Goal: Task Accomplishment & Management: Manage account settings

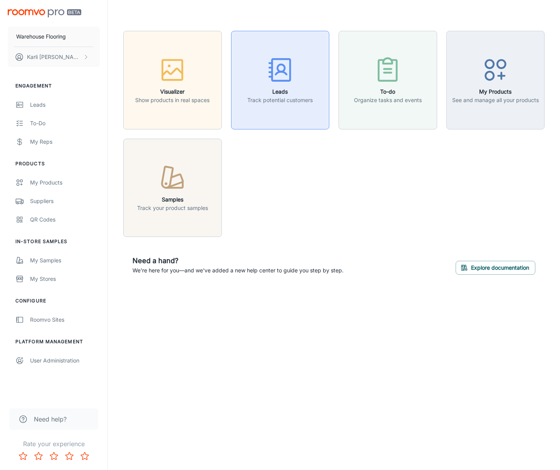
click at [294, 93] on h6 "Leads" at bounding box center [279, 91] width 65 height 8
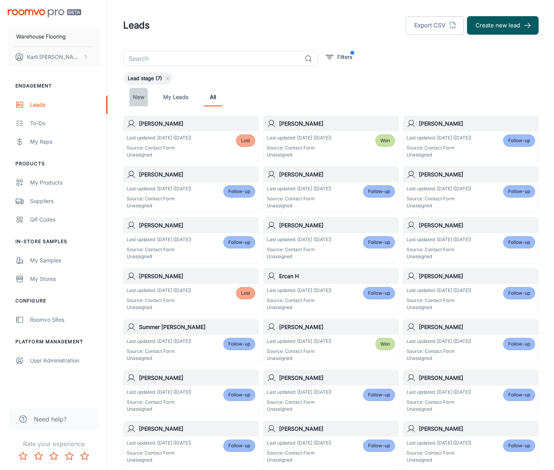
click at [142, 98] on link "New" at bounding box center [138, 97] width 18 height 18
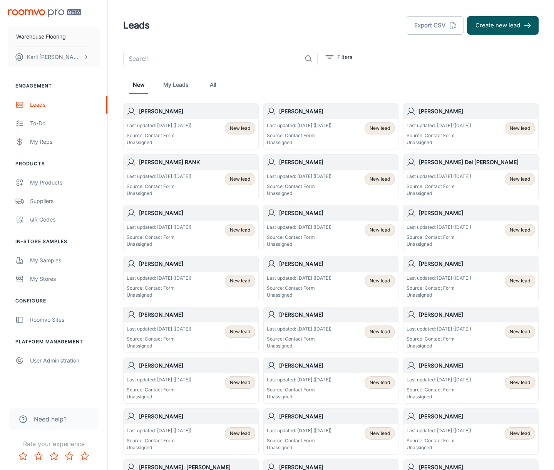
click at [212, 131] on div "Last updated: [DATE] ([DATE]) Source: Contact Form Unassigned New lead" at bounding box center [191, 134] width 129 height 24
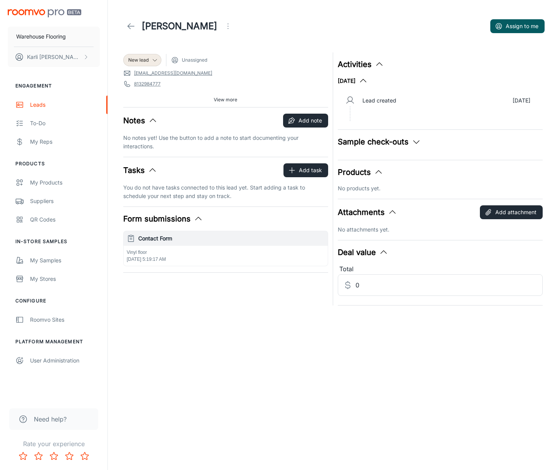
click at [205, 253] on p "Vinyl floor" at bounding box center [226, 252] width 198 height 7
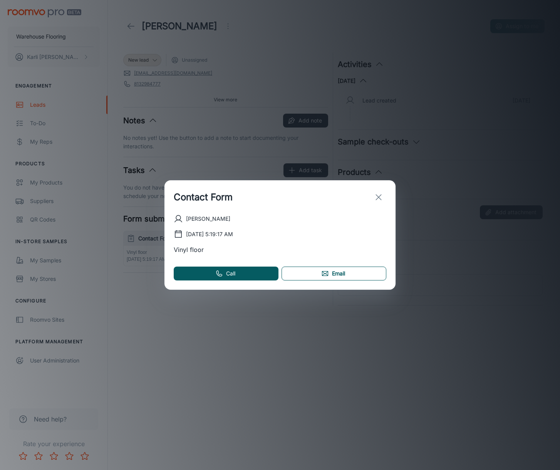
click at [332, 274] on link "Email" at bounding box center [333, 273] width 105 height 14
drag, startPoint x: 375, startPoint y: 200, endPoint x: 368, endPoint y: 195, distance: 8.9
click at [375, 200] on icon "exit" at bounding box center [378, 196] width 9 height 9
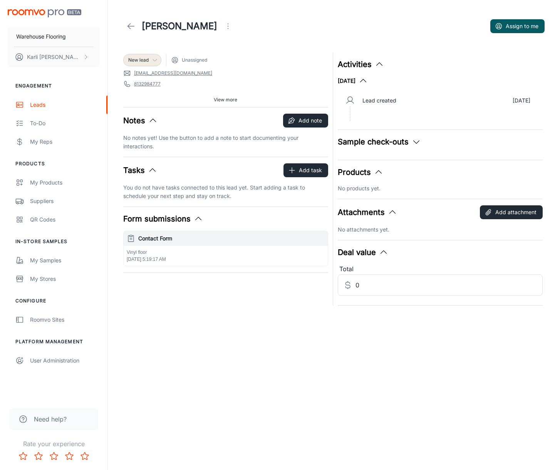
click at [139, 62] on span "New lead" at bounding box center [138, 60] width 20 height 7
click at [139, 93] on li "Follow-up" at bounding box center [150, 90] width 55 height 14
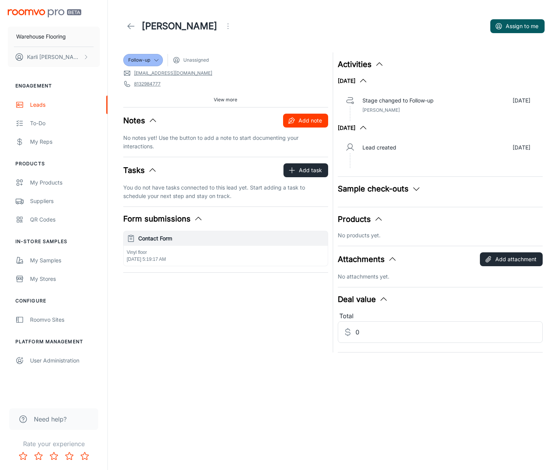
click at [300, 122] on button "Add note" at bounding box center [305, 121] width 45 height 14
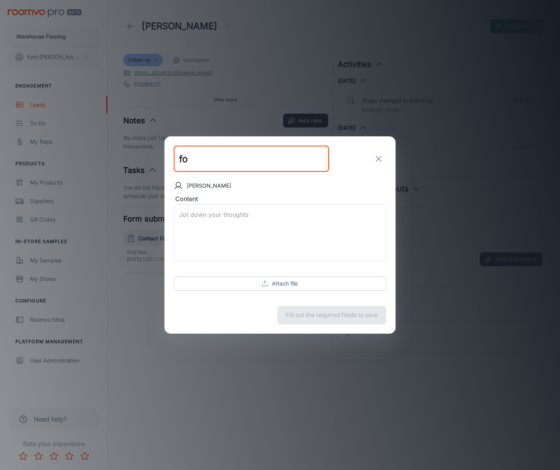
type input "f"
type input "FOLLOW UP EMAIL SENT"
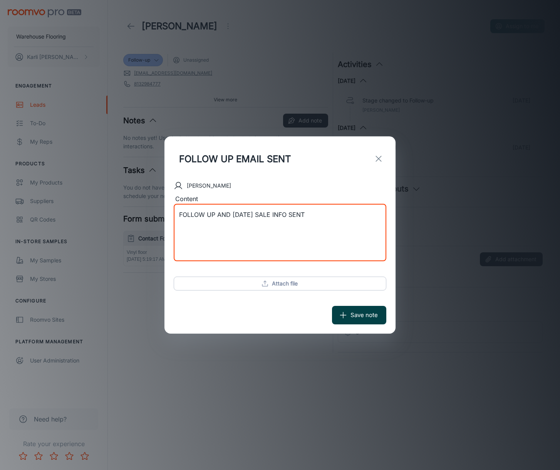
type textarea "FOLLOW UP AND [DATE] SALE INFO SENT"
click at [354, 317] on button "Save note" at bounding box center [359, 315] width 54 height 18
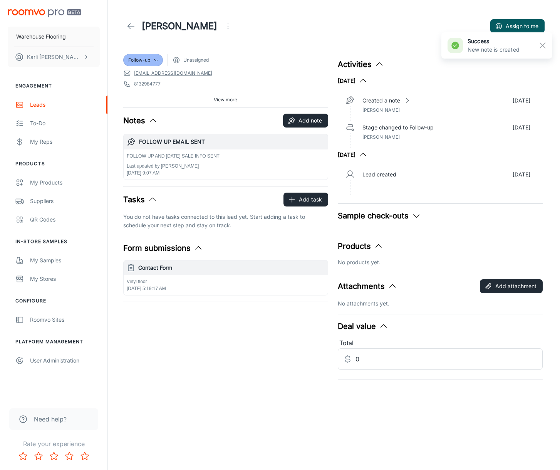
click at [125, 27] on link at bounding box center [130, 25] width 15 height 15
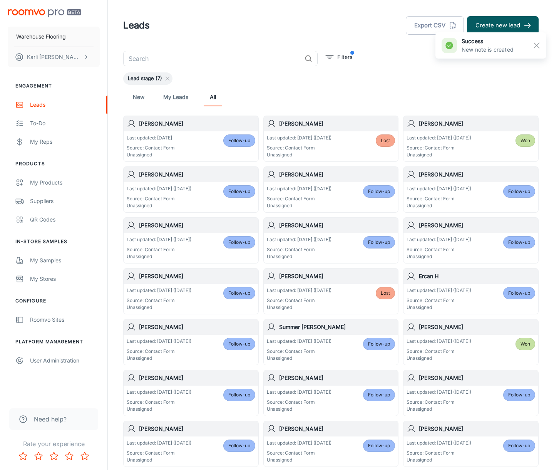
click at [132, 96] on link "New" at bounding box center [138, 97] width 18 height 18
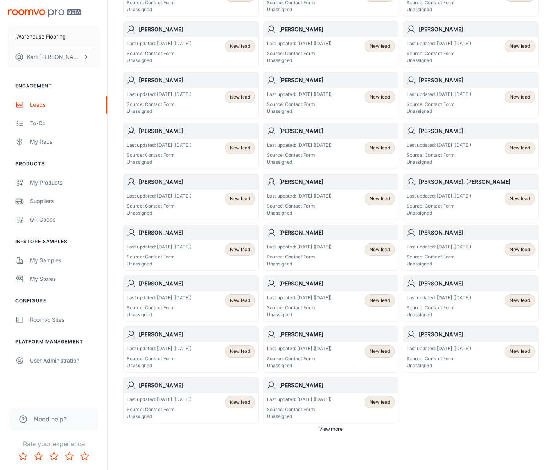
scroll to position [255, 0]
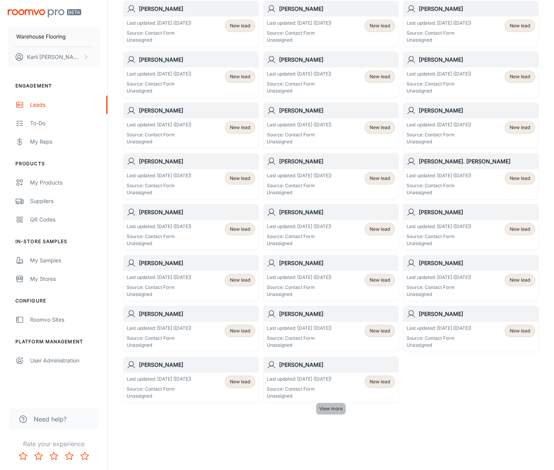
click at [327, 410] on span "View more" at bounding box center [330, 408] width 23 height 7
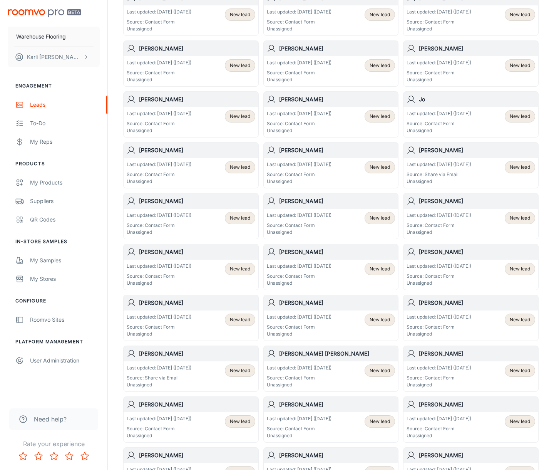
scroll to position [678, 0]
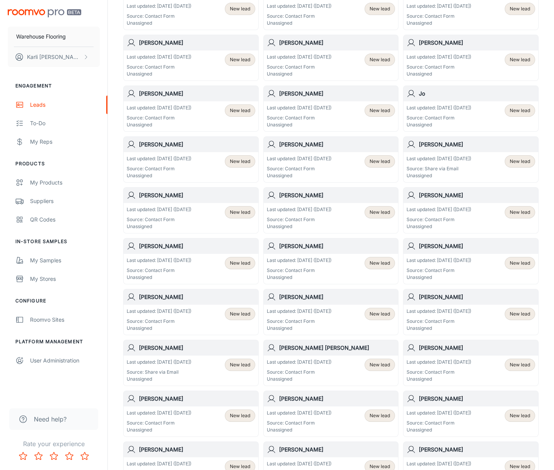
click at [462, 216] on div "Last updated: [DATE] ([DATE]) Source: Contact Form Unassigned" at bounding box center [438, 218] width 65 height 24
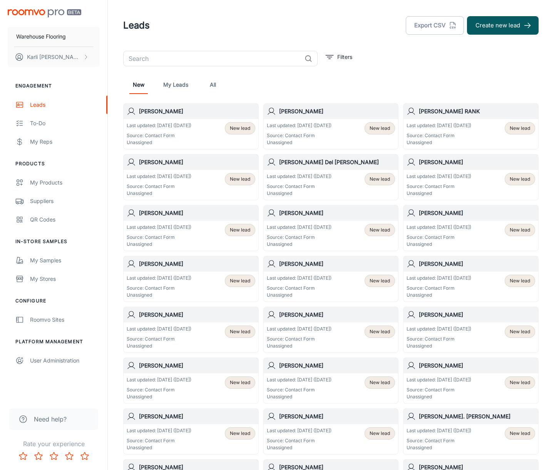
click at [191, 124] on p "Last updated: [DATE] ([DATE])" at bounding box center [159, 125] width 65 height 7
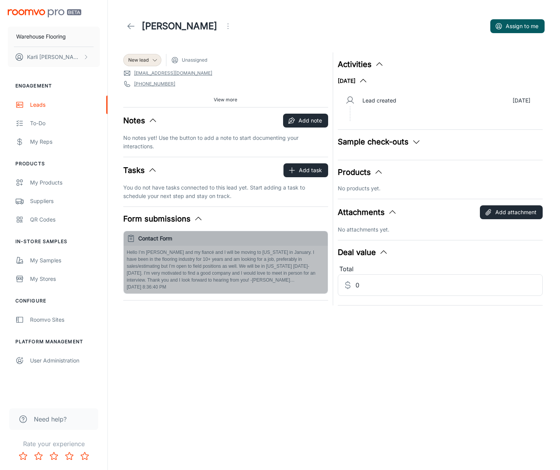
click at [238, 278] on p "Hello I’m [PERSON_NAME] and my fiancé and I will be moving to [US_STATE] in Jan…" at bounding box center [226, 266] width 198 height 35
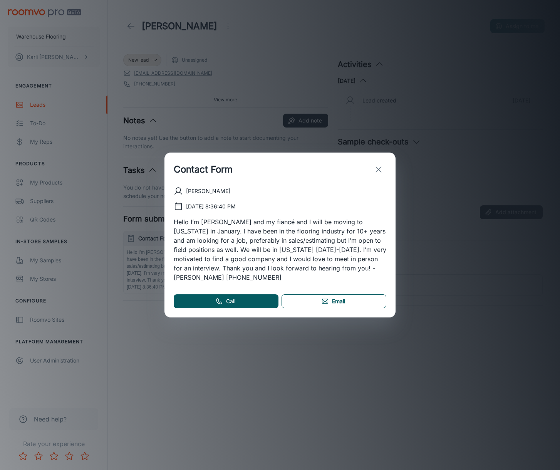
click at [313, 298] on link "Email" at bounding box center [333, 301] width 105 height 14
click at [381, 174] on icon "exit" at bounding box center [378, 169] width 9 height 9
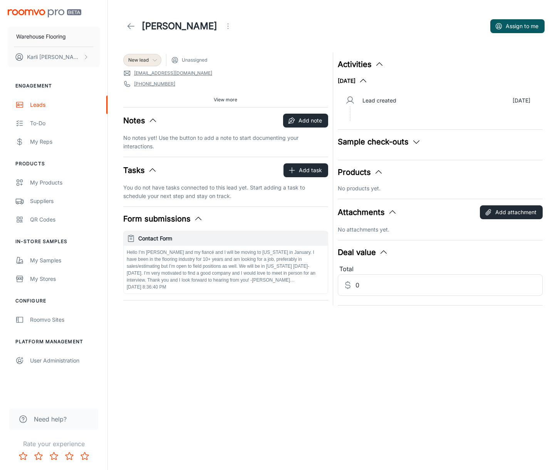
click at [140, 63] on span "New lead" at bounding box center [138, 60] width 20 height 7
click at [143, 92] on li "Follow-up" at bounding box center [150, 90] width 55 height 14
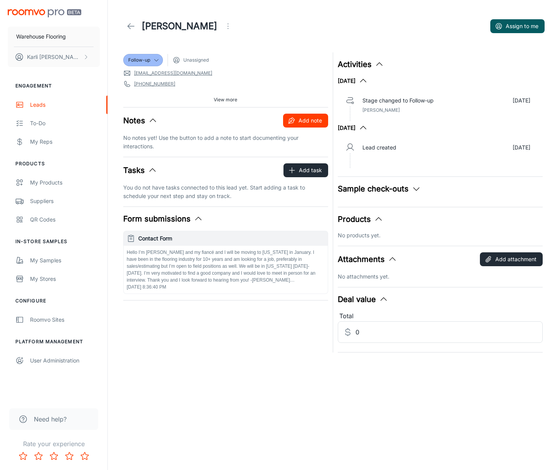
click at [289, 121] on icon "button" at bounding box center [292, 121] width 8 height 8
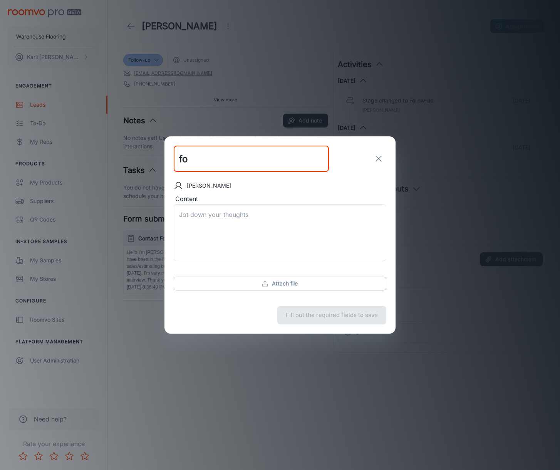
type input "f"
type input "FOLLOW UP EMAIL SENT"
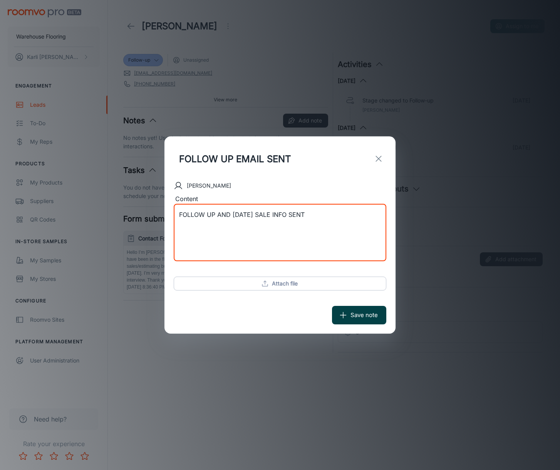
type textarea "FOLLOW UP AND [DATE] SALE INFO SENT"
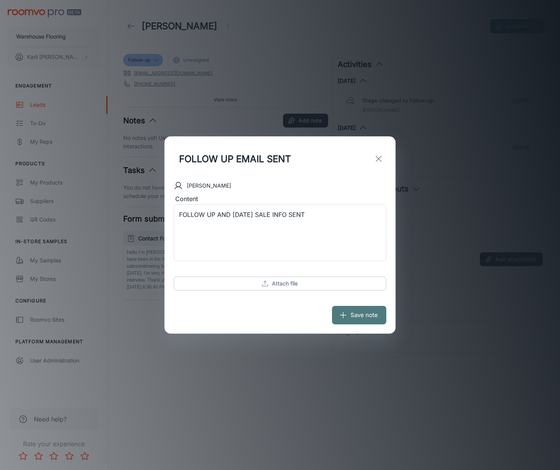
click at [363, 319] on button "Save note" at bounding box center [359, 315] width 54 height 18
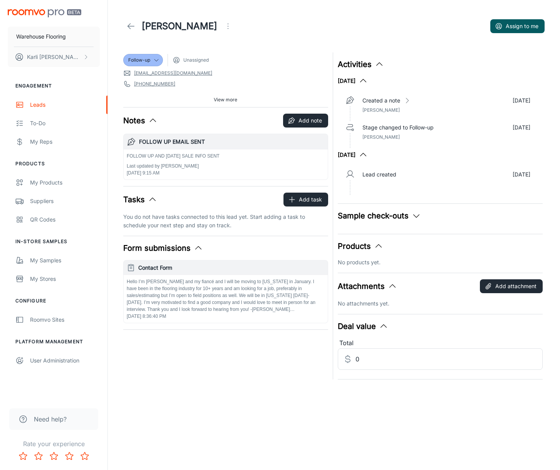
click at [132, 27] on icon at bounding box center [130, 26] width 9 height 9
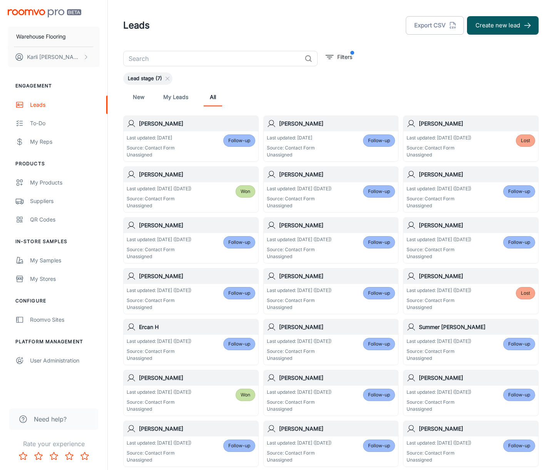
click at [143, 99] on link "New" at bounding box center [138, 97] width 18 height 18
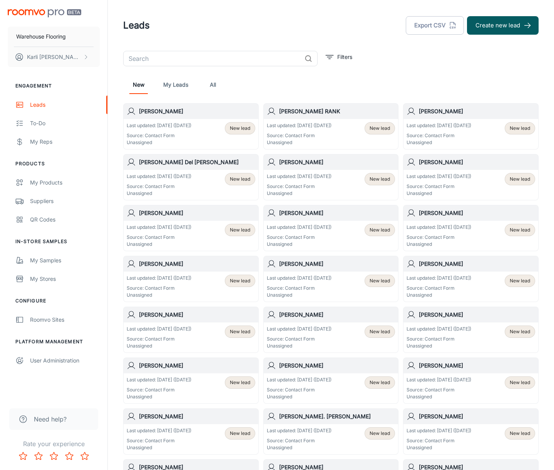
click at [162, 137] on p "Source: Contact Form" at bounding box center [159, 135] width 65 height 7
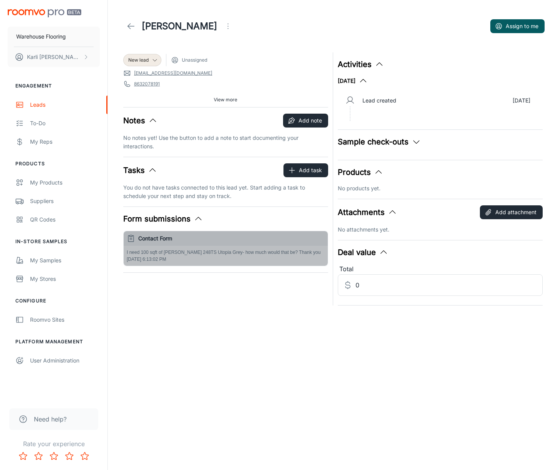
click at [164, 259] on span "[DATE] 6:13:02 PM" at bounding box center [147, 258] width 40 height 5
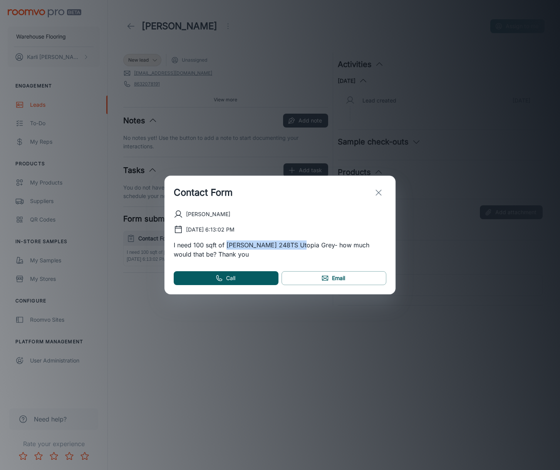
drag, startPoint x: 227, startPoint y: 244, endPoint x: 299, endPoint y: 244, distance: 71.6
click at [299, 244] on p "I need 100 sqft of [PERSON_NAME] 248TS Utopia Grey- how much would that be? Tha…" at bounding box center [280, 249] width 212 height 18
copy p "[PERSON_NAME] 248TS Utopia Grey"
click at [326, 245] on p "I need 100 sqft of [PERSON_NAME] 248TS Utopia Grey- how much would that be? Tha…" at bounding box center [280, 249] width 212 height 18
click at [344, 279] on link "Email" at bounding box center [333, 278] width 105 height 14
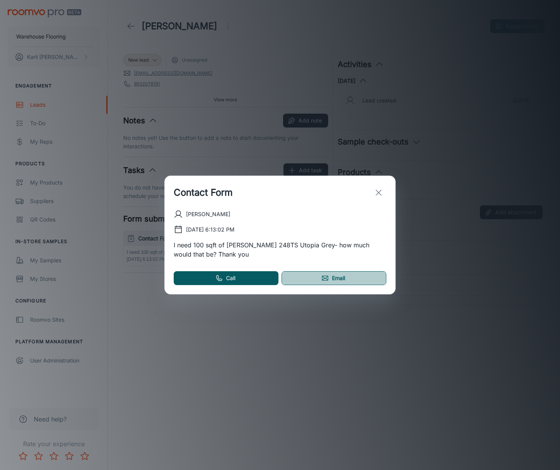
click at [321, 278] on icon at bounding box center [325, 278] width 8 height 8
click at [381, 187] on button "exit" at bounding box center [378, 192] width 15 height 15
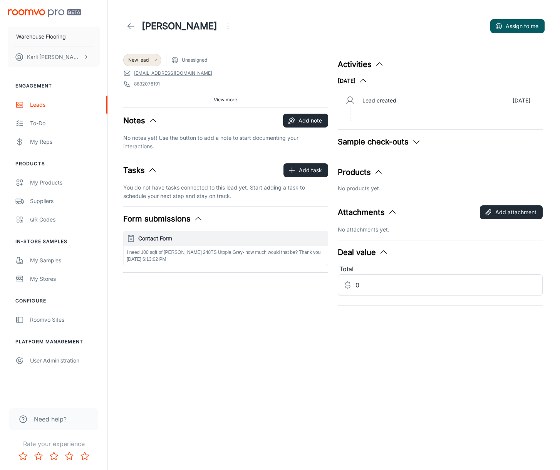
click at [145, 61] on span "New lead" at bounding box center [138, 60] width 20 height 7
click at [146, 90] on li "Follow-up" at bounding box center [150, 90] width 55 height 14
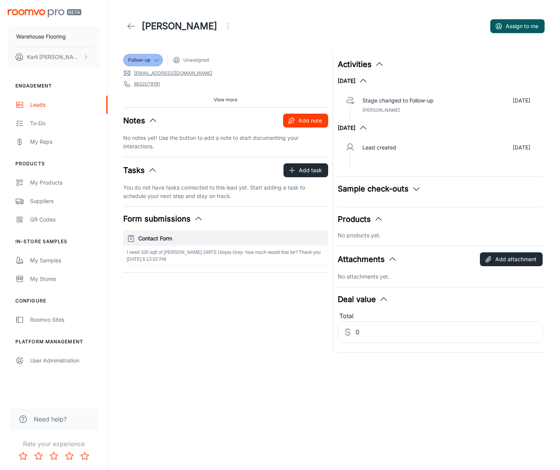
click at [294, 121] on icon "button" at bounding box center [292, 121] width 8 height 8
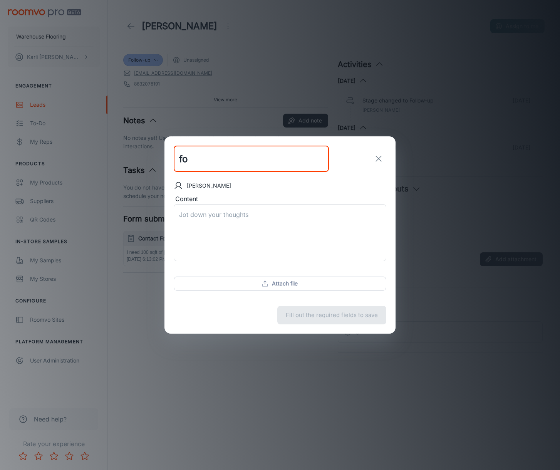
type input "f"
type input "FOLLOW UP SENT"
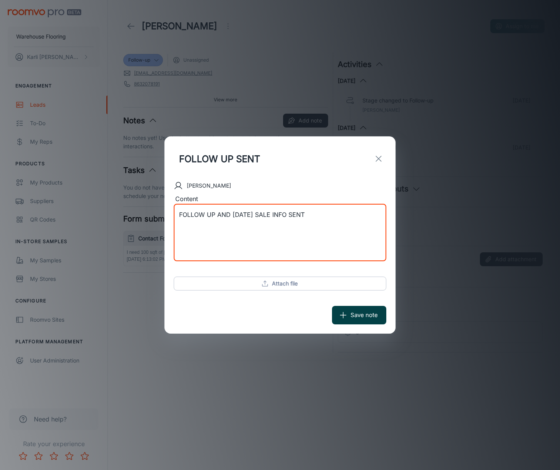
type textarea "FOLLOW UP AND [DATE] SALE INFO SENT"
click at [343, 311] on icon "submit" at bounding box center [343, 315] width 8 height 8
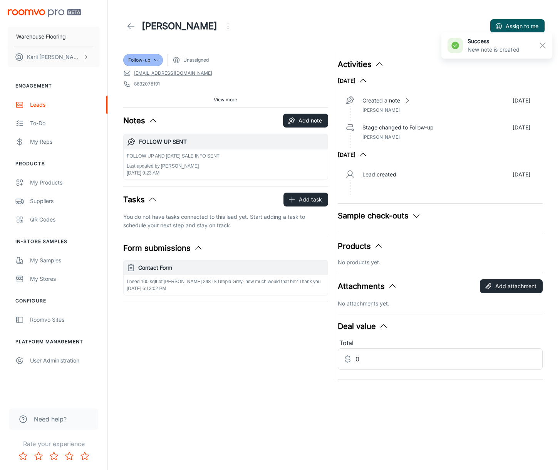
click at [132, 27] on icon at bounding box center [130, 26] width 9 height 9
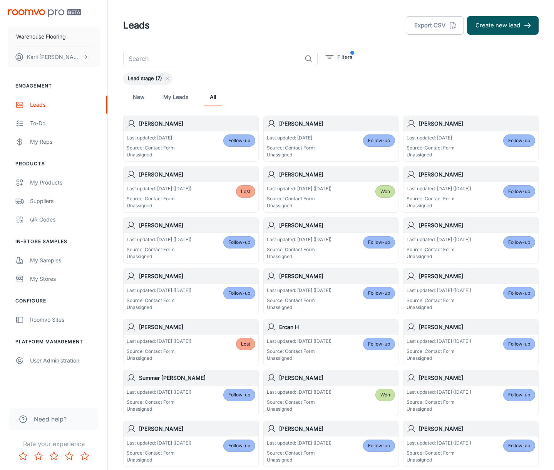
click at [136, 100] on link "New" at bounding box center [138, 97] width 18 height 18
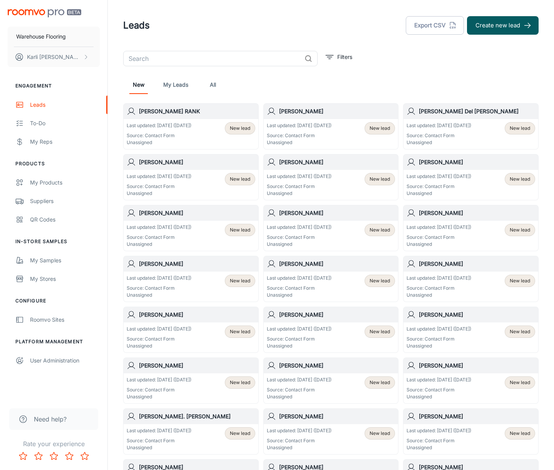
click at [142, 133] on p "Source: Contact Form" at bounding box center [159, 135] width 65 height 7
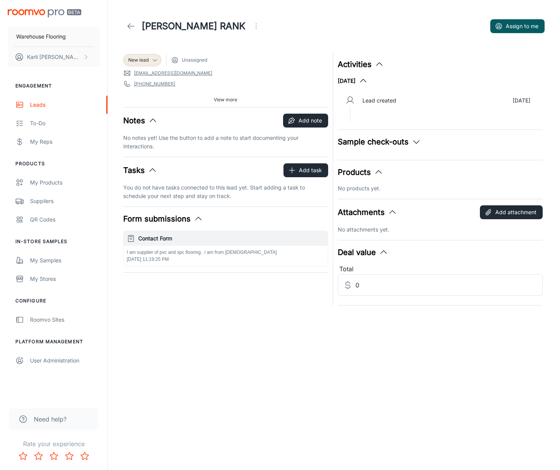
click at [251, 26] on icon "Open menu" at bounding box center [255, 26] width 9 height 9
click at [262, 76] on span "Mark as spam" at bounding box center [257, 71] width 50 height 9
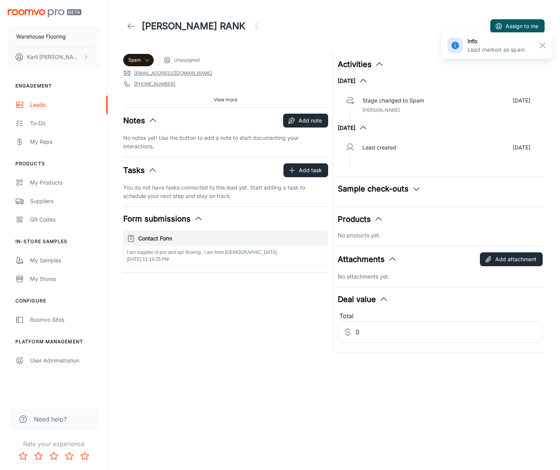
click at [132, 27] on icon at bounding box center [130, 26] width 9 height 9
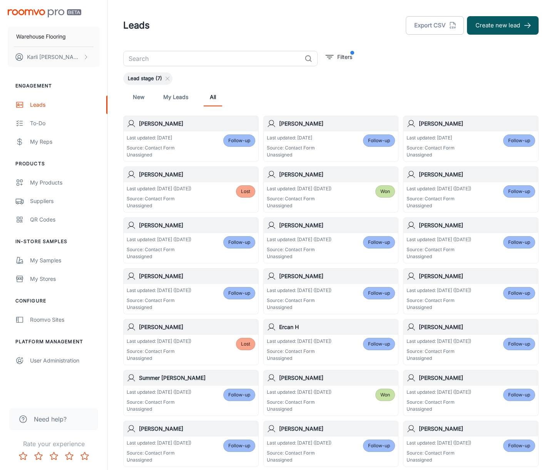
click at [137, 97] on link "New" at bounding box center [138, 97] width 18 height 18
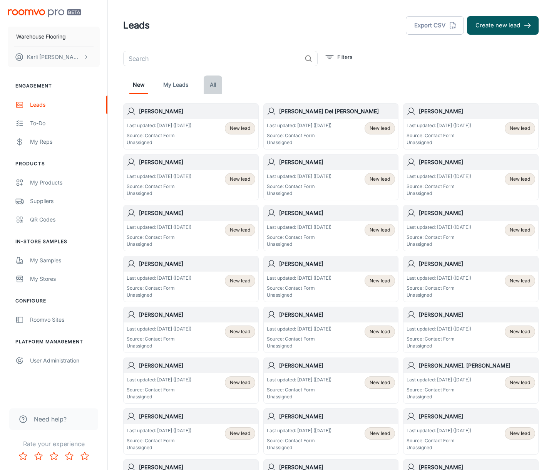
click at [213, 85] on link "All" at bounding box center [213, 84] width 18 height 18
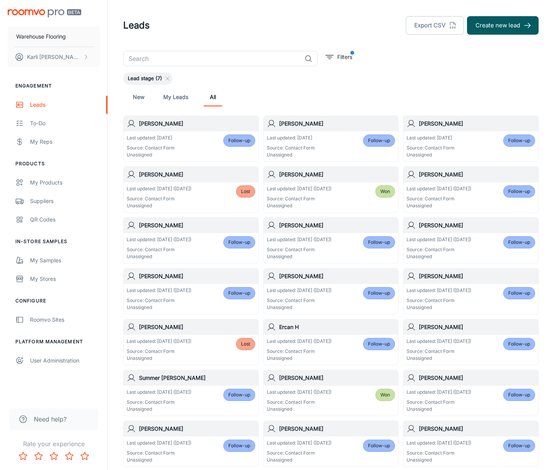
click at [241, 142] on span "Follow-up" at bounding box center [239, 140] width 22 height 7
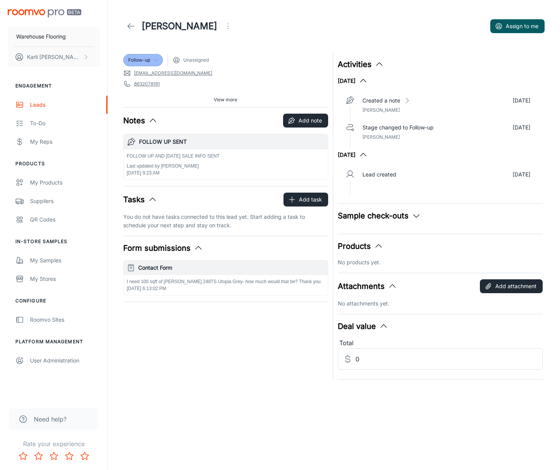
click at [152, 60] on div "Follow-up" at bounding box center [143, 60] width 30 height 7
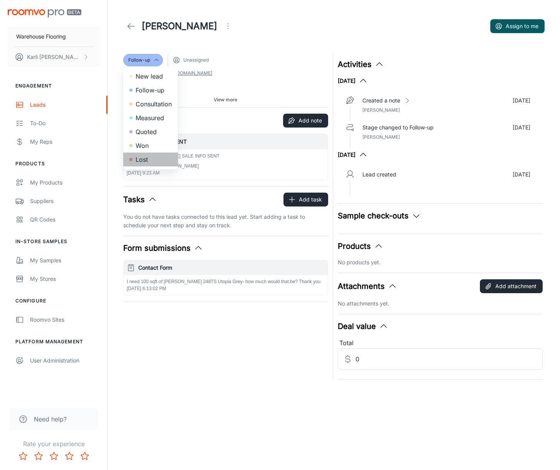
click at [149, 159] on li "Lost" at bounding box center [150, 159] width 55 height 14
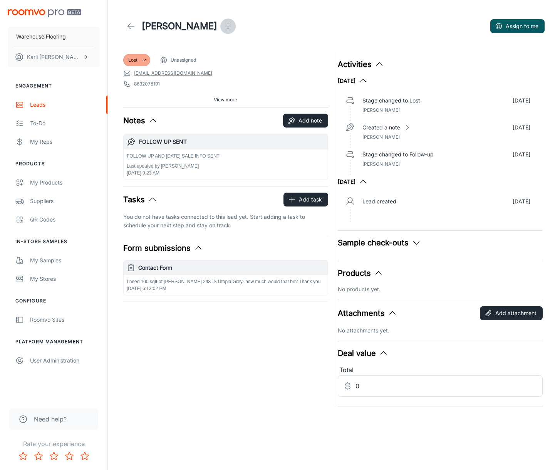
click at [223, 28] on icon "Open menu" at bounding box center [227, 26] width 9 height 9
click at [199, 22] on div at bounding box center [280, 235] width 560 height 470
click at [129, 24] on polyline at bounding box center [129, 25] width 3 height 5
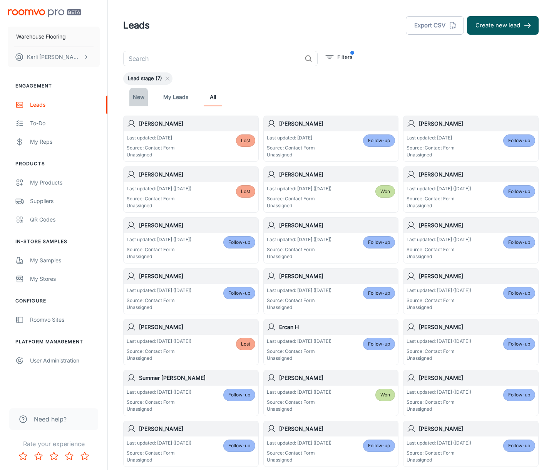
click at [141, 99] on link "New" at bounding box center [138, 97] width 18 height 18
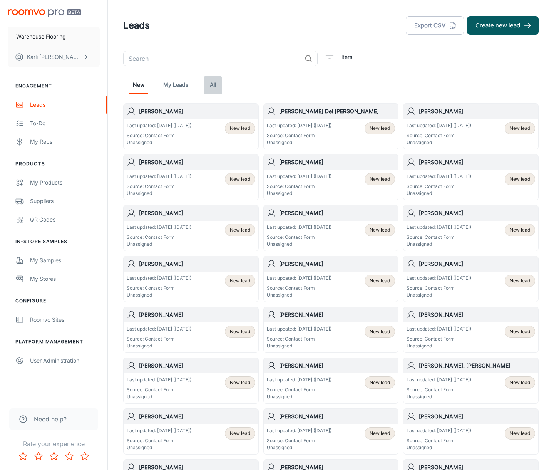
click at [213, 85] on link "All" at bounding box center [213, 84] width 18 height 18
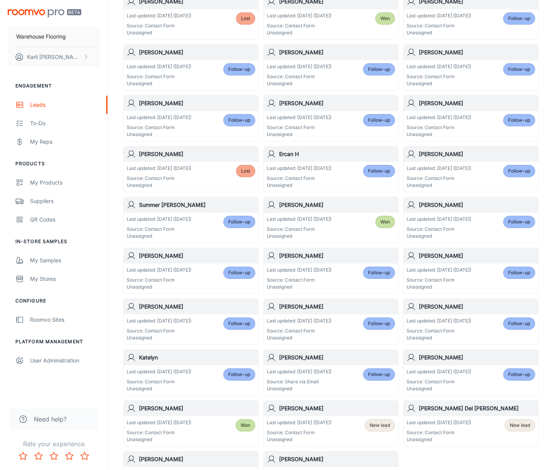
scroll to position [231, 0]
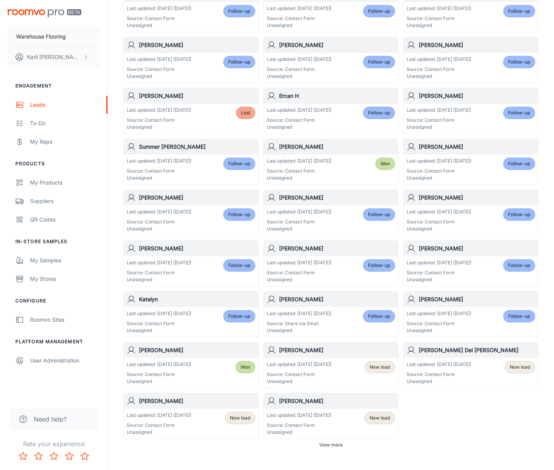
click at [317, 379] on p "Unassigned" at bounding box center [299, 381] width 65 height 7
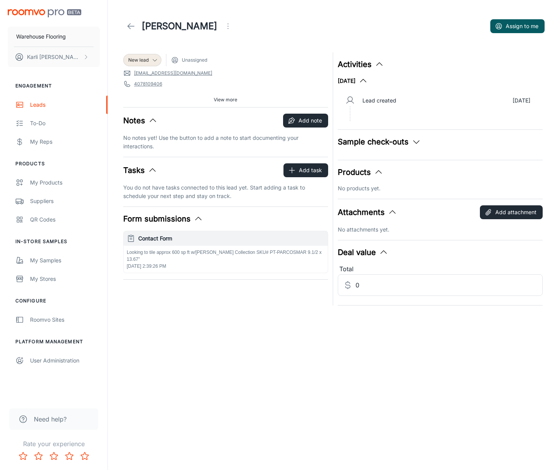
click at [195, 252] on p "Looking to tile approx 600 sp ft w/[PERSON_NAME] Collection SKU# PT-PARCOSMAR 9…" at bounding box center [226, 256] width 198 height 14
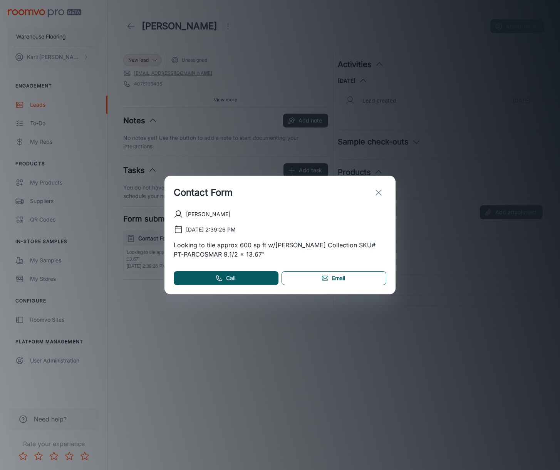
click at [327, 281] on icon at bounding box center [325, 278] width 8 height 8
click at [378, 191] on icon "exit" at bounding box center [378, 192] width 9 height 9
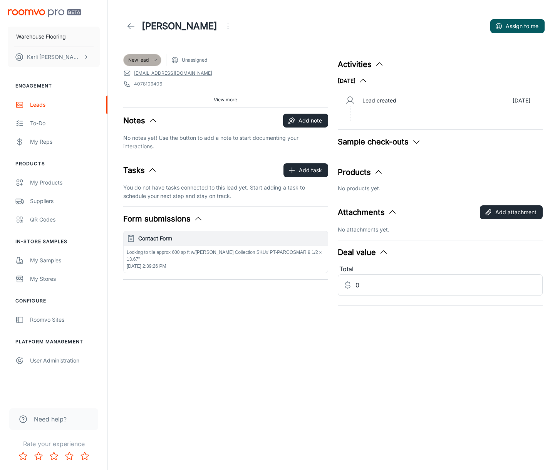
click at [134, 64] on div "New lead" at bounding box center [142, 60] width 38 height 12
click at [137, 87] on li "Follow-up" at bounding box center [150, 90] width 55 height 14
click at [305, 122] on button "Add note" at bounding box center [305, 121] width 45 height 14
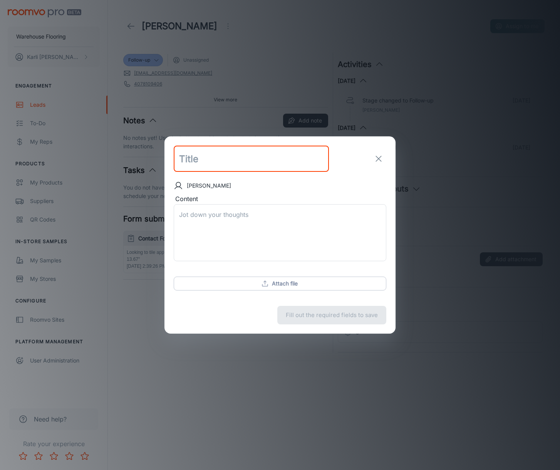
click at [211, 160] on input "text" at bounding box center [251, 158] width 155 height 26
type input "follow up email sent"
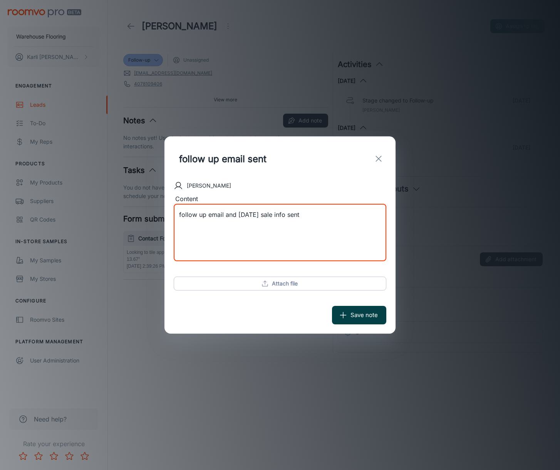
type textarea "follow up email and [DATE] sale info sent"
click at [361, 317] on button "Save note" at bounding box center [359, 315] width 54 height 18
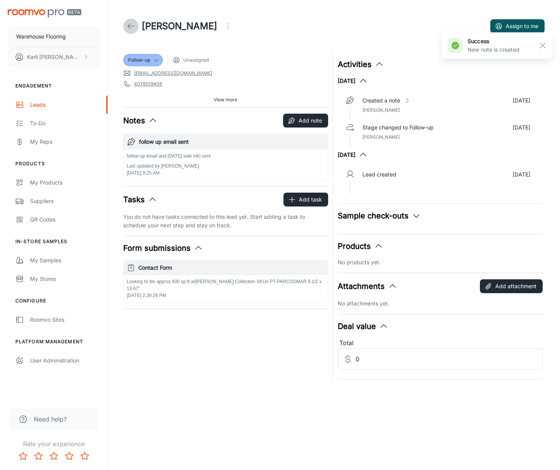
click at [129, 26] on icon at bounding box center [130, 26] width 9 height 9
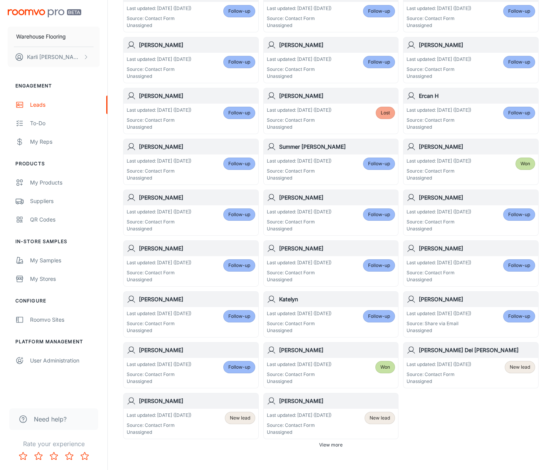
scroll to position [267, 0]
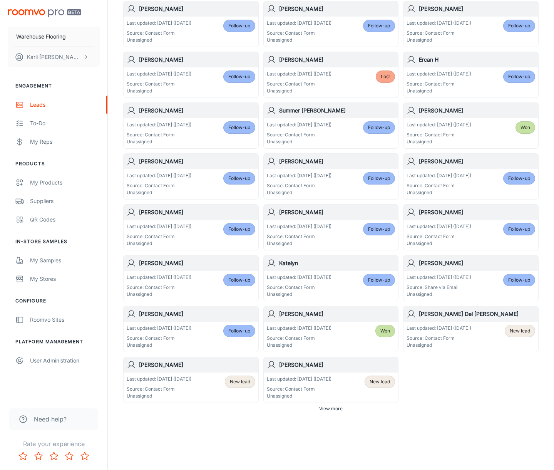
click at [433, 339] on p "Source: Contact Form" at bounding box center [438, 337] width 65 height 7
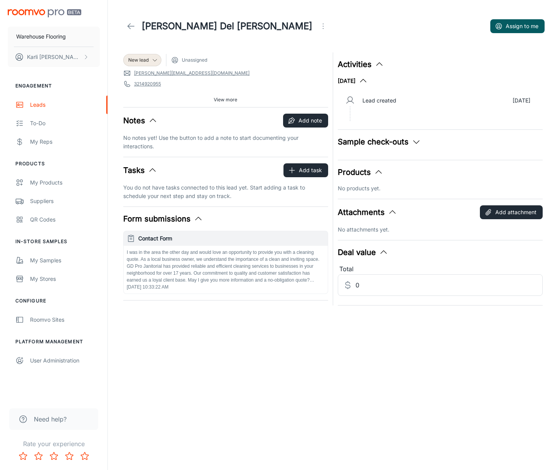
click at [318, 28] on icon "Open menu" at bounding box center [322, 26] width 9 height 9
click at [222, 72] on div at bounding box center [216, 71] width 14 height 9
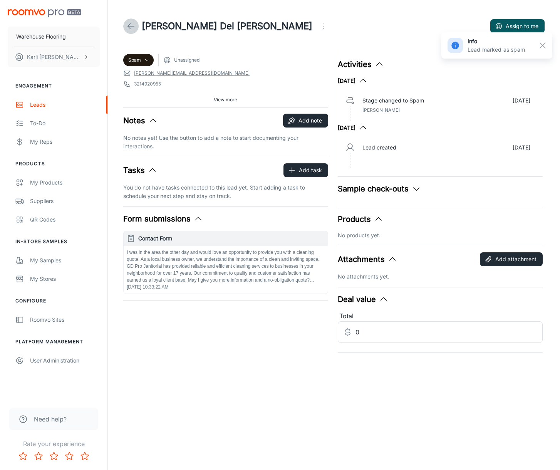
click at [131, 25] on icon at bounding box center [130, 26] width 9 height 9
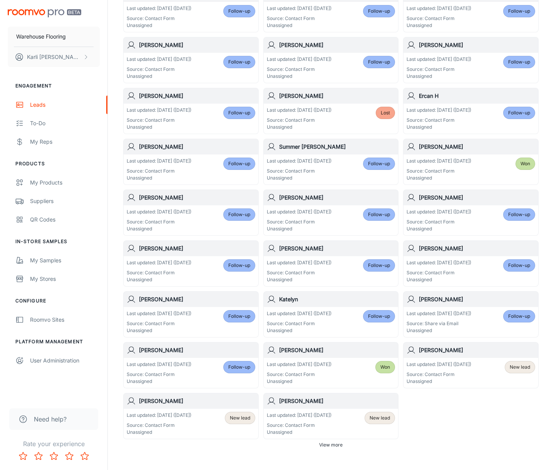
scroll to position [267, 0]
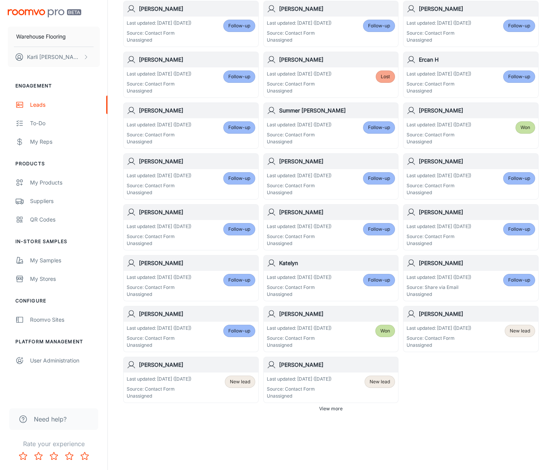
click at [436, 347] on p "Unassigned" at bounding box center [438, 344] width 65 height 7
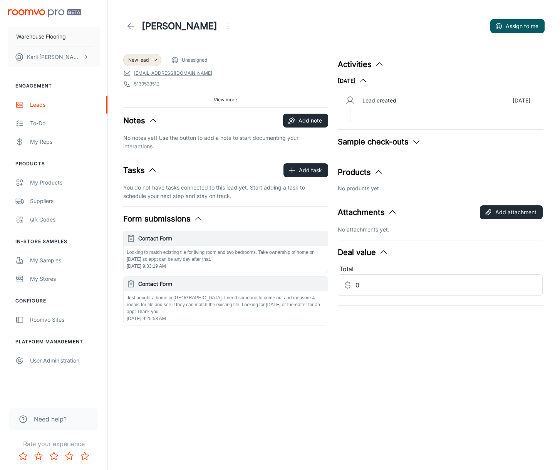
click at [249, 259] on p "Looking to match existing tile for living room and two bedrooms. Take ownership…" at bounding box center [226, 256] width 198 height 14
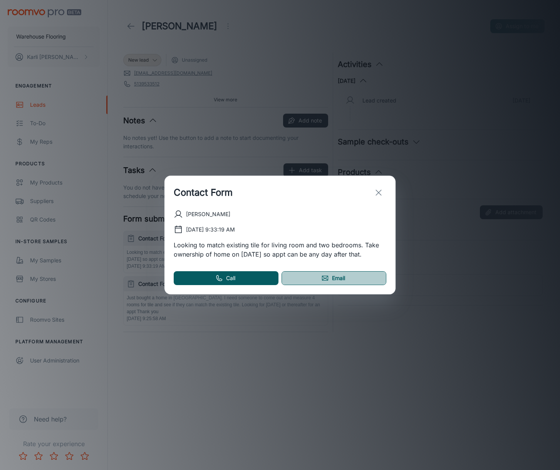
click at [311, 281] on link "Email" at bounding box center [333, 278] width 105 height 14
click at [383, 193] on icon "exit" at bounding box center [378, 192] width 9 height 9
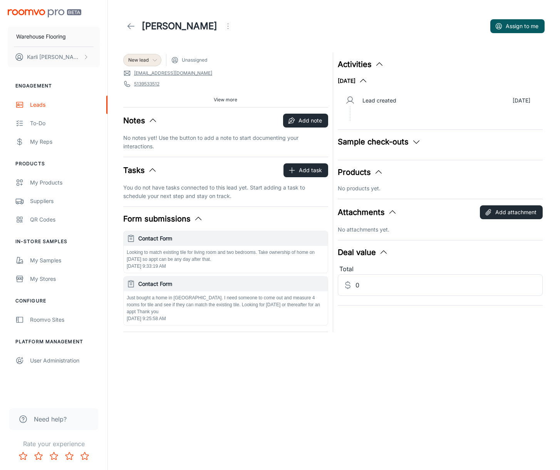
click at [142, 60] on span "New lead" at bounding box center [138, 60] width 20 height 7
click at [141, 89] on li "Follow-up" at bounding box center [150, 90] width 55 height 14
click at [308, 120] on button "Add note" at bounding box center [305, 121] width 45 height 14
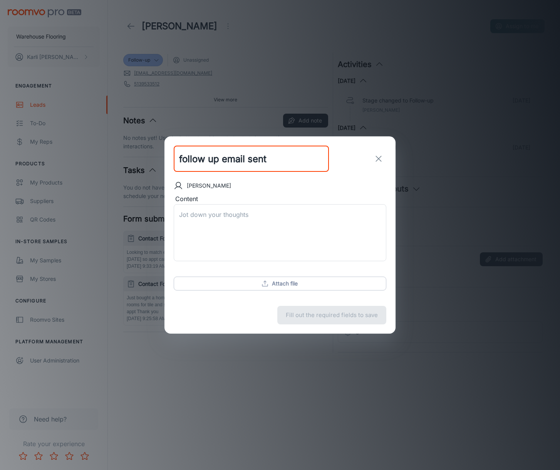
type input "follow up email sent"
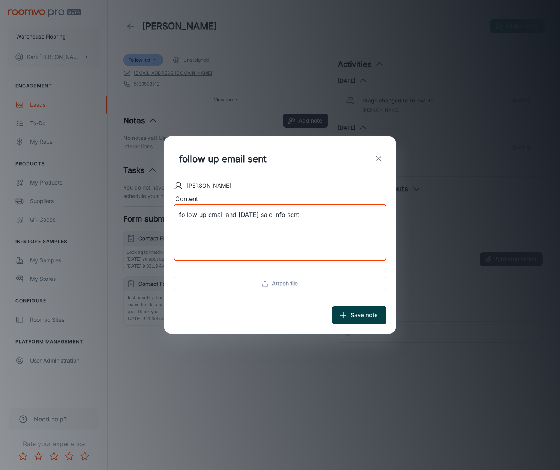
type textarea "follow up email and [DATE] sale info sent"
click at [346, 311] on icon "submit" at bounding box center [343, 315] width 8 height 8
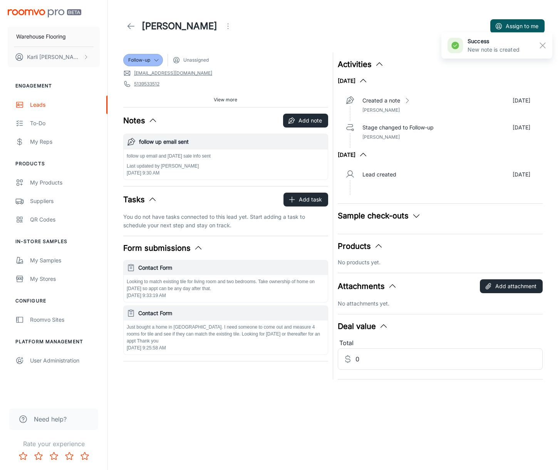
click at [129, 21] on link at bounding box center [130, 25] width 15 height 15
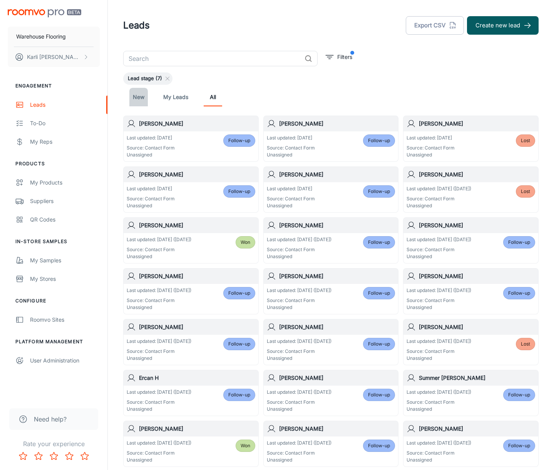
click at [136, 99] on link "New" at bounding box center [138, 97] width 18 height 18
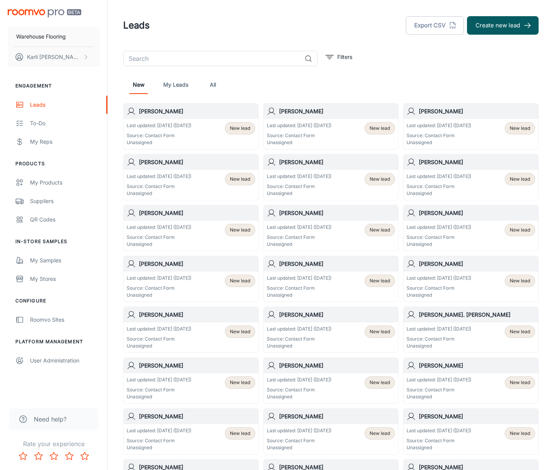
click at [214, 85] on link "All" at bounding box center [213, 84] width 18 height 18
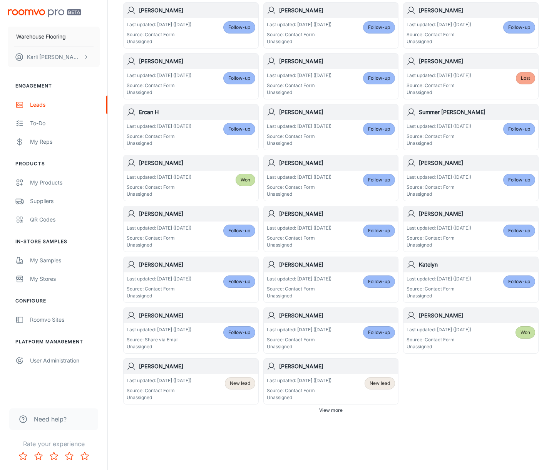
scroll to position [267, 0]
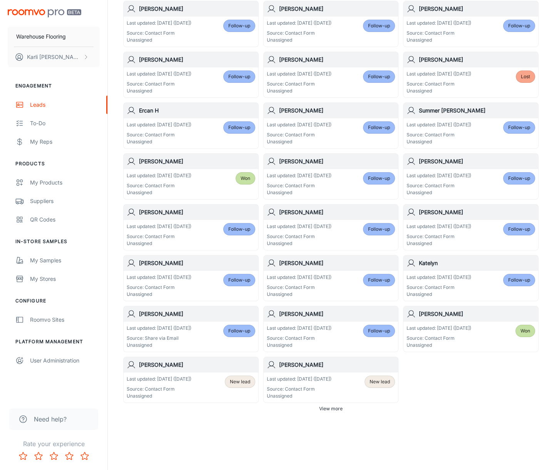
click at [159, 390] on p "Source: Contact Form" at bounding box center [159, 388] width 65 height 7
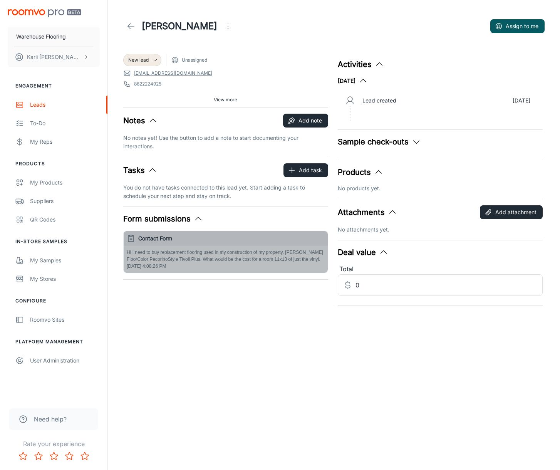
click at [197, 259] on p "Hi I need to buy replacement flooring used in my construction of my property. […" at bounding box center [226, 256] width 198 height 14
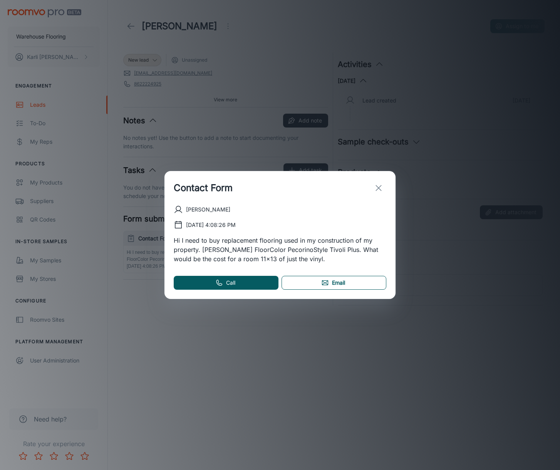
click at [340, 282] on link "Email" at bounding box center [333, 283] width 105 height 14
drag, startPoint x: 383, startPoint y: 186, endPoint x: 374, endPoint y: 184, distance: 9.1
click at [383, 186] on button "exit" at bounding box center [378, 187] width 15 height 15
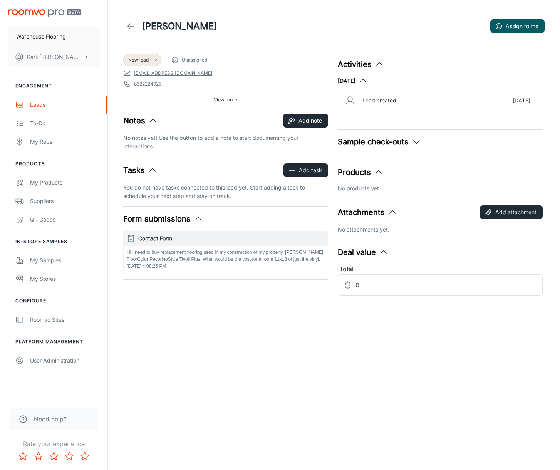
click at [149, 62] on div "New lead" at bounding box center [142, 60] width 28 height 7
click at [149, 89] on li "Follow-up" at bounding box center [150, 90] width 55 height 14
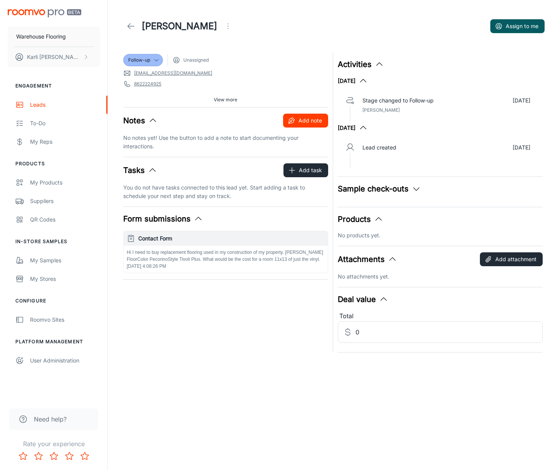
click at [291, 122] on icon "button" at bounding box center [292, 121] width 8 height 8
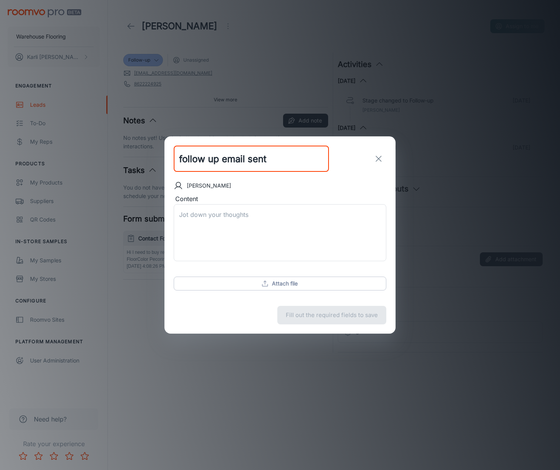
type input "follow up email sent"
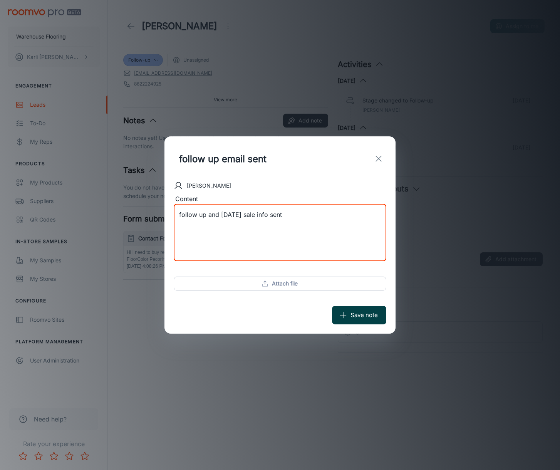
type textarea "follow up and [DATE] sale info sent"
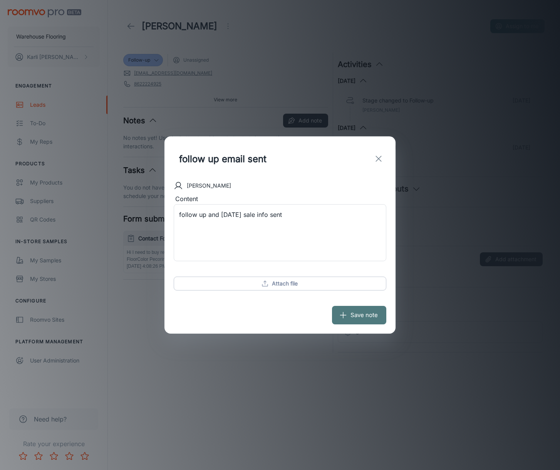
click at [373, 316] on button "Save note" at bounding box center [359, 315] width 54 height 18
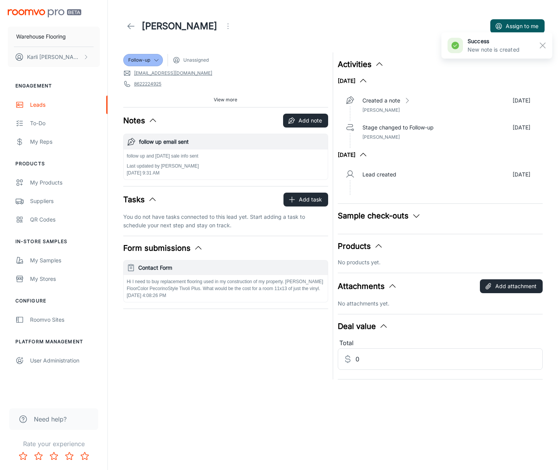
click at [132, 26] on icon at bounding box center [130, 26] width 9 height 9
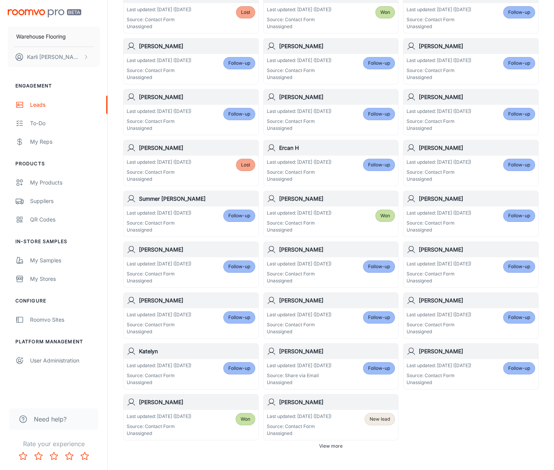
scroll to position [267, 0]
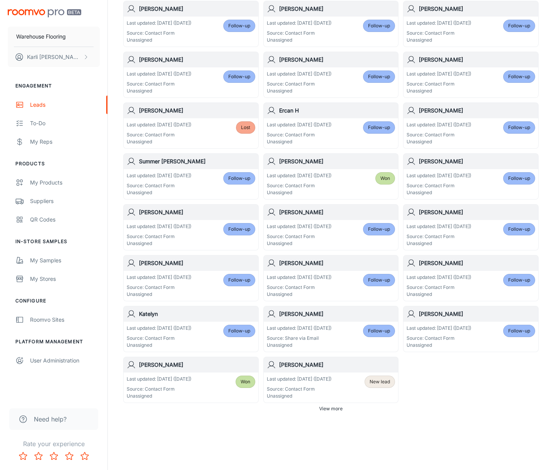
click at [465, 333] on div "Last updated: [DATE] ([DATE]) Source: Contact Form Unassigned" at bounding box center [438, 336] width 65 height 24
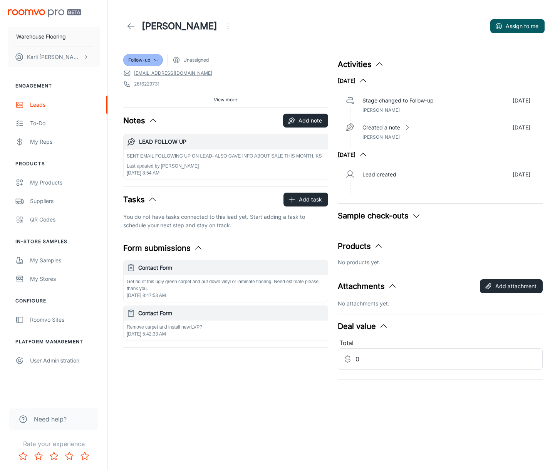
click at [136, 25] on link at bounding box center [130, 25] width 15 height 15
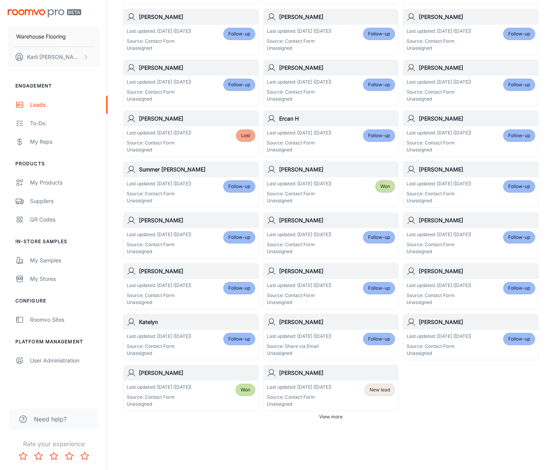
scroll to position [267, 0]
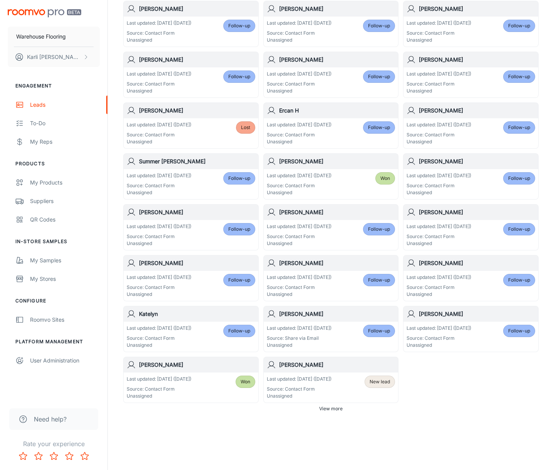
click at [315, 379] on p "Last updated: [DATE] ([DATE])" at bounding box center [299, 378] width 65 height 7
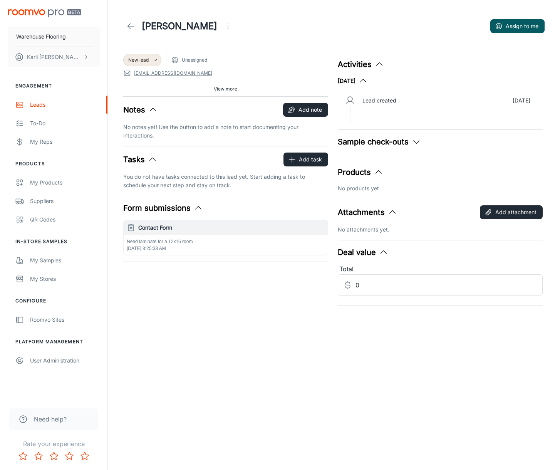
click at [160, 73] on link "[EMAIL_ADDRESS][DOMAIN_NAME]" at bounding box center [173, 73] width 78 height 7
click at [150, 63] on div "New lead" at bounding box center [142, 60] width 28 height 7
click at [149, 92] on li "Follow-up" at bounding box center [150, 90] width 55 height 14
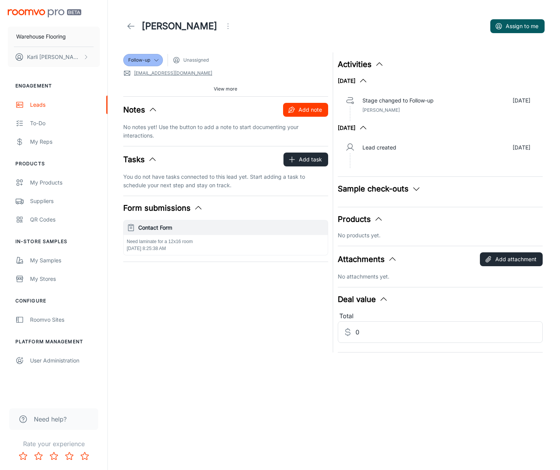
click at [321, 114] on button "Add note" at bounding box center [305, 110] width 45 height 14
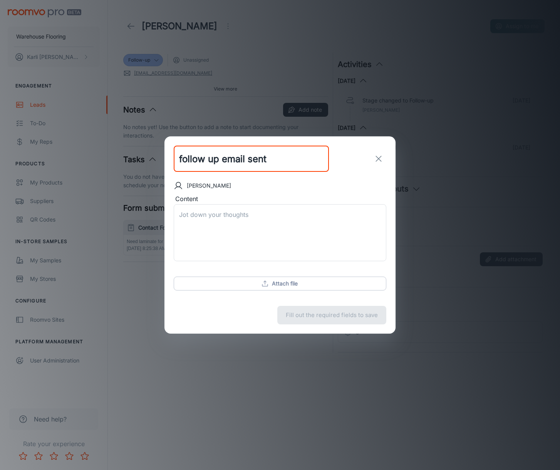
type input "follow up email sent"
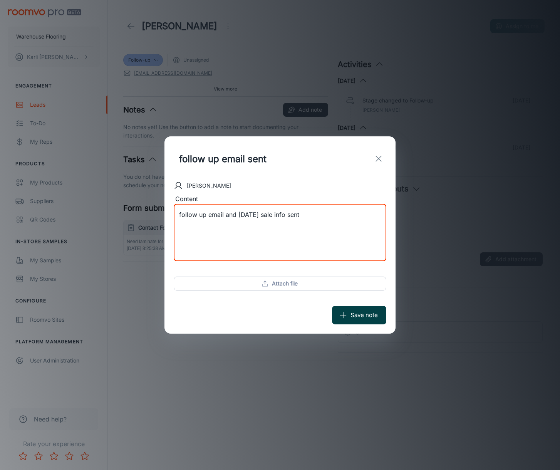
type textarea "follow up email and [DATE] sale info sent"
click at [343, 313] on line "submit" at bounding box center [343, 315] width 0 height 6
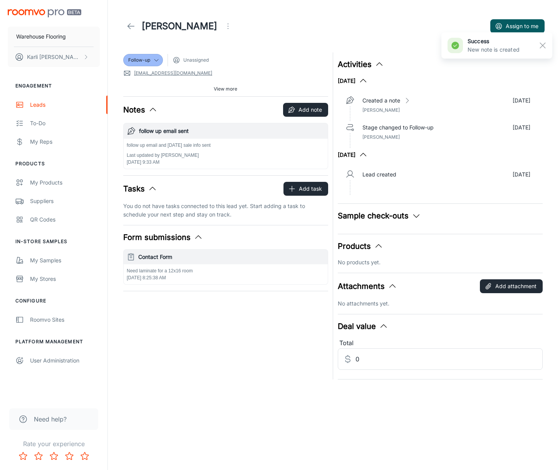
click at [134, 28] on icon at bounding box center [130, 26] width 9 height 9
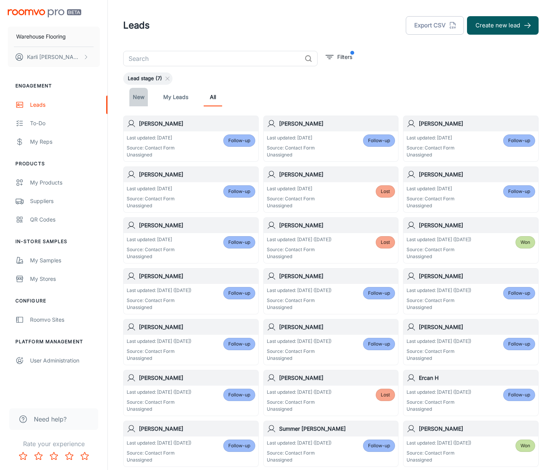
click at [142, 96] on link "New" at bounding box center [138, 97] width 18 height 18
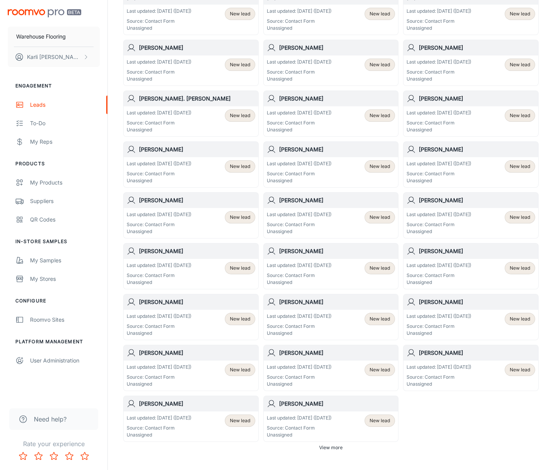
scroll to position [192, 0]
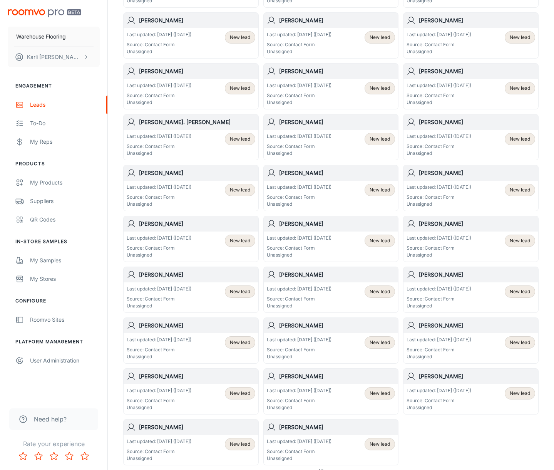
click at [191, 42] on p "Source: Contact Form" at bounding box center [159, 44] width 65 height 7
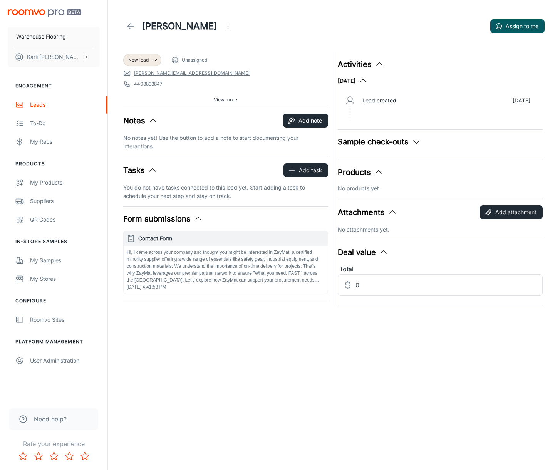
click at [223, 27] on icon "Open menu" at bounding box center [227, 26] width 9 height 9
click at [234, 69] on span "Mark as spam" at bounding box center [253, 71] width 50 height 9
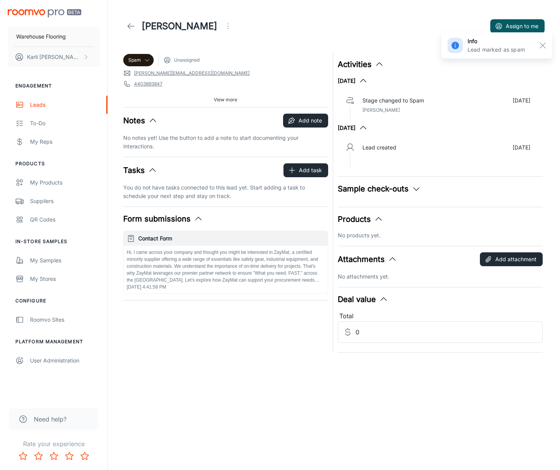
click at [127, 27] on icon at bounding box center [130, 26] width 9 height 9
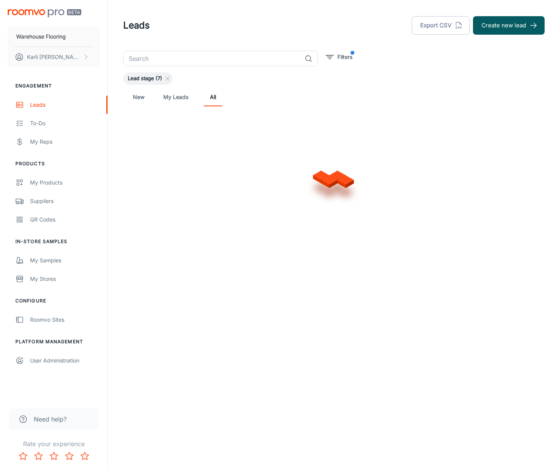
click at [137, 100] on link "New" at bounding box center [138, 97] width 18 height 18
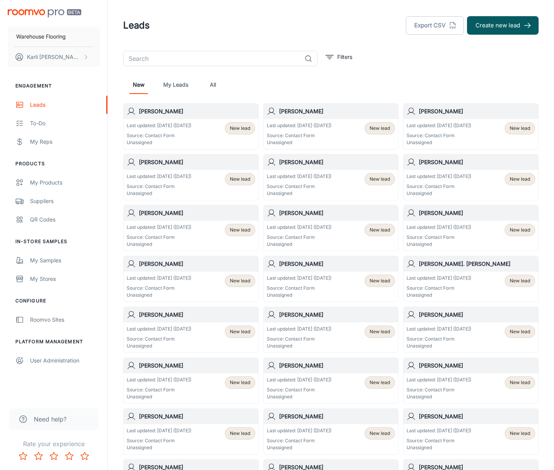
click at [151, 127] on p "Last updated: [DATE] ([DATE])" at bounding box center [159, 125] width 65 height 7
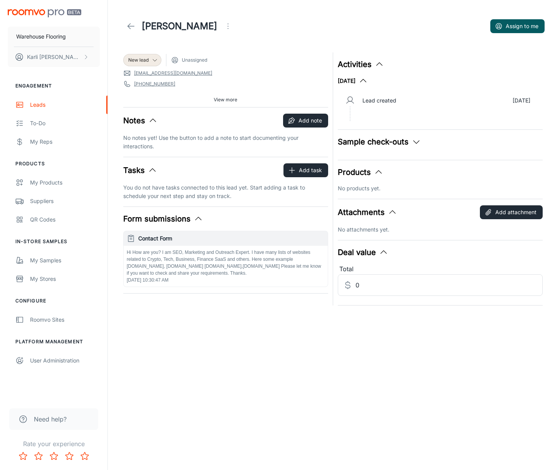
click at [232, 30] on icon "Open menu" at bounding box center [227, 26] width 9 height 9
click at [265, 70] on span "Mark as spam" at bounding box center [290, 71] width 50 height 9
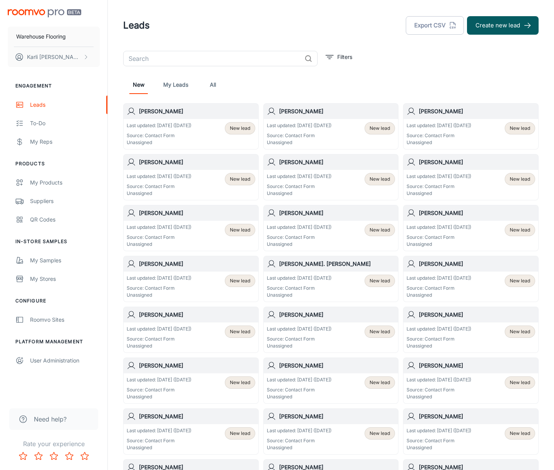
click at [180, 133] on p "Source: Contact Form" at bounding box center [159, 135] width 65 height 7
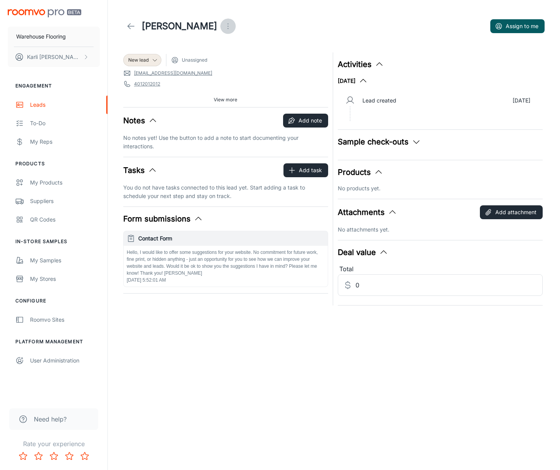
click at [223, 28] on icon "Open menu" at bounding box center [227, 26] width 9 height 9
click at [222, 72] on div at bounding box center [218, 71] width 14 height 9
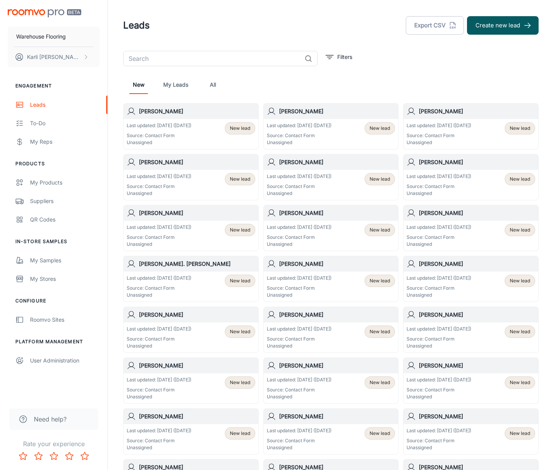
click at [188, 130] on div "Last updated: [DATE] ([DATE]) Source: Contact Form Unassigned" at bounding box center [159, 134] width 65 height 24
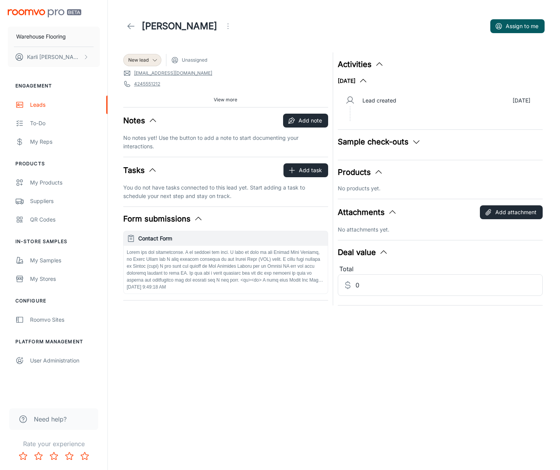
click at [223, 25] on icon "Open menu" at bounding box center [227, 26] width 9 height 9
click at [187, 77] on li "Mark as spam" at bounding box center [208, 72] width 82 height 14
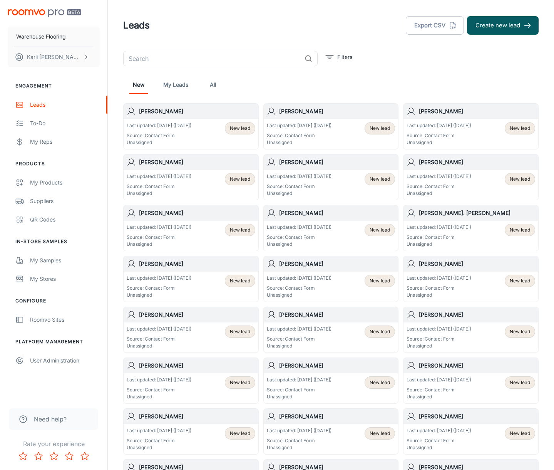
click at [154, 124] on p "Last updated: [DATE] ([DATE])" at bounding box center [159, 125] width 65 height 7
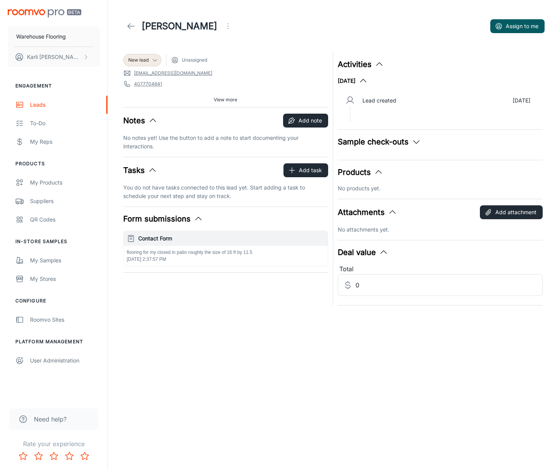
click at [269, 259] on div "flooring for my closed in patio roughly the size of 16 ft by 11.5 [DATE] 2:37:5…" at bounding box center [226, 256] width 204 height 20
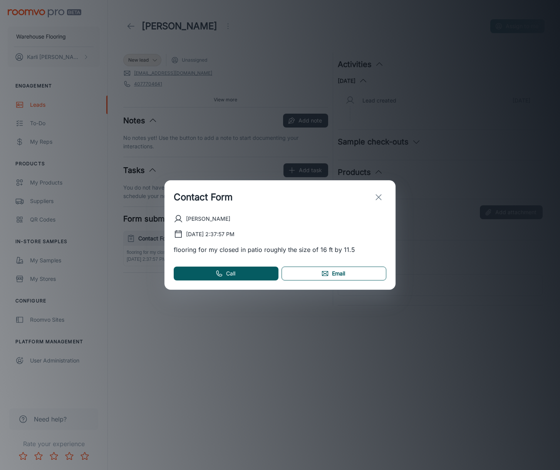
click at [313, 273] on link "Email" at bounding box center [333, 273] width 105 height 14
drag, startPoint x: 376, startPoint y: 193, endPoint x: 369, endPoint y: 187, distance: 9.8
click at [376, 193] on icon "exit" at bounding box center [378, 196] width 9 height 9
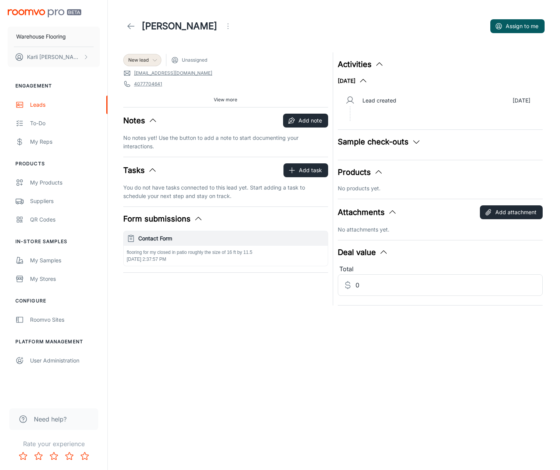
click at [145, 62] on span "New lead" at bounding box center [138, 60] width 20 height 7
click at [151, 86] on li "Follow-up" at bounding box center [150, 90] width 55 height 14
click at [304, 121] on button "Add note" at bounding box center [305, 121] width 45 height 14
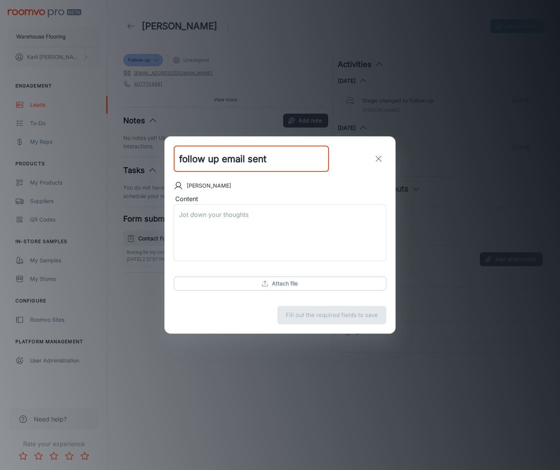
type input "follow up email sent"
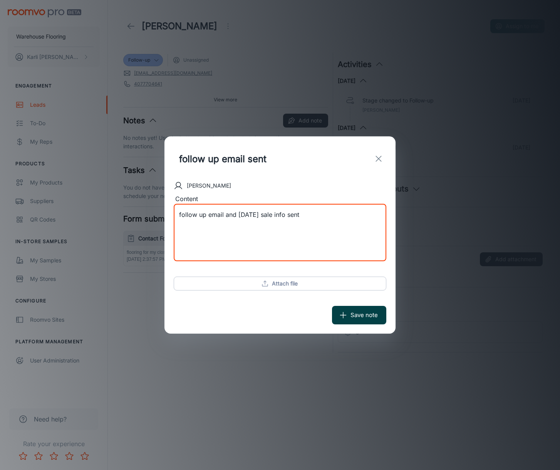
type textarea "follow up email and [DATE] sale info sent"
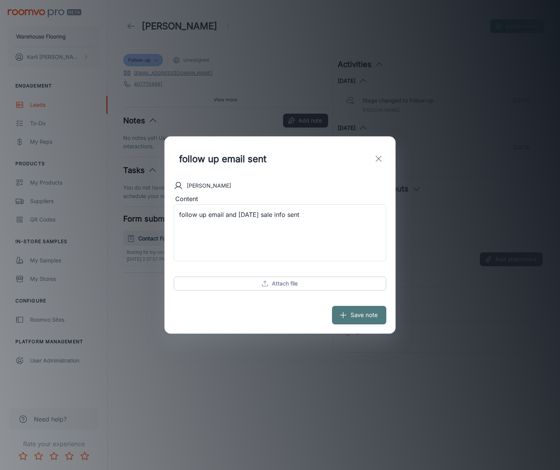
click at [378, 311] on button "Save note" at bounding box center [359, 315] width 54 height 18
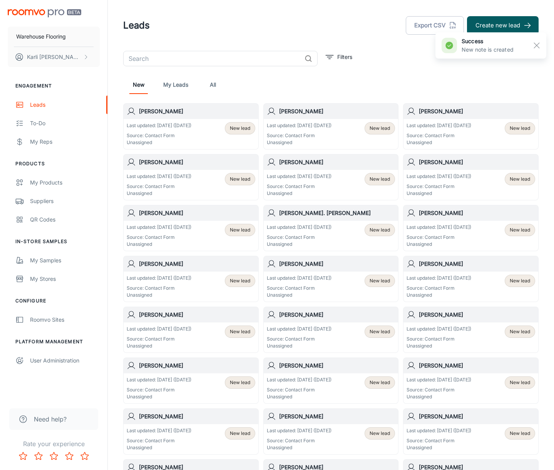
click at [166, 136] on p "Source: Contact Form" at bounding box center [159, 135] width 65 height 7
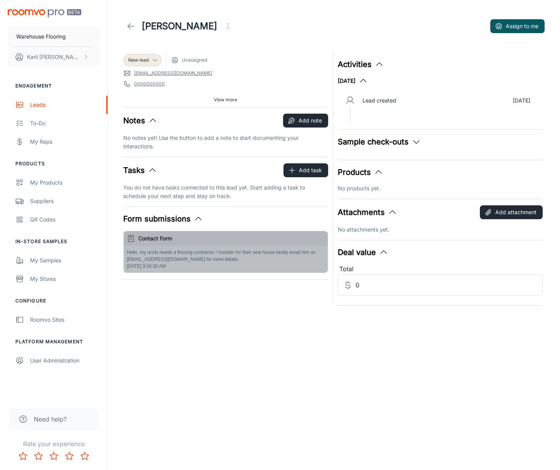
click at [270, 263] on div "Hello, my uncle needs a flooring contractor / Installer for their new house kin…" at bounding box center [226, 259] width 204 height 27
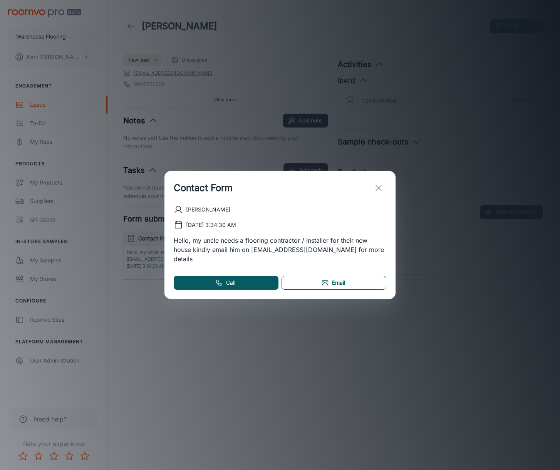
click at [323, 283] on link "Email" at bounding box center [333, 283] width 105 height 14
drag, startPoint x: 230, startPoint y: 255, endPoint x: 251, endPoint y: 254, distance: 21.2
click at [251, 254] on p "Hello, my uncle needs a flooring contractor / Installer for their new house kin…" at bounding box center [280, 250] width 212 height 28
click at [247, 254] on p "Hello, my uncle needs a flooring contractor / Installer for their new house kin…" at bounding box center [280, 250] width 212 height 28
drag, startPoint x: 231, startPoint y: 254, endPoint x: 299, endPoint y: 254, distance: 68.5
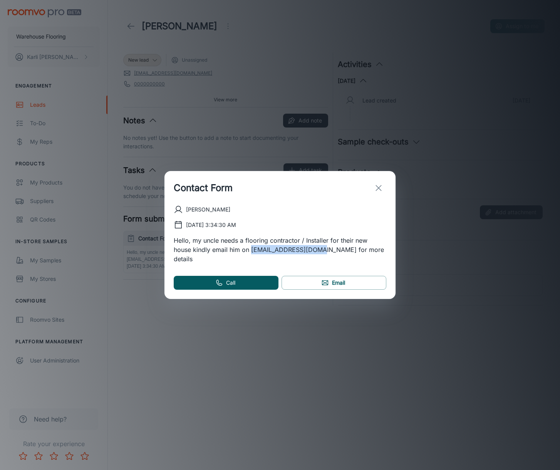
click at [299, 254] on p "Hello, my uncle needs a flooring contractor / Installer for their new house kin…" at bounding box center [280, 250] width 212 height 28
copy p "[EMAIL_ADDRESS][DOMAIN_NAME]"
drag, startPoint x: 379, startPoint y: 193, endPoint x: 363, endPoint y: 186, distance: 17.9
click at [379, 191] on line "exit" at bounding box center [378, 187] width 5 height 5
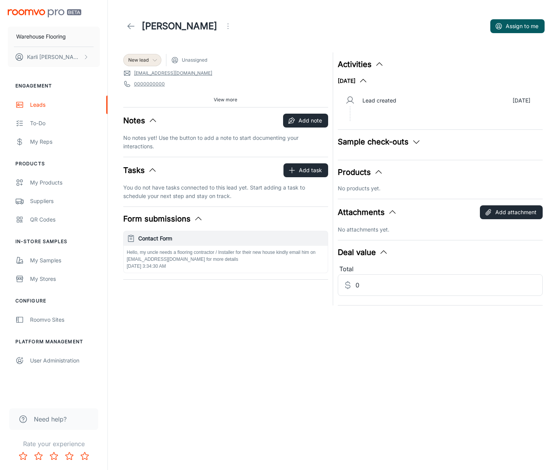
click at [152, 62] on icon at bounding box center [155, 60] width 6 height 6
click at [148, 94] on li "Follow-up" at bounding box center [150, 90] width 55 height 14
click at [313, 123] on button "Add note" at bounding box center [305, 121] width 45 height 14
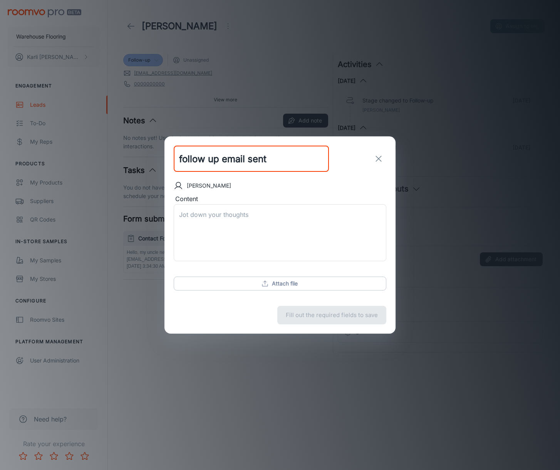
type input "follow up email sent"
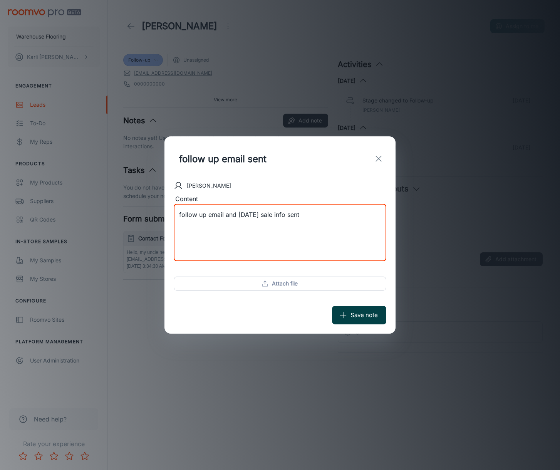
type textarea "follow up email and [DATE] sale info sent"
click at [369, 316] on button "Save note" at bounding box center [359, 315] width 54 height 18
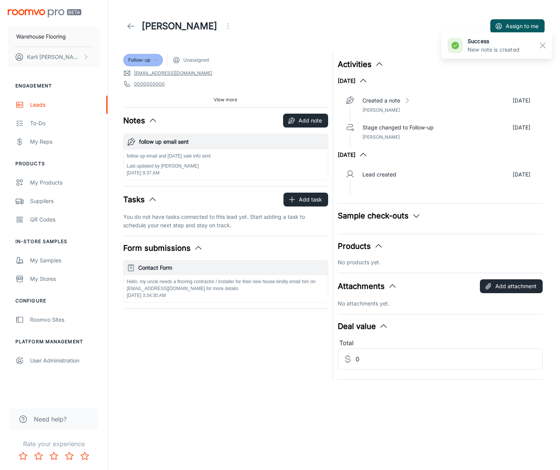
click at [129, 23] on icon at bounding box center [130, 26] width 9 height 9
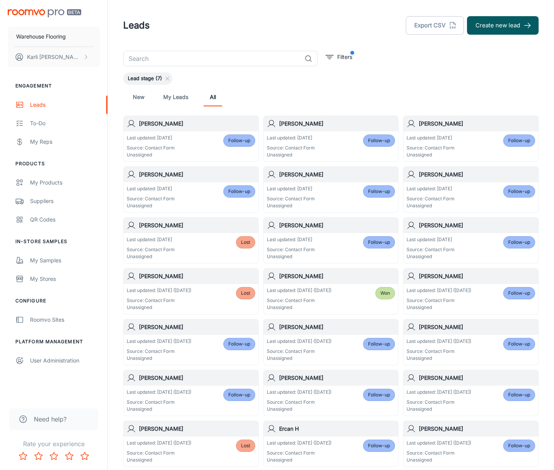
click at [137, 97] on link "New" at bounding box center [138, 97] width 18 height 18
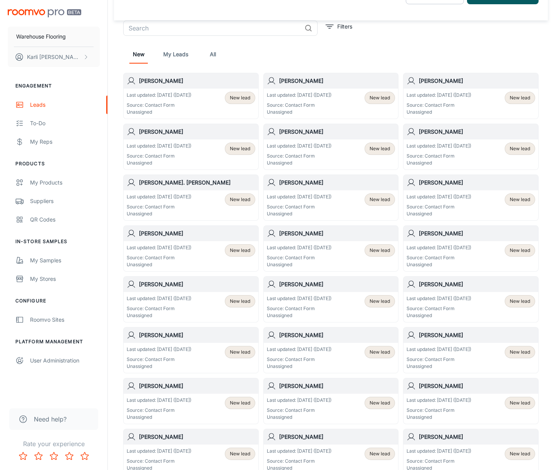
scroll to position [24, 0]
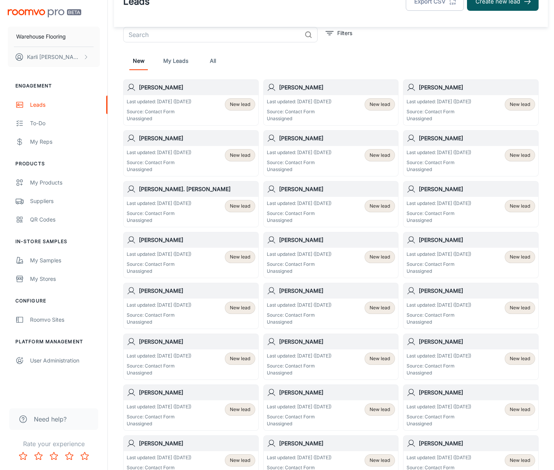
click at [210, 60] on link "All" at bounding box center [213, 61] width 18 height 18
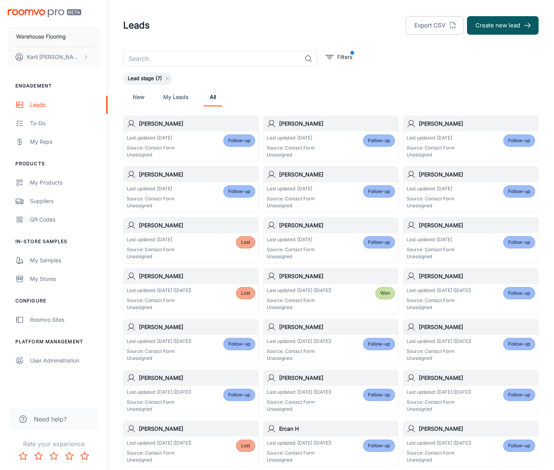
click at [151, 150] on p "Source: Contact Form" at bounding box center [151, 147] width 48 height 7
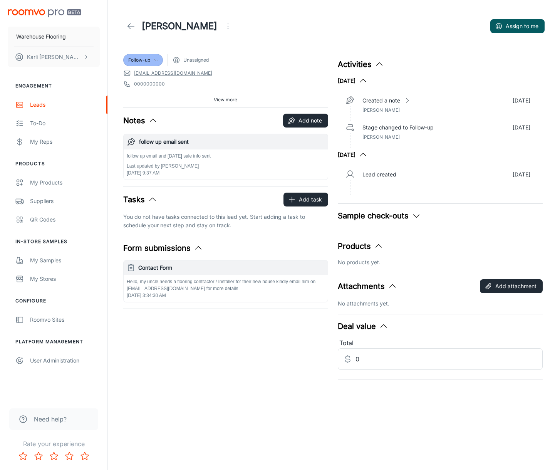
click at [152, 61] on div "Follow-up" at bounding box center [143, 60] width 30 height 7
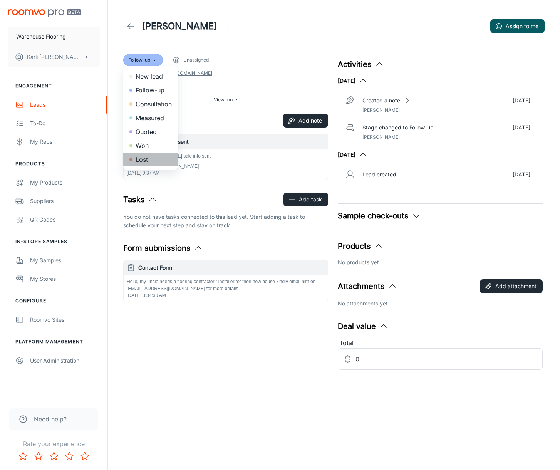
click at [148, 159] on li "Lost" at bounding box center [150, 159] width 55 height 14
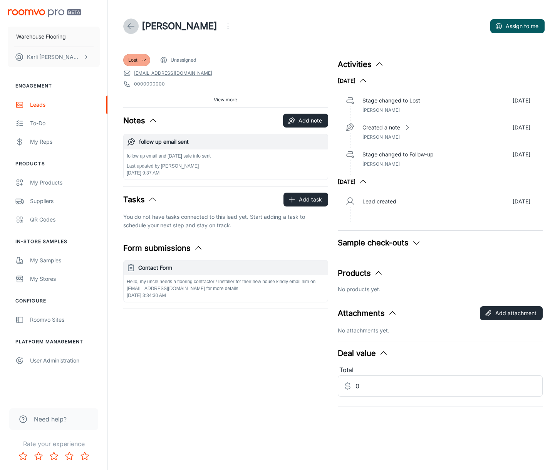
click at [131, 25] on icon at bounding box center [130, 26] width 9 height 9
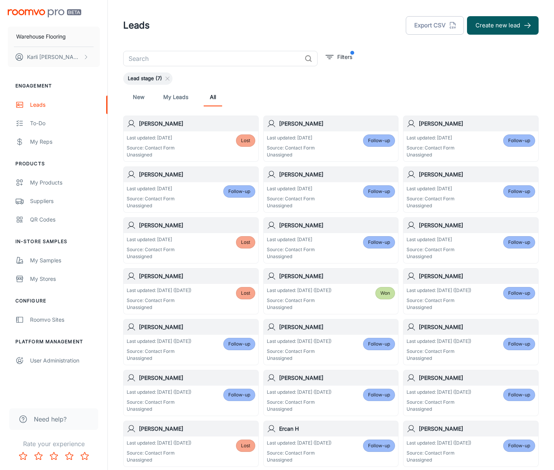
click at [177, 98] on link "My Leads" at bounding box center [175, 97] width 25 height 18
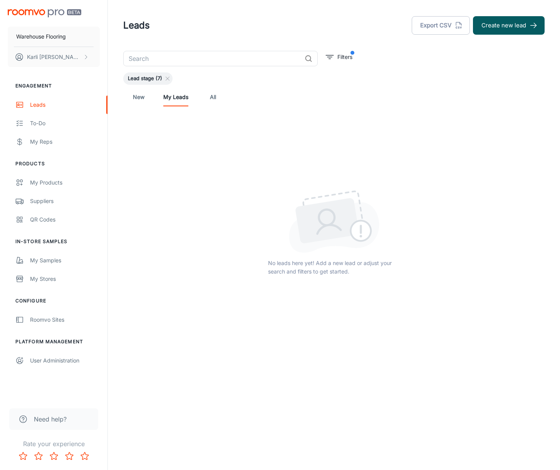
click at [137, 96] on link "New" at bounding box center [138, 97] width 18 height 18
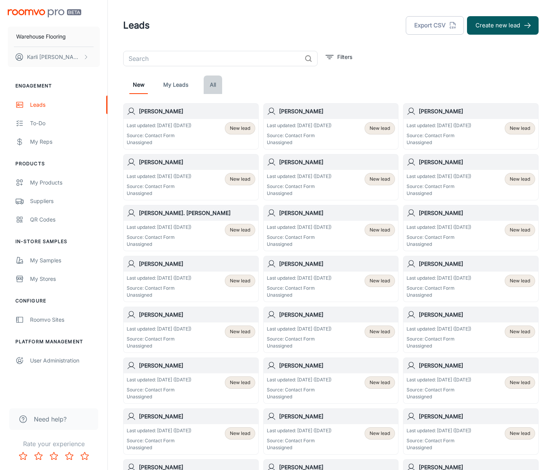
click at [208, 84] on link "All" at bounding box center [213, 84] width 18 height 18
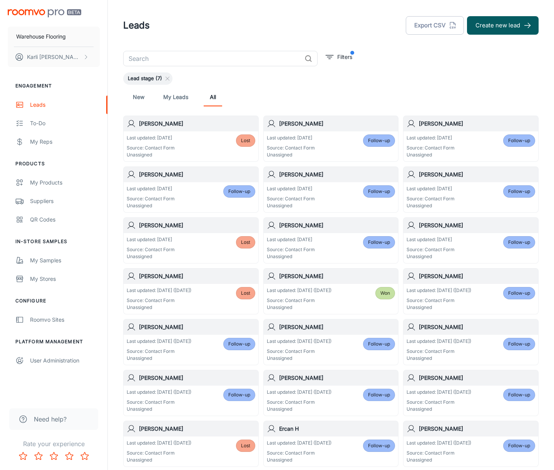
click at [330, 298] on p "Source: Contact Form" at bounding box center [299, 300] width 65 height 7
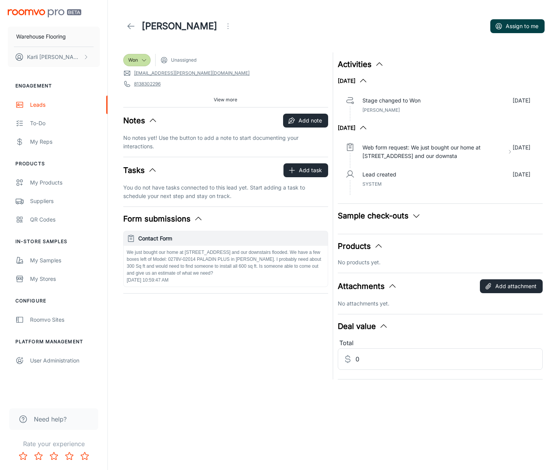
click at [498, 28] on icon "button" at bounding box center [499, 26] width 8 height 8
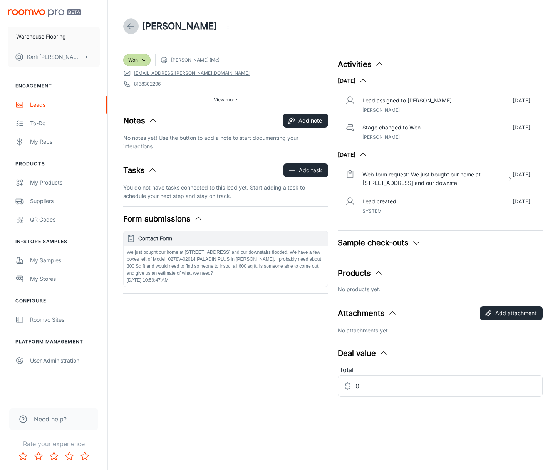
click at [131, 28] on icon at bounding box center [130, 26] width 9 height 9
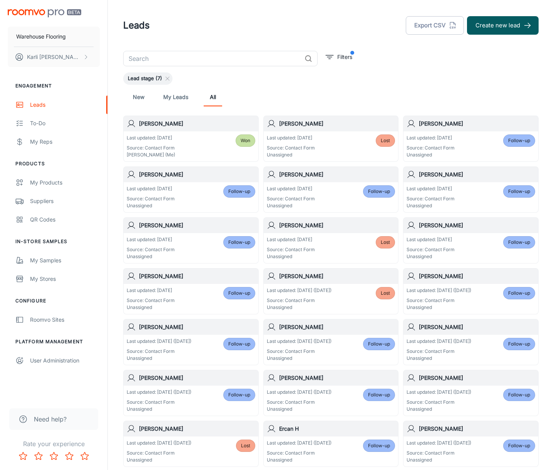
click at [140, 94] on link "New" at bounding box center [138, 97] width 18 height 18
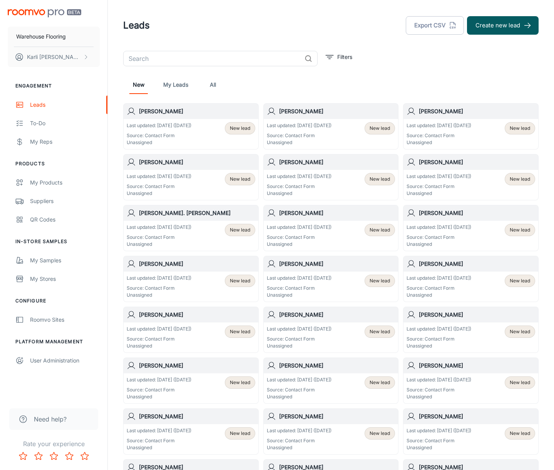
click at [177, 134] on p "Source: Contact Form" at bounding box center [159, 135] width 65 height 7
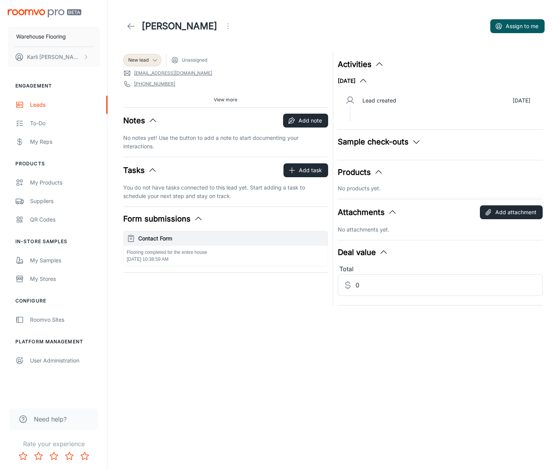
click at [201, 253] on p "Flooring completed for the entire house" at bounding box center [226, 252] width 198 height 7
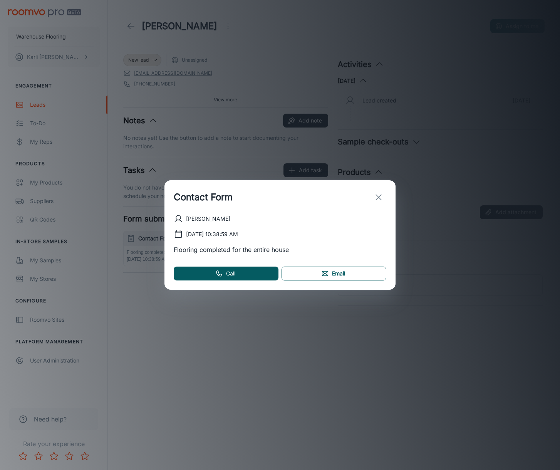
click at [306, 272] on link "Email" at bounding box center [333, 273] width 105 height 14
click at [380, 195] on line "exit" at bounding box center [378, 196] width 5 height 5
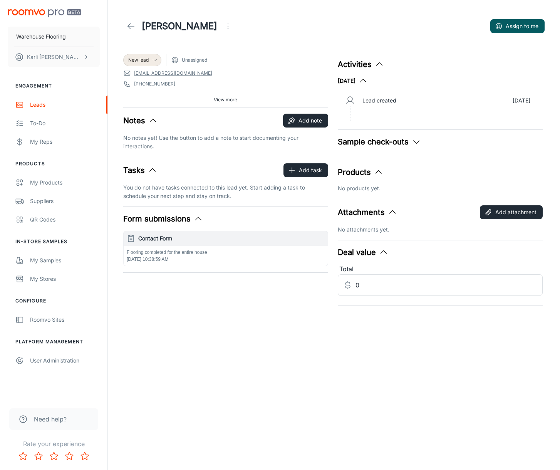
click at [143, 60] on span "New lead" at bounding box center [138, 60] width 20 height 7
click at [144, 93] on li "Follow-up" at bounding box center [150, 90] width 55 height 14
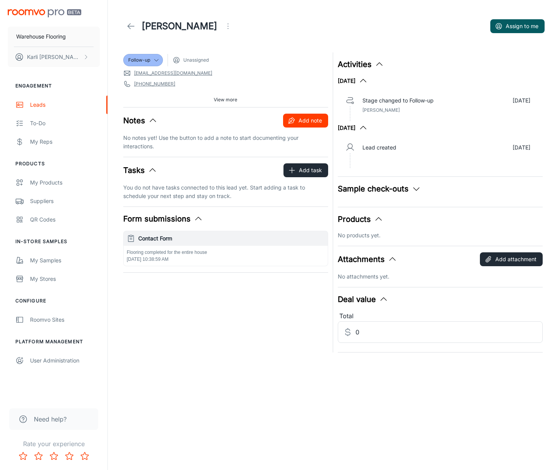
click at [310, 120] on button "Add note" at bounding box center [305, 121] width 45 height 14
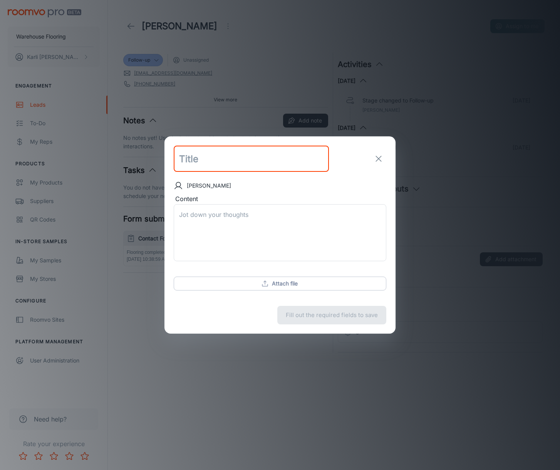
click at [212, 163] on input "text" at bounding box center [251, 158] width 155 height 26
type input "follow up email sent"
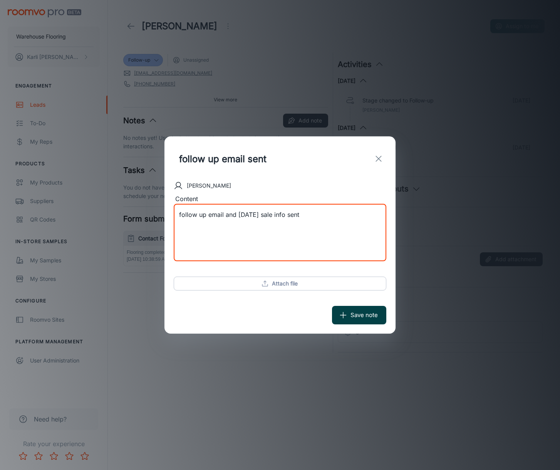
type textarea "follow up email and [DATE] sale info sent"
click at [368, 316] on button "Save note" at bounding box center [359, 315] width 54 height 18
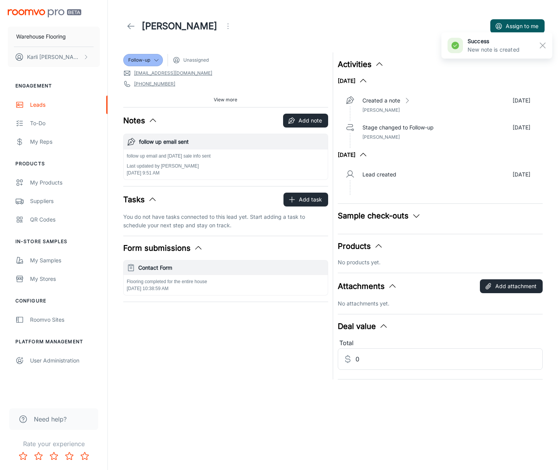
click at [131, 28] on icon at bounding box center [130, 26] width 9 height 9
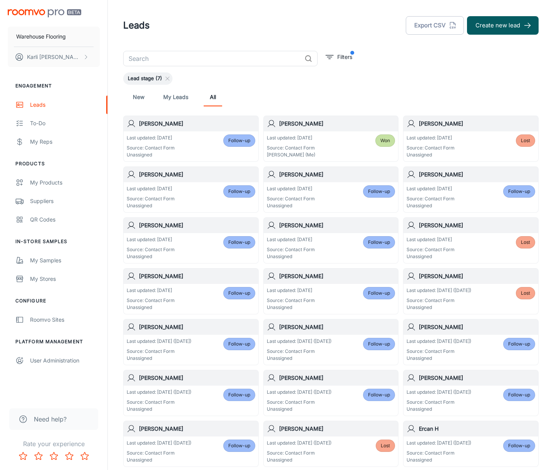
click at [145, 98] on link "New" at bounding box center [138, 97] width 18 height 18
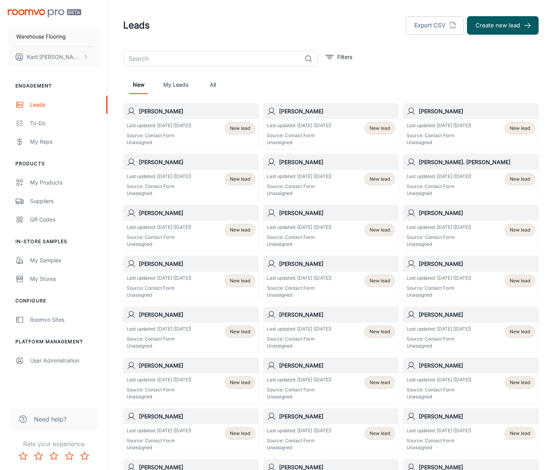
click at [191, 129] on p "Last updated: [DATE] ([DATE])" at bounding box center [159, 125] width 65 height 7
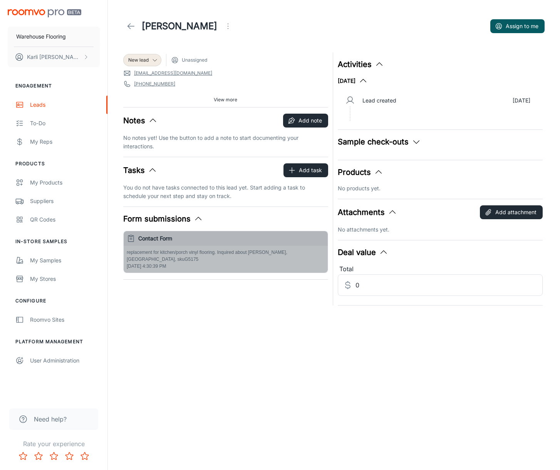
click at [236, 252] on p "replacement for kitchen/porch vinyl flooring. Inquired about [PERSON_NAME], [GE…" at bounding box center [226, 256] width 198 height 14
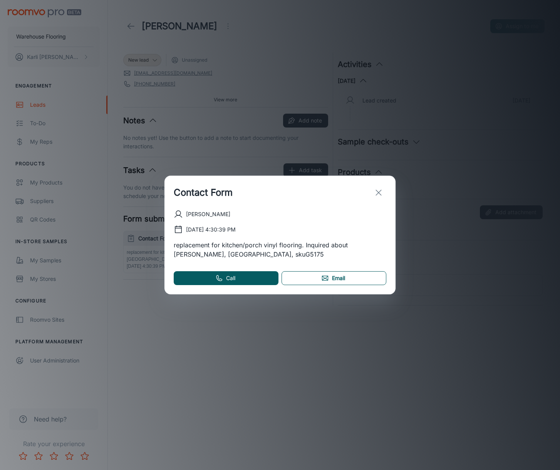
click at [300, 278] on link "Email" at bounding box center [333, 278] width 105 height 14
click at [383, 190] on icon "exit" at bounding box center [378, 192] width 9 height 9
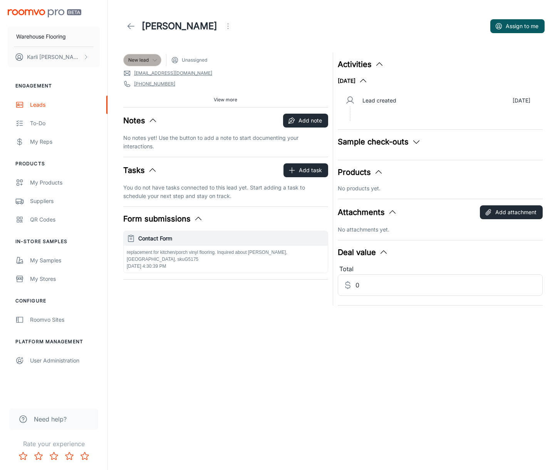
click at [135, 62] on span "New lead" at bounding box center [138, 60] width 20 height 7
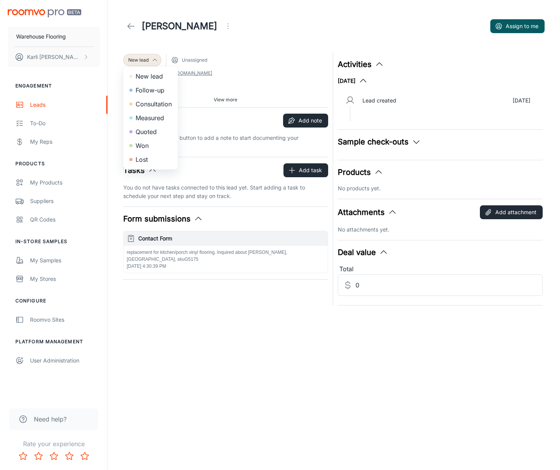
click at [135, 92] on li "Follow-up" at bounding box center [150, 90] width 55 height 14
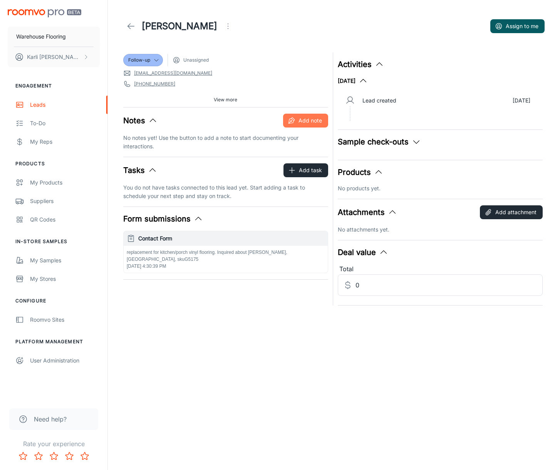
click at [319, 122] on button "Add note" at bounding box center [305, 121] width 45 height 14
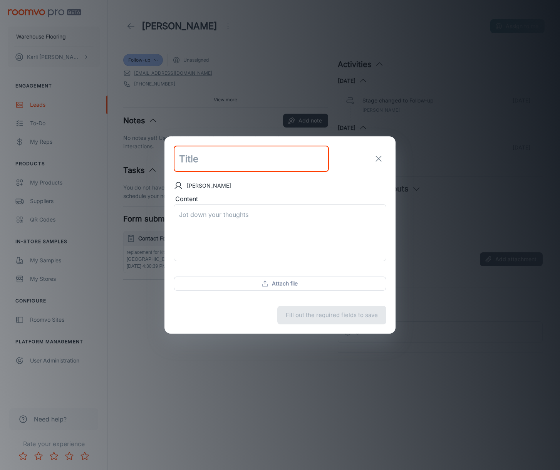
click at [212, 155] on input "text" at bounding box center [251, 158] width 155 height 26
type input "follow up email sent"
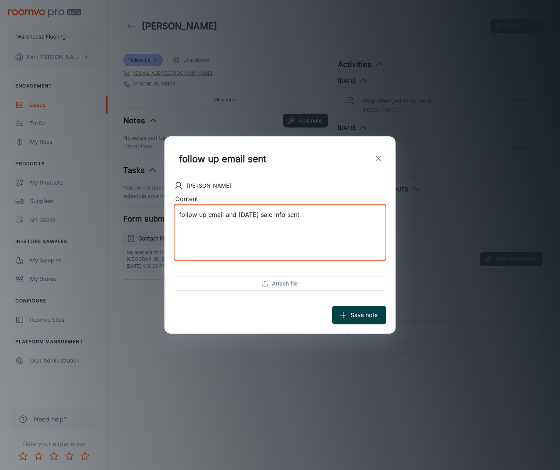
type textarea "follow up email and [DATE] sale info sent"
click at [344, 311] on icon "submit" at bounding box center [343, 315] width 8 height 8
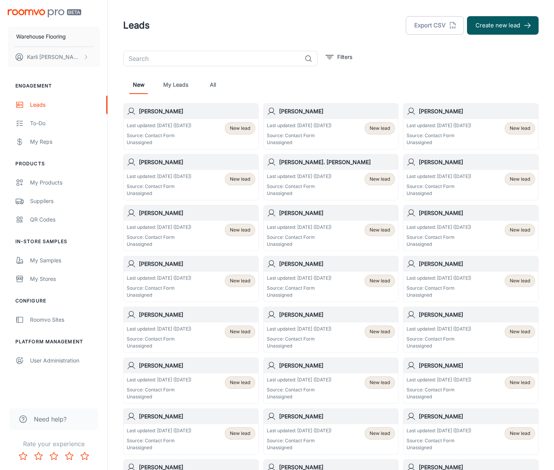
click at [188, 131] on div "Last updated: [DATE] ([DATE]) Source: Contact Form Unassigned" at bounding box center [159, 134] width 65 height 24
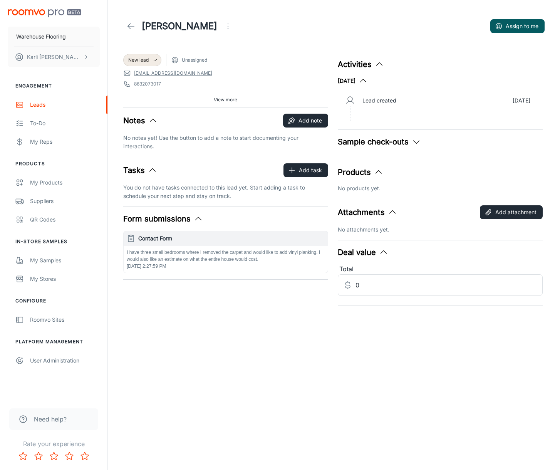
click at [221, 265] on div "I have three small bedrooms where I removed the carpet and would like to add vi…" at bounding box center [226, 259] width 204 height 27
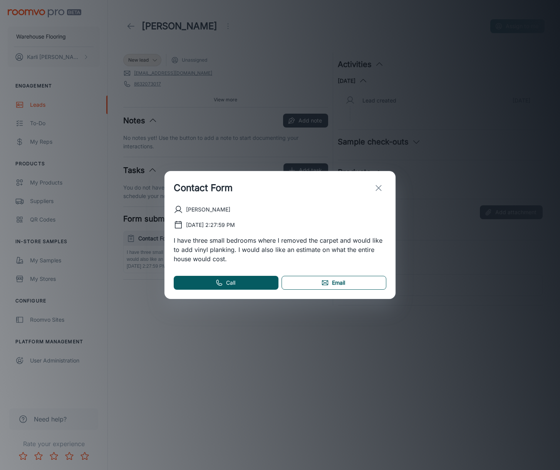
click at [339, 285] on link "Email" at bounding box center [333, 283] width 105 height 14
click at [379, 187] on line "exit" at bounding box center [378, 187] width 5 height 5
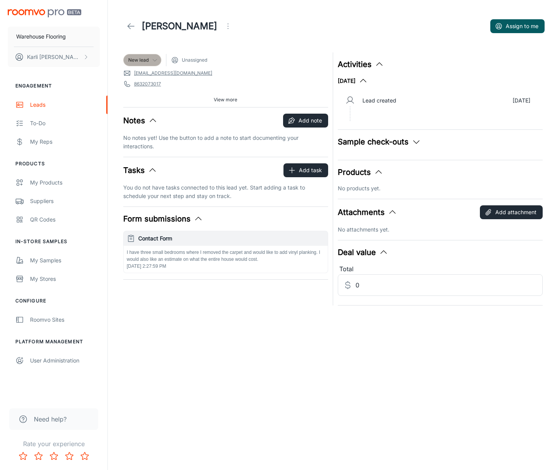
click at [135, 61] on span "New lead" at bounding box center [138, 60] width 20 height 7
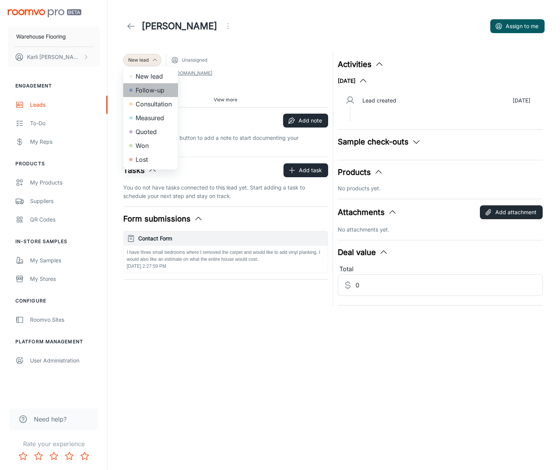
click at [147, 90] on li "Follow-up" at bounding box center [150, 90] width 55 height 14
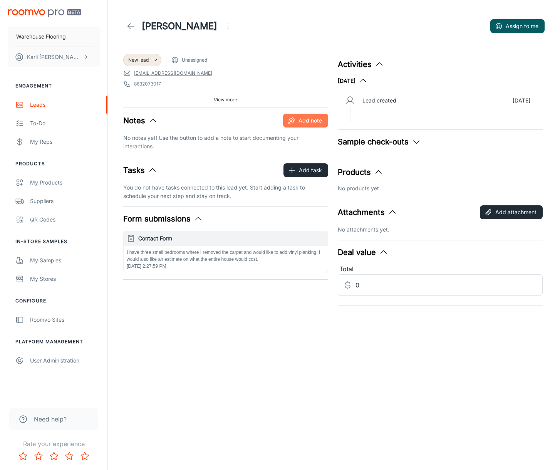
click at [317, 122] on button "Add note" at bounding box center [305, 121] width 45 height 14
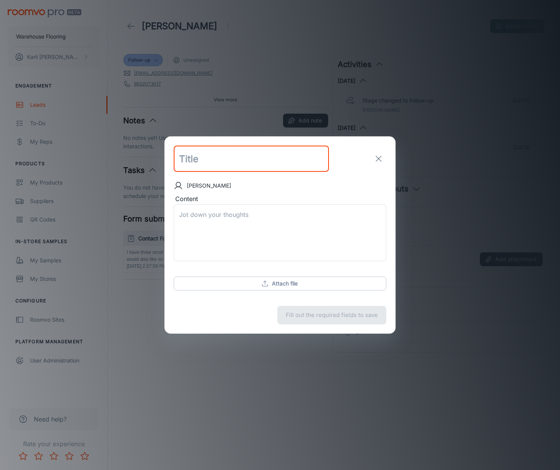
click at [187, 161] on input "text" at bounding box center [251, 158] width 155 height 26
type input "follow up email sent"
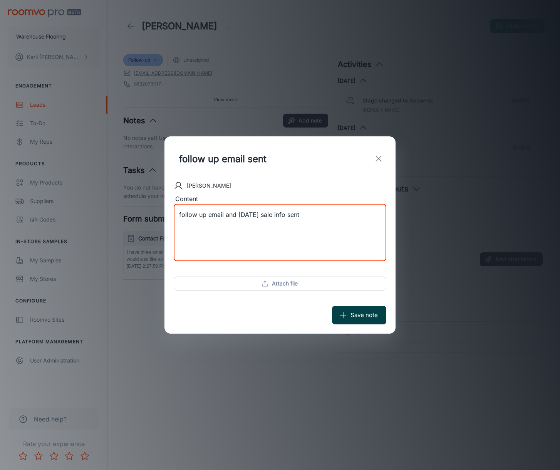
type textarea "follow up email and [DATE] sale info sent"
click at [374, 314] on button "Save note" at bounding box center [359, 315] width 54 height 18
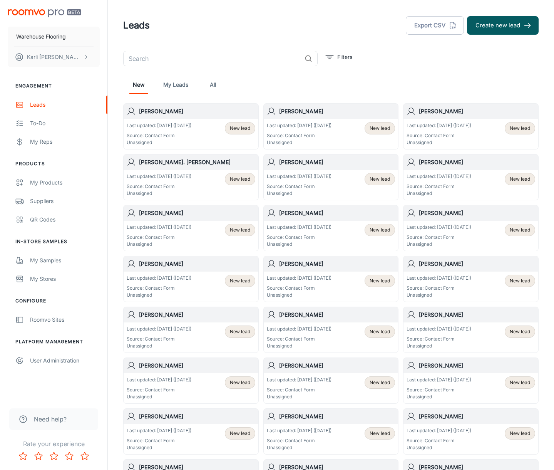
click at [191, 135] on p "Source: Contact Form" at bounding box center [159, 135] width 65 height 7
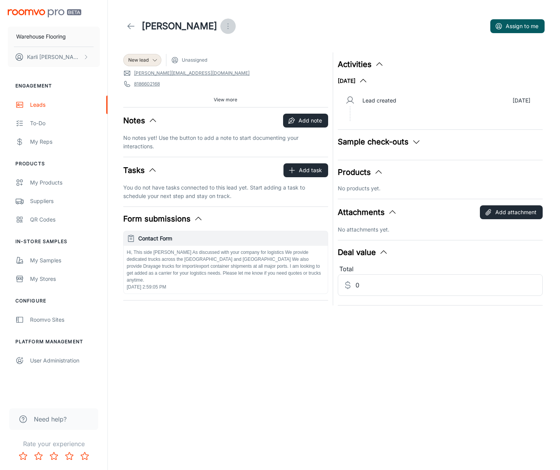
click at [223, 27] on icon "Open menu" at bounding box center [227, 26] width 9 height 9
click at [220, 70] on li "Mark as spam" at bounding box center [238, 72] width 82 height 14
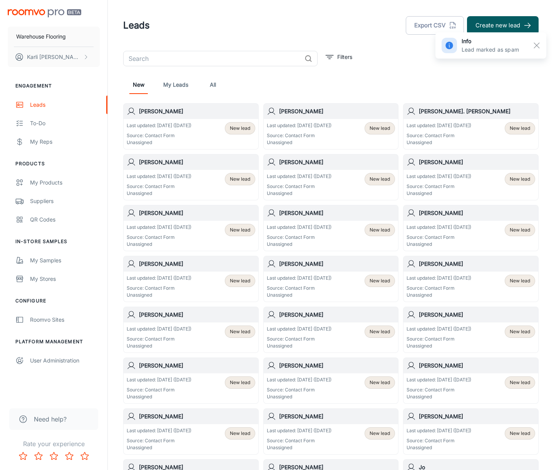
click at [163, 135] on p "Source: Contact Form" at bounding box center [159, 135] width 65 height 7
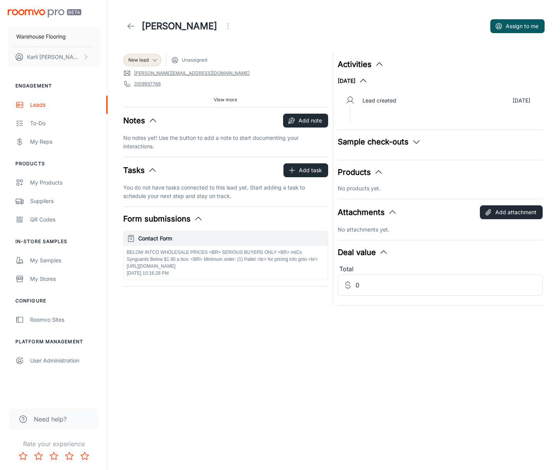
click at [223, 27] on icon "Open menu" at bounding box center [227, 26] width 9 height 9
click at [176, 74] on div at bounding box center [173, 71] width 14 height 9
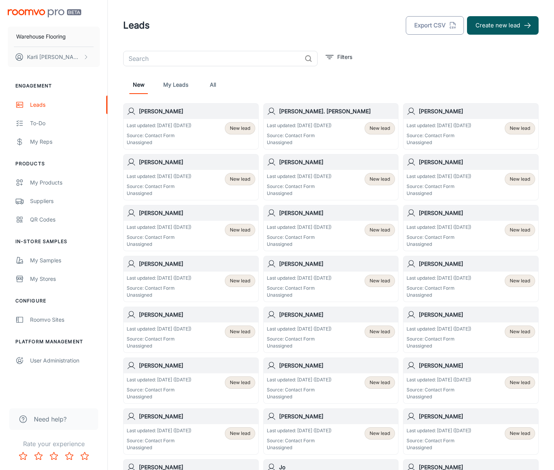
click at [443, 28] on button "Export CSV" at bounding box center [435, 25] width 58 height 18
click at [166, 119] on div "Last updated: [DATE] ([DATE]) Source: Contact Form Unassigned New lead" at bounding box center [191, 134] width 135 height 30
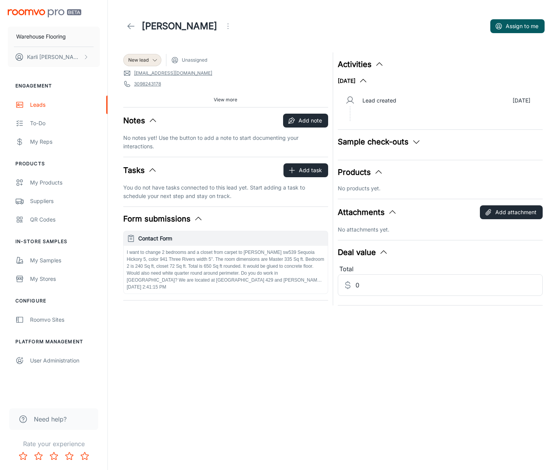
click at [211, 261] on p "I want to change 2 bedrooms and a closet from carpet to [PERSON_NAME] sw539 Seq…" at bounding box center [226, 266] width 198 height 35
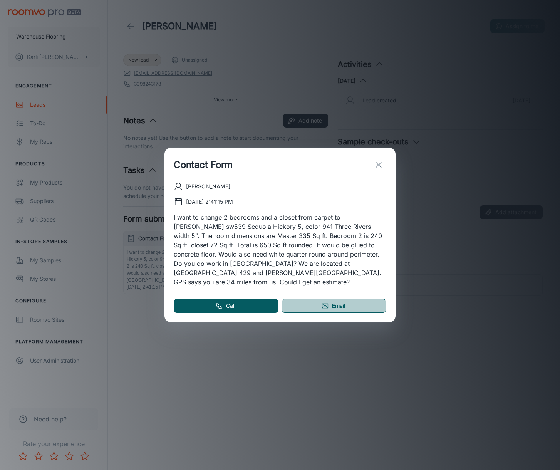
click at [311, 303] on link "Email" at bounding box center [333, 306] width 105 height 14
click at [378, 169] on icon "exit" at bounding box center [378, 164] width 9 height 9
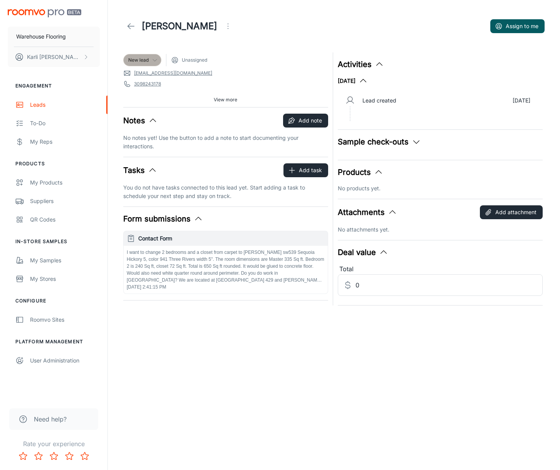
click at [144, 59] on span "New lead" at bounding box center [138, 60] width 20 height 7
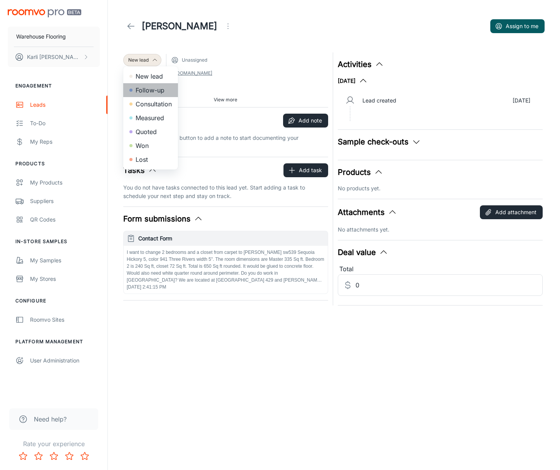
click at [156, 90] on li "Follow-up" at bounding box center [150, 90] width 55 height 14
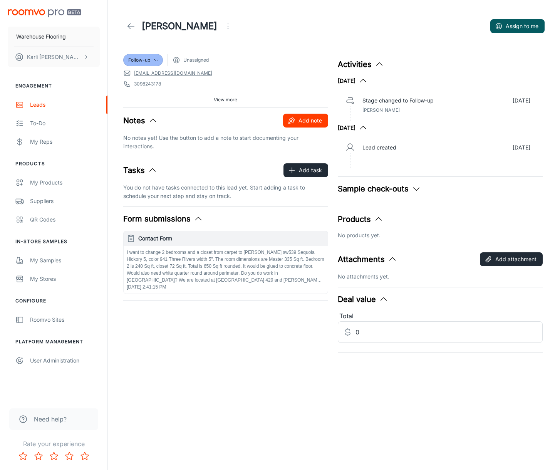
click at [314, 117] on button "Add note" at bounding box center [305, 121] width 45 height 14
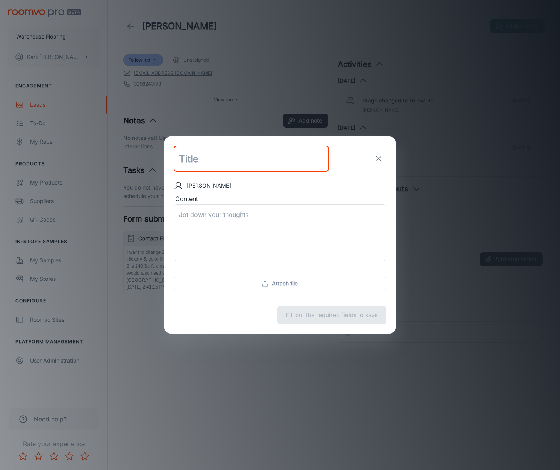
click at [243, 165] on input "text" at bounding box center [251, 158] width 155 height 26
type input "follow up email sent"
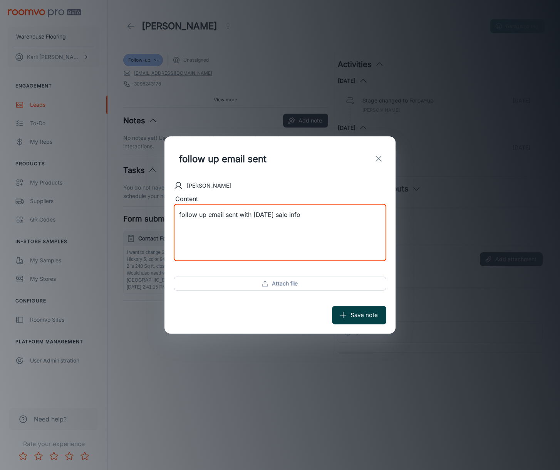
type textarea "follow up email sent with [DATE] sale info"
click at [343, 317] on icon "submit" at bounding box center [343, 315] width 8 height 8
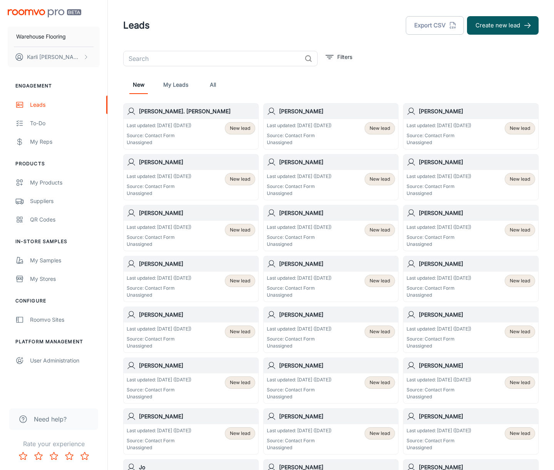
click at [169, 131] on div "Last updated: [DATE] ([DATE]) Source: Contact Form Unassigned" at bounding box center [159, 134] width 65 height 24
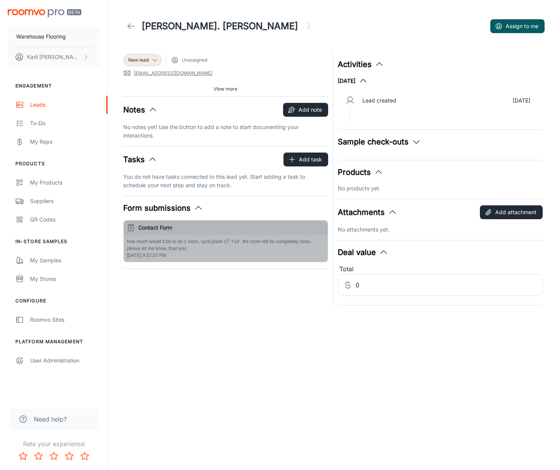
click at [191, 247] on p "how much would it be to do 1 room, vynil plank 17' ×14'. the room will be compl…" at bounding box center [226, 245] width 198 height 14
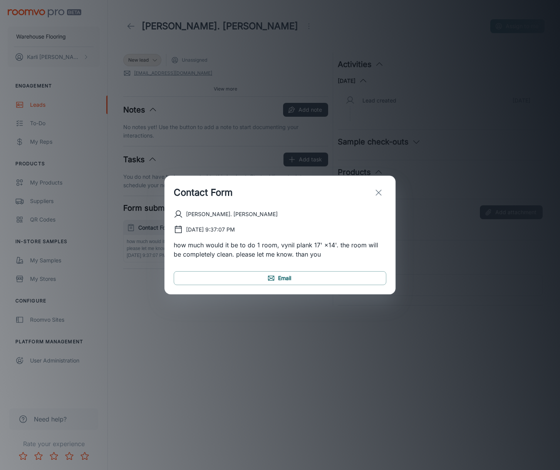
drag, startPoint x: 384, startPoint y: 193, endPoint x: 344, endPoint y: 191, distance: 40.1
click at [384, 193] on button "exit" at bounding box center [378, 192] width 15 height 15
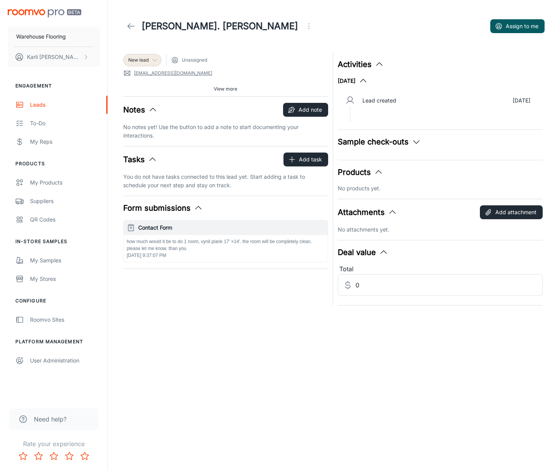
click at [132, 59] on span "New lead" at bounding box center [138, 60] width 20 height 7
click at [137, 145] on li "Won" at bounding box center [150, 146] width 55 height 14
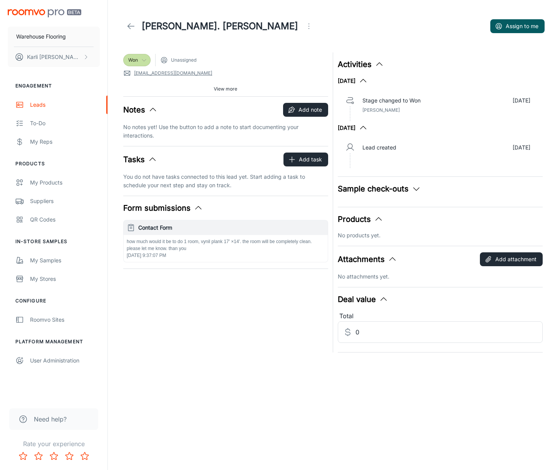
click at [140, 62] on div "Won" at bounding box center [136, 60] width 17 height 7
click at [141, 90] on li "Follow-up" at bounding box center [150, 90] width 55 height 14
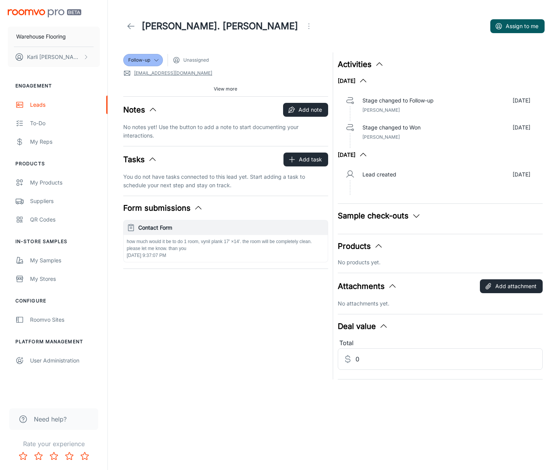
click at [189, 253] on div "how much would it be to do 1 room, vynil plank 17' ×14'. the room will be compl…" at bounding box center [226, 248] width 204 height 27
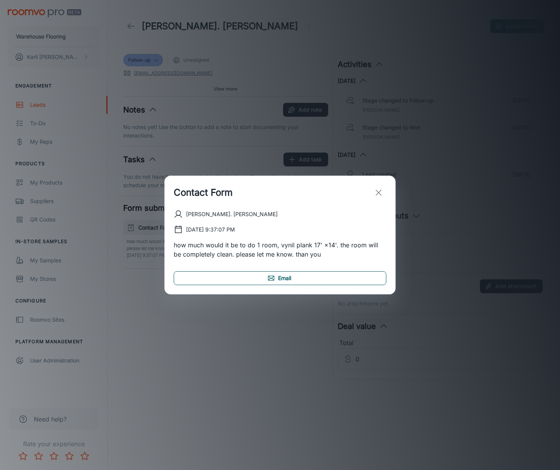
click at [286, 279] on link "Email" at bounding box center [280, 278] width 212 height 14
drag, startPoint x: 374, startPoint y: 193, endPoint x: 352, endPoint y: 178, distance: 26.3
click at [374, 193] on icon "exit" at bounding box center [378, 192] width 9 height 9
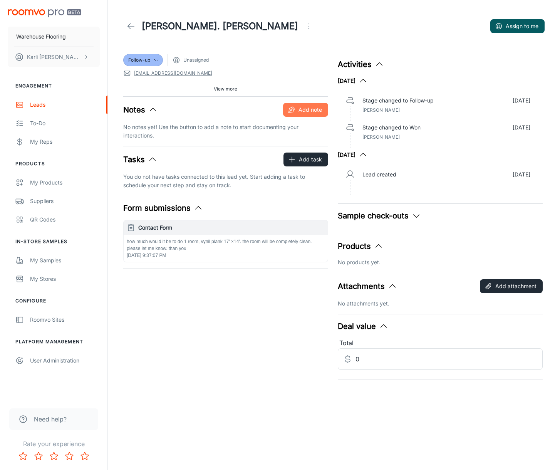
click at [293, 110] on icon "button" at bounding box center [290, 109] width 5 height 5
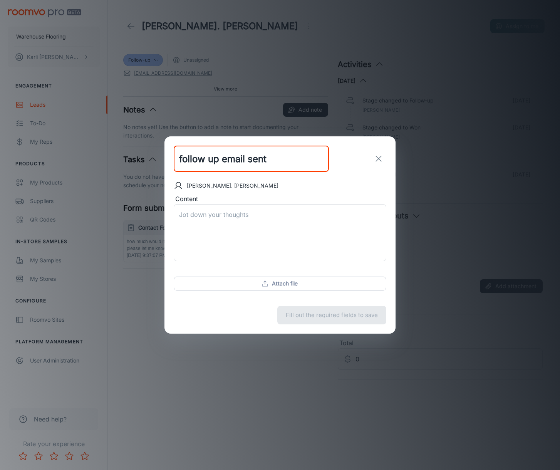
type input "follow up email sent"
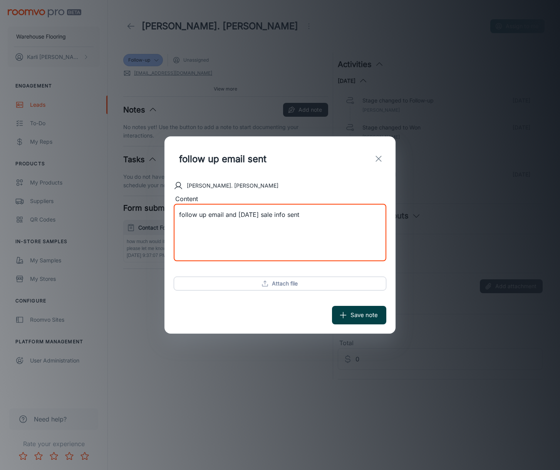
type textarea "follow up email and [DATE] sale info sent"
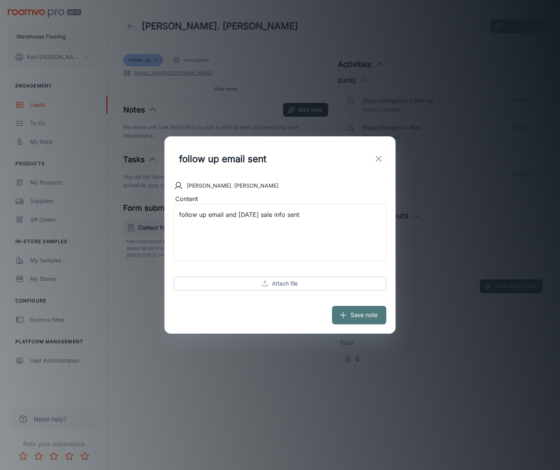
click at [351, 315] on button "Save note" at bounding box center [359, 315] width 54 height 18
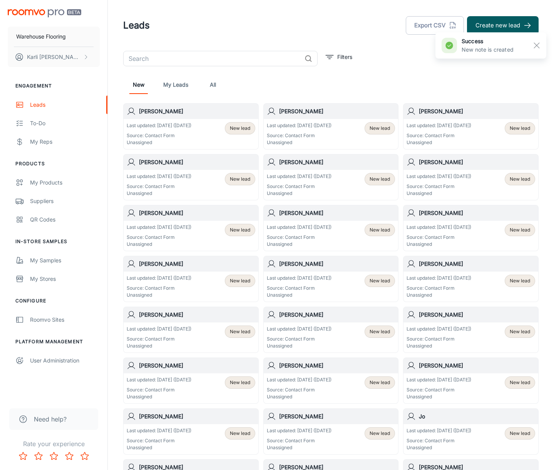
click at [171, 125] on p "Last updated: [DATE] ([DATE])" at bounding box center [159, 125] width 65 height 7
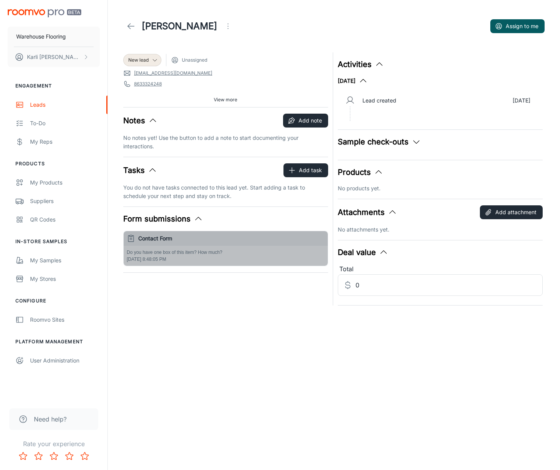
click at [230, 252] on p "Do you have one box of this item? How much?" at bounding box center [226, 252] width 198 height 7
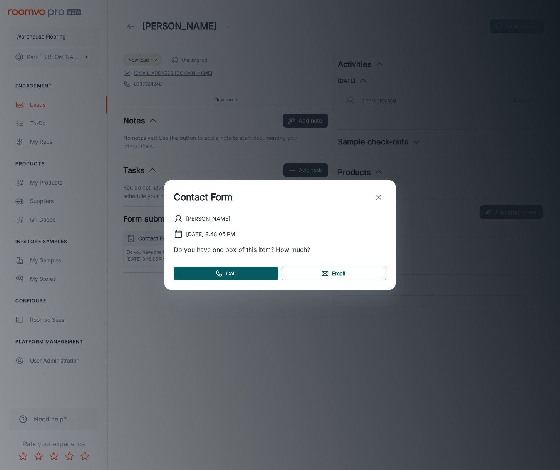
click at [341, 271] on link "Email" at bounding box center [333, 273] width 105 height 14
click at [382, 194] on icon "exit" at bounding box center [378, 196] width 9 height 9
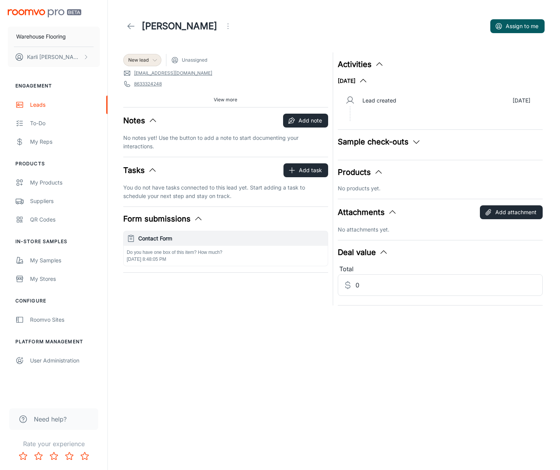
click at [141, 61] on span "New lead" at bounding box center [138, 60] width 20 height 7
click at [137, 93] on li "Follow-up" at bounding box center [150, 90] width 55 height 14
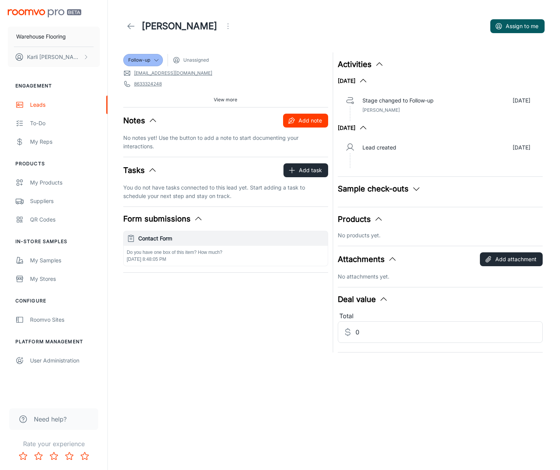
click at [309, 122] on button "Add note" at bounding box center [305, 121] width 45 height 14
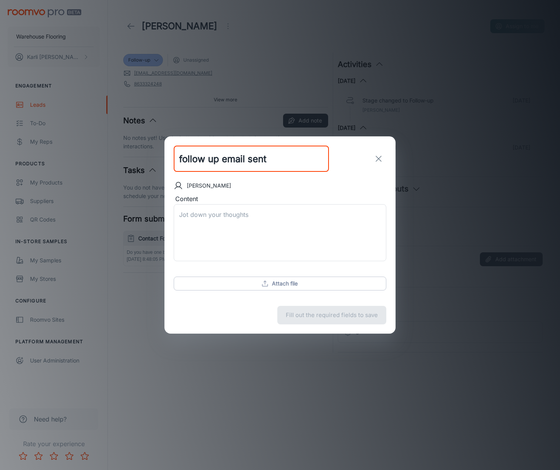
type input "follow up email sent"
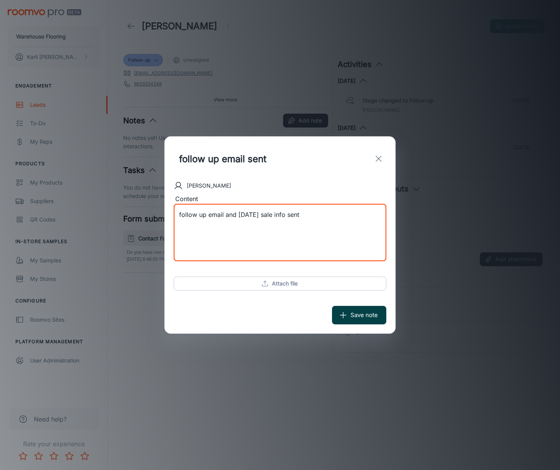
type textarea "follow up email and [DATE] sale info sent"
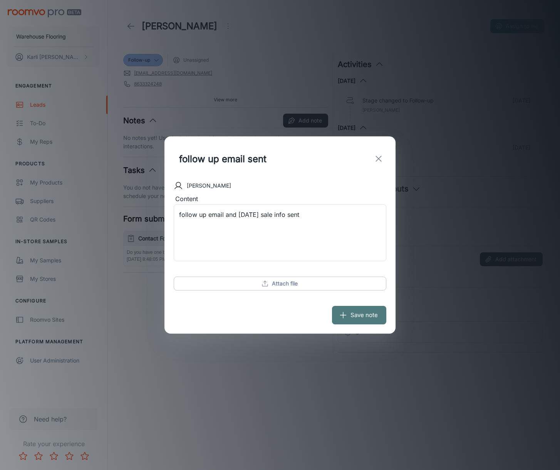
click at [344, 318] on icon "submit" at bounding box center [343, 315] width 8 height 8
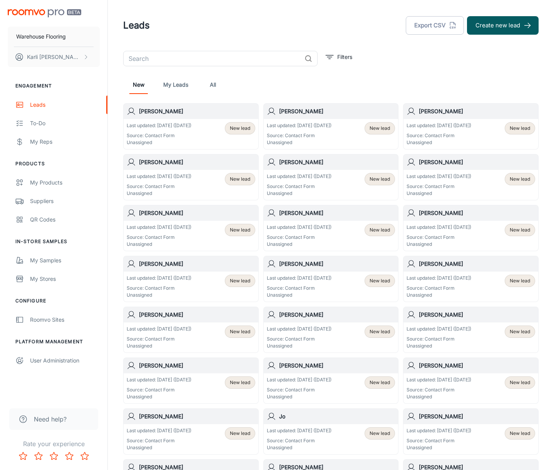
click at [171, 129] on div "Last updated: [DATE] ([DATE]) Source: Contact Form Unassigned" at bounding box center [159, 134] width 65 height 24
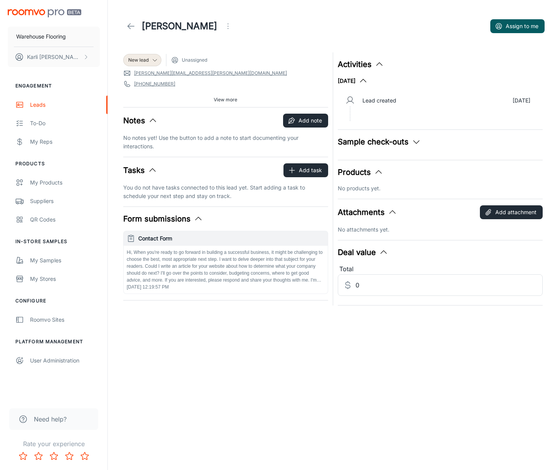
click at [223, 28] on icon "Open menu" at bounding box center [227, 26] width 9 height 9
click at [224, 74] on span "Mark as spam" at bounding box center [246, 71] width 50 height 9
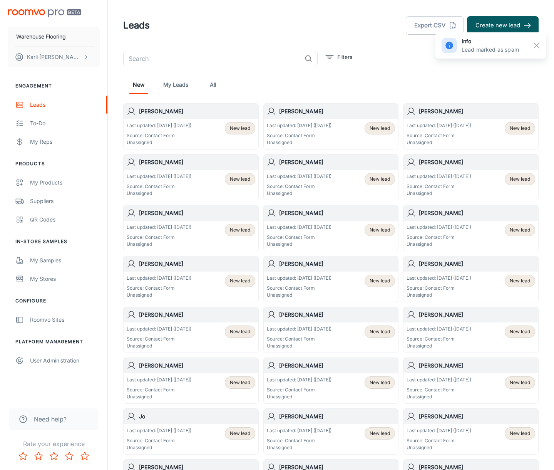
click at [168, 132] on p "Source: Contact Form" at bounding box center [159, 135] width 65 height 7
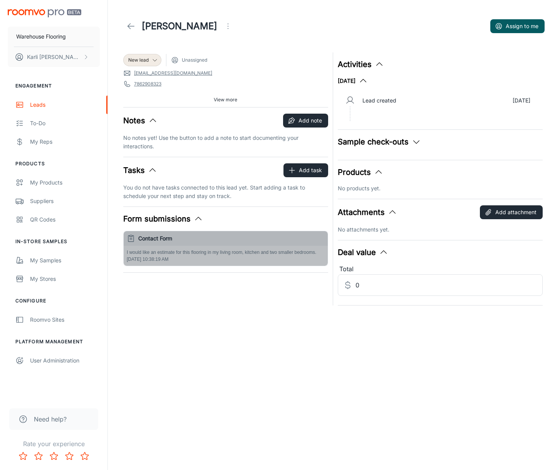
click at [257, 262] on div "I would like an estimate for this flooring in my living room, kitchen and two s…" at bounding box center [226, 256] width 204 height 20
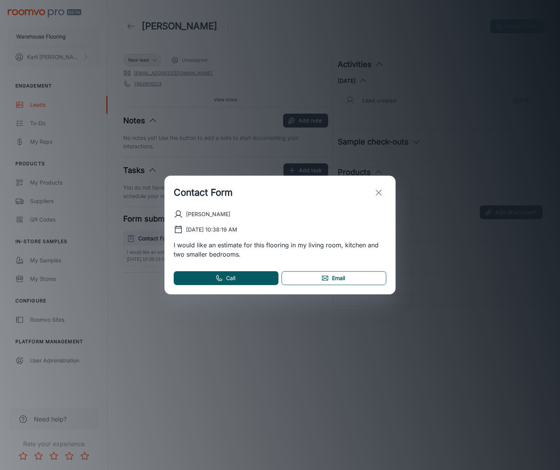
click at [331, 281] on link "Email" at bounding box center [333, 278] width 105 height 14
click at [379, 192] on line "exit" at bounding box center [378, 192] width 5 height 5
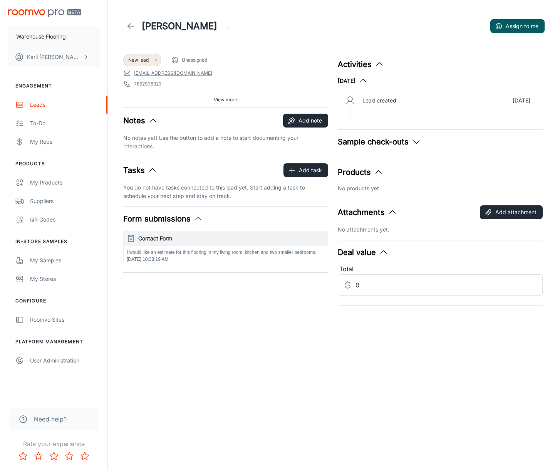
click at [135, 62] on span "New lead" at bounding box center [138, 60] width 20 height 7
click at [153, 94] on li "Follow-up" at bounding box center [150, 90] width 55 height 14
click at [322, 118] on button "Add note" at bounding box center [305, 121] width 45 height 14
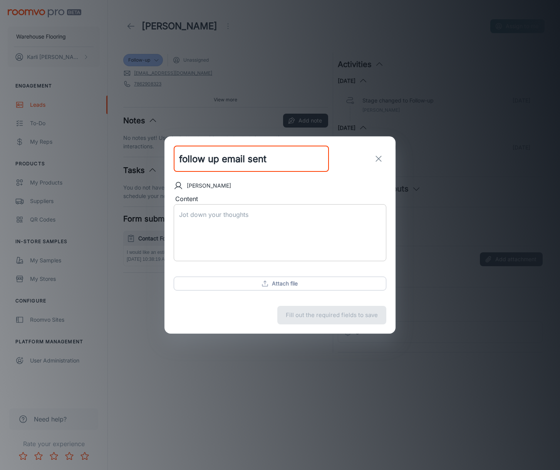
type input "follow up email sent"
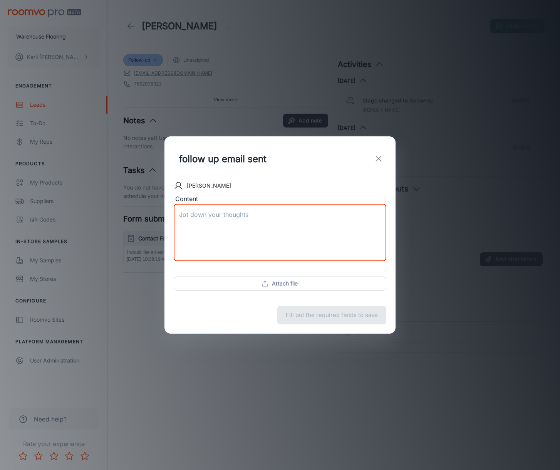
click at [213, 213] on textarea "Content" at bounding box center [280, 232] width 202 height 44
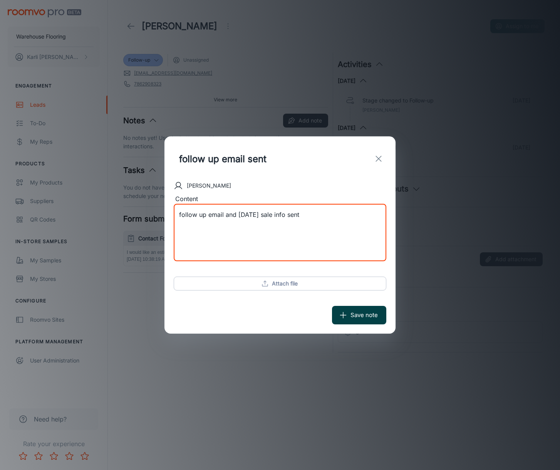
type textarea "follow up email and [DATE] sale info sent"
click at [377, 316] on button "Save note" at bounding box center [359, 315] width 54 height 18
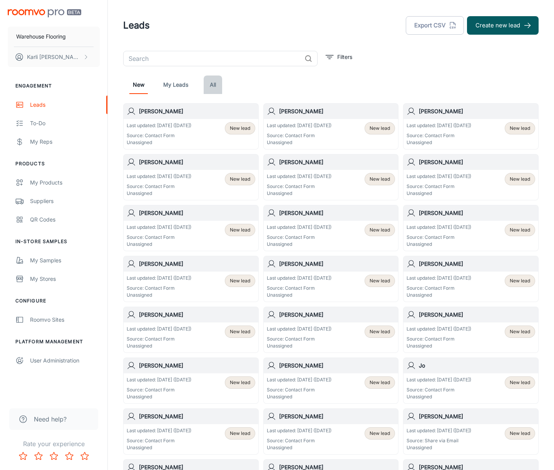
click at [209, 82] on link "All" at bounding box center [213, 84] width 18 height 18
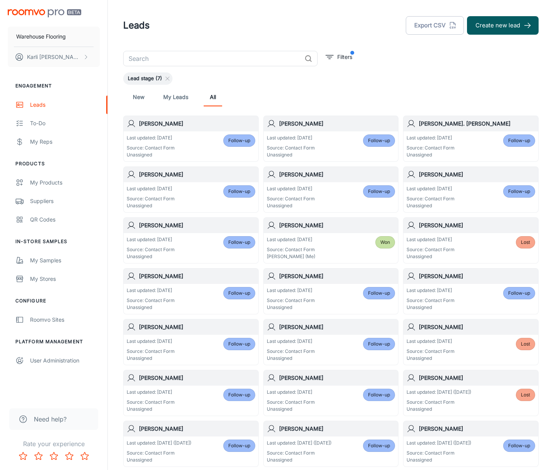
click at [467, 139] on div "Last updated: [DATE] Source: Contact Form Unassigned Follow-up" at bounding box center [470, 146] width 129 height 24
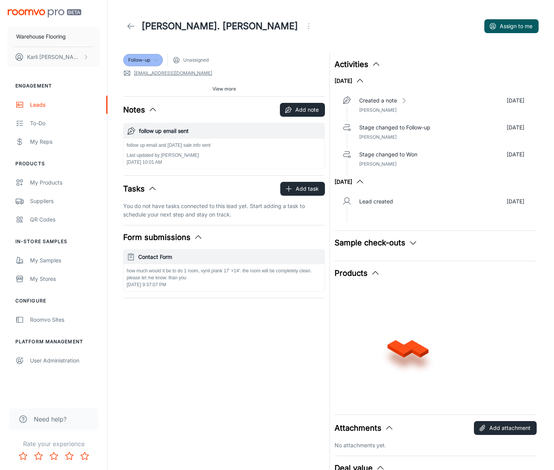
click at [150, 60] on div "Follow-up" at bounding box center [143, 60] width 30 height 7
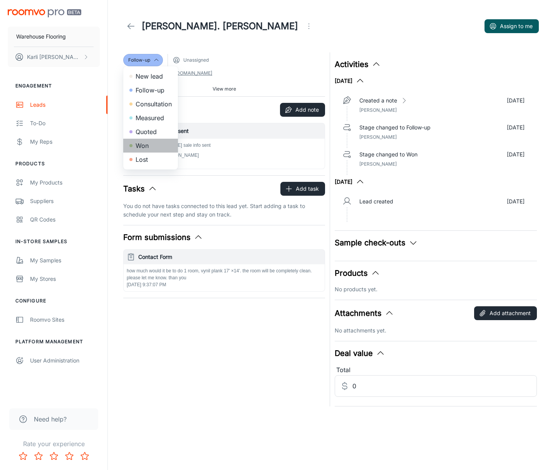
click at [147, 150] on li "Won" at bounding box center [150, 146] width 55 height 14
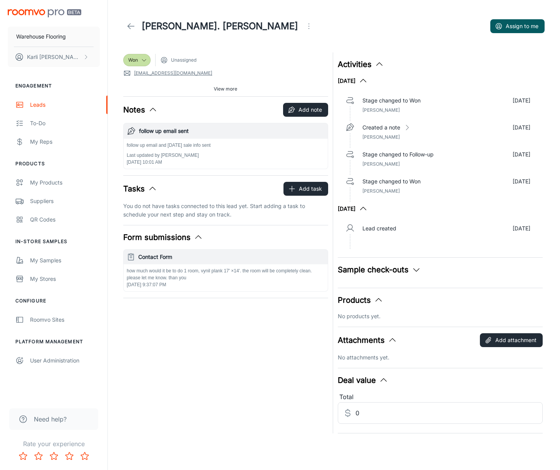
click at [130, 22] on icon at bounding box center [130, 26] width 9 height 9
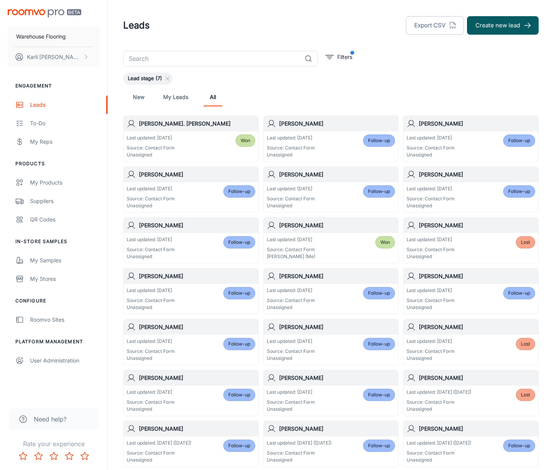
click at [141, 98] on link "New" at bounding box center [138, 97] width 18 height 18
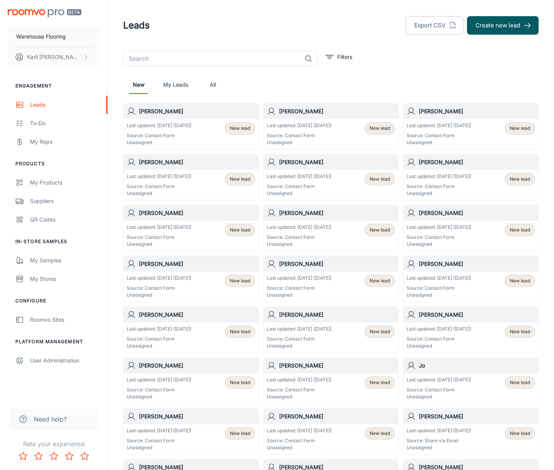
click at [169, 140] on p "Unassigned" at bounding box center [159, 142] width 65 height 7
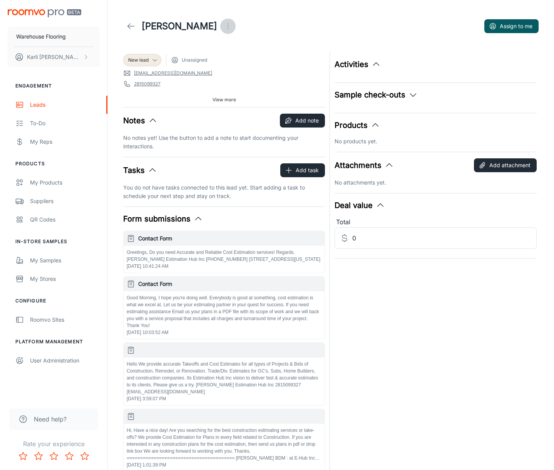
click at [223, 26] on icon "Open menu" at bounding box center [227, 26] width 9 height 9
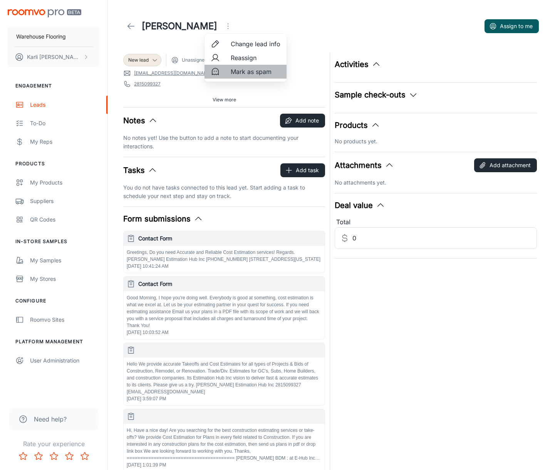
click at [242, 72] on span "Mark as spam" at bounding box center [256, 71] width 50 height 9
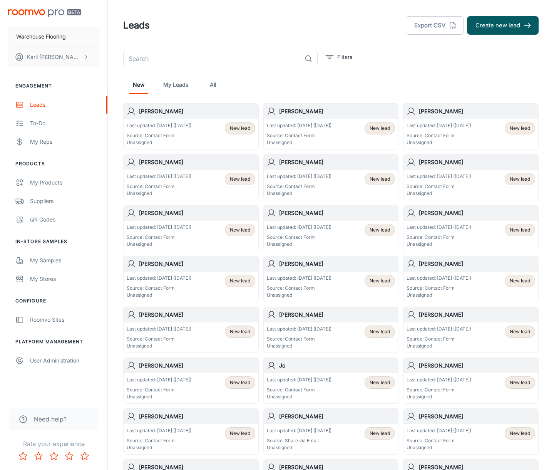
click at [185, 134] on p "Source: Contact Form" at bounding box center [159, 135] width 65 height 7
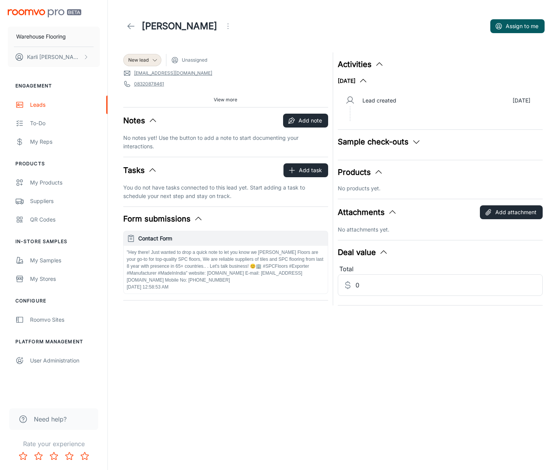
click at [223, 26] on icon "Open menu" at bounding box center [227, 26] width 9 height 9
click at [232, 73] on span "Mark as spam" at bounding box center [249, 71] width 50 height 9
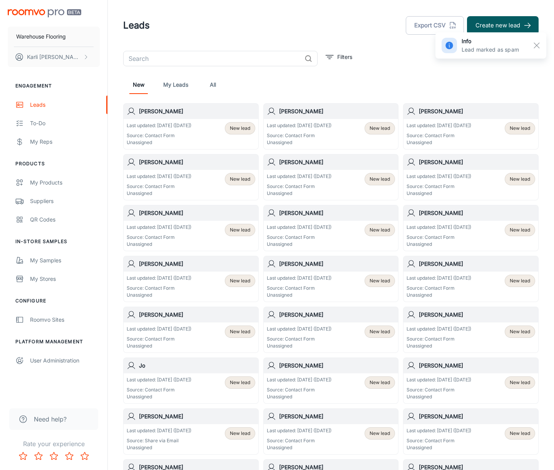
click at [177, 139] on p "Unassigned" at bounding box center [159, 142] width 65 height 7
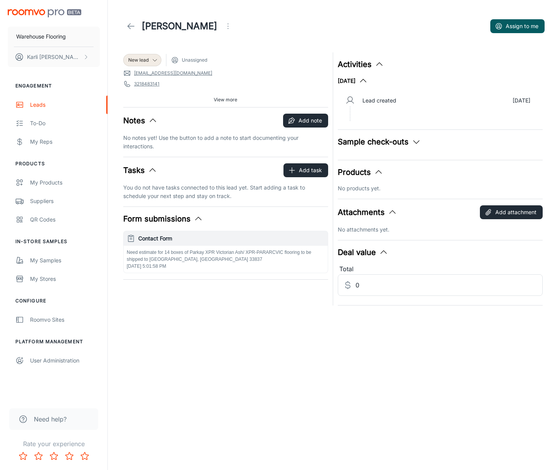
click at [249, 249] on p "Need estimate for 14 boxes of Parkay XPR Victorian Ash/ XPR-PARARCVIC flooring …" at bounding box center [226, 256] width 198 height 14
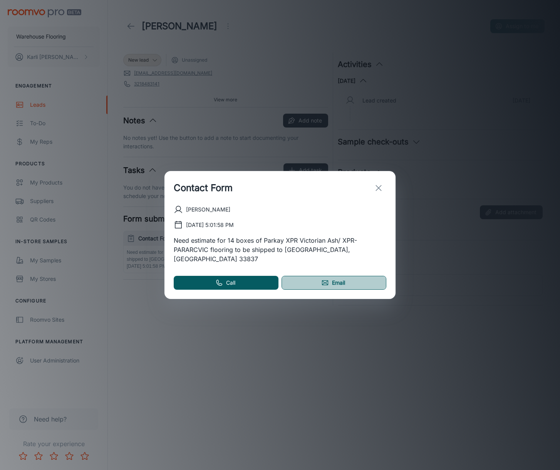
click at [323, 280] on icon at bounding box center [325, 282] width 6 height 4
drag, startPoint x: 382, startPoint y: 194, endPoint x: 359, endPoint y: 183, distance: 25.1
click at [382, 192] on icon "exit" at bounding box center [378, 187] width 9 height 9
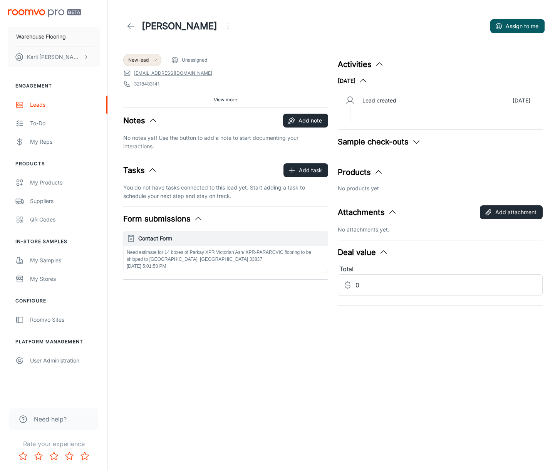
click at [138, 64] on div "New lead" at bounding box center [142, 60] width 38 height 12
click at [137, 93] on li "Follow-up" at bounding box center [150, 90] width 55 height 14
click at [294, 122] on icon "button" at bounding box center [292, 121] width 8 height 8
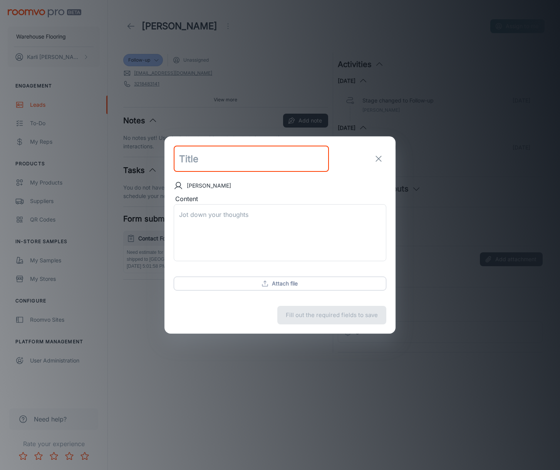
click at [217, 165] on input "text" at bounding box center [251, 158] width 155 height 26
type input "follow up email sent"
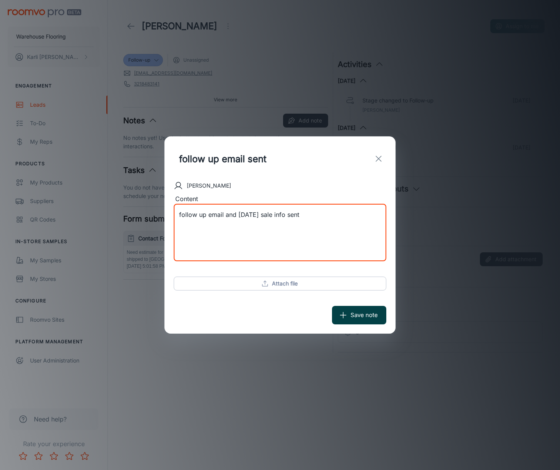
type textarea "follow up email and [DATE] sale info sent"
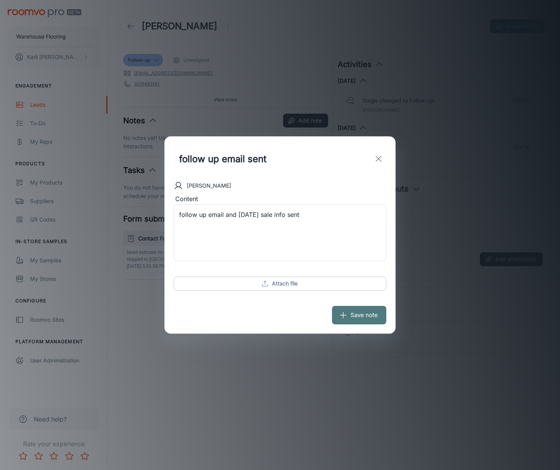
click at [369, 320] on button "Save note" at bounding box center [359, 315] width 54 height 18
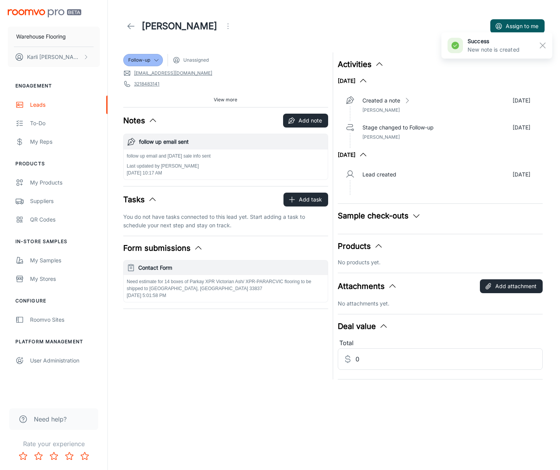
click at [133, 25] on icon at bounding box center [130, 26] width 9 height 9
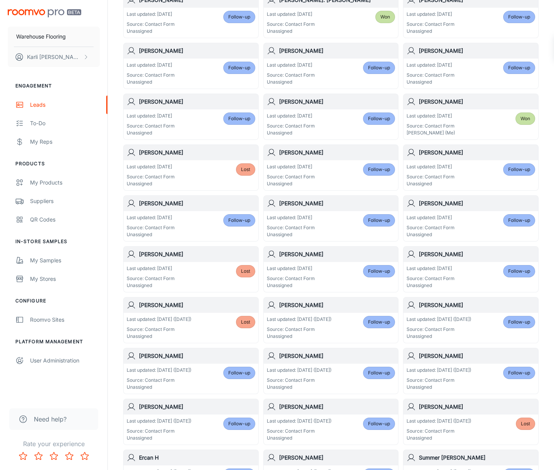
scroll to position [77, 0]
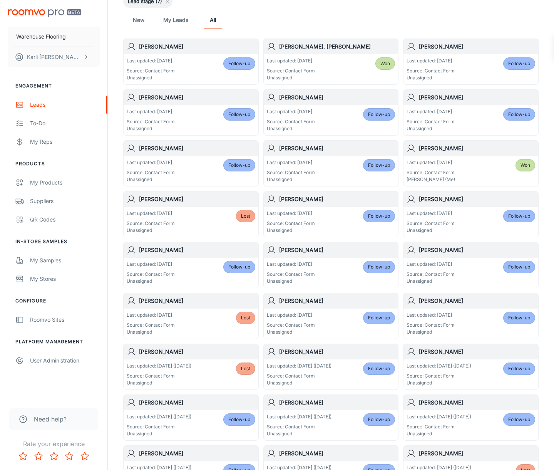
drag, startPoint x: 216, startPoint y: 211, endPoint x: 190, endPoint y: 197, distance: 30.0
click at [190, 197] on h6 "[PERSON_NAME]" at bounding box center [197, 199] width 116 height 8
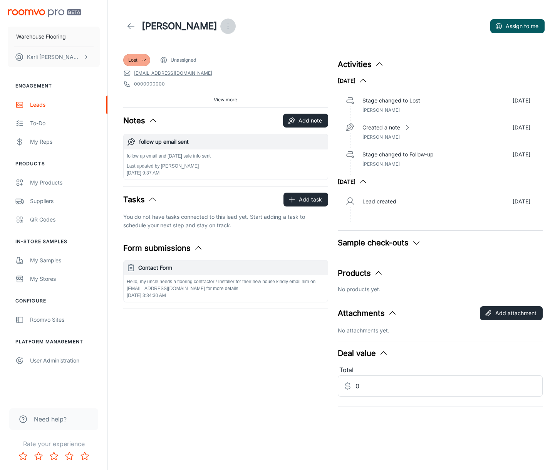
click at [223, 27] on icon "Open menu" at bounding box center [227, 26] width 9 height 9
click at [312, 20] on div at bounding box center [280, 235] width 560 height 470
click at [128, 26] on polyline at bounding box center [129, 25] width 3 height 5
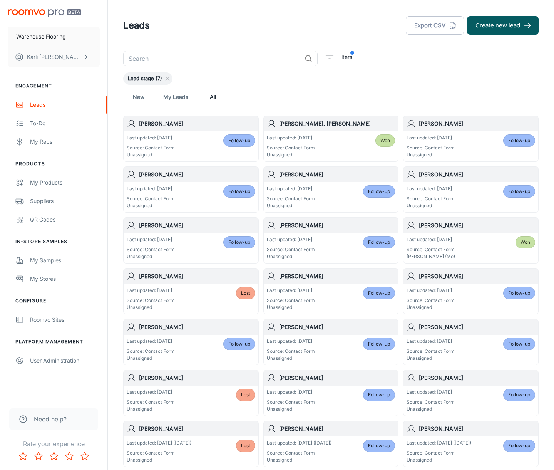
click at [142, 98] on link "New" at bounding box center [138, 97] width 18 height 18
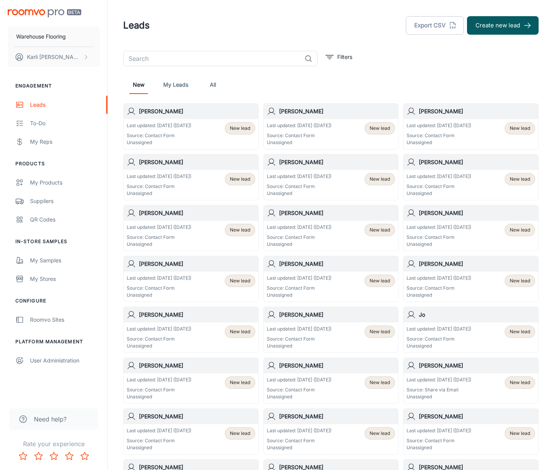
click at [191, 137] on p "Source: Contact Form" at bounding box center [159, 135] width 65 height 7
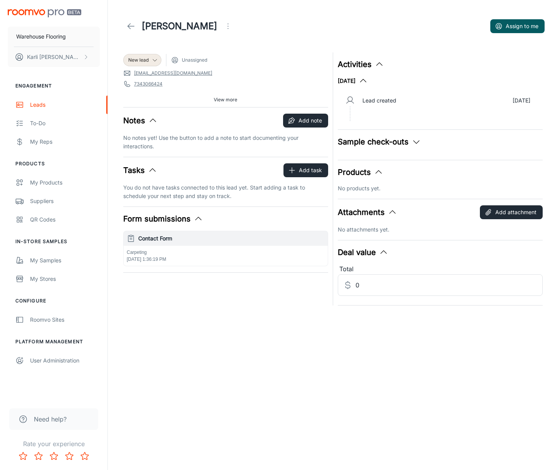
click at [222, 259] on div "Carpeting [DATE] 1:36:19 PM" at bounding box center [226, 256] width 204 height 20
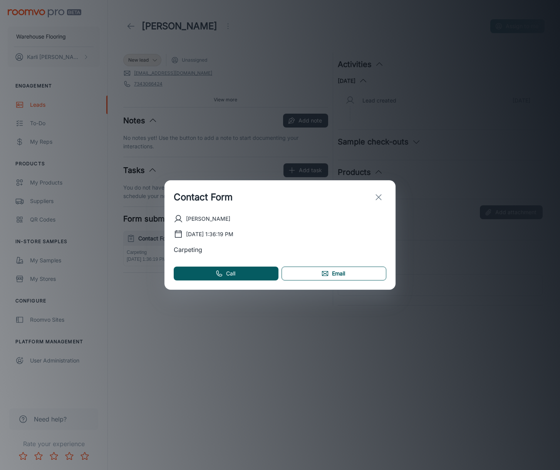
click at [295, 271] on link "Email" at bounding box center [333, 273] width 105 height 14
click at [377, 196] on line "exit" at bounding box center [378, 196] width 5 height 5
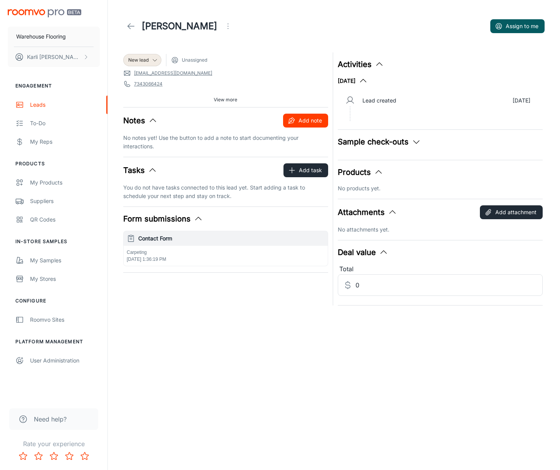
click at [314, 122] on button "Add note" at bounding box center [305, 121] width 45 height 14
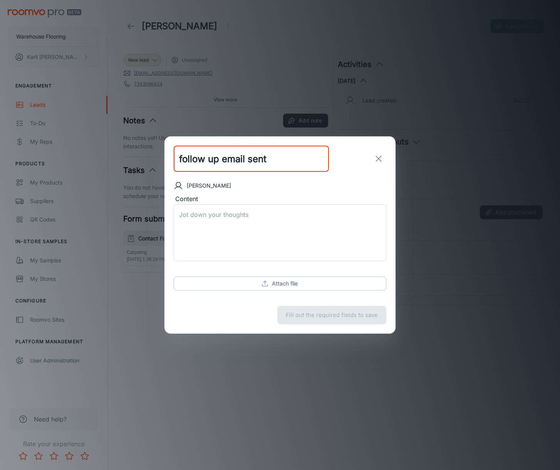
type input "follow up email sent"
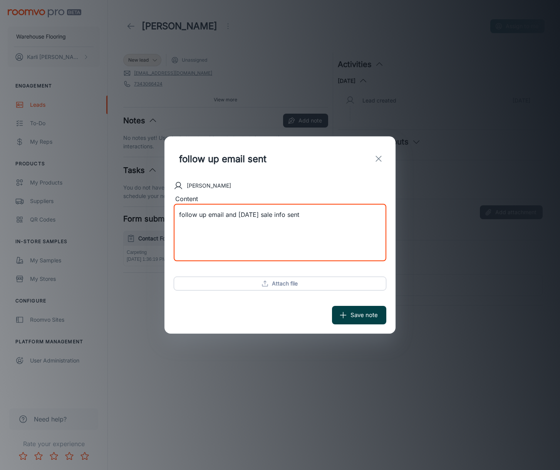
type textarea "follow up email and [DATE] sale info sent"
click at [376, 317] on button "Save note" at bounding box center [359, 315] width 54 height 18
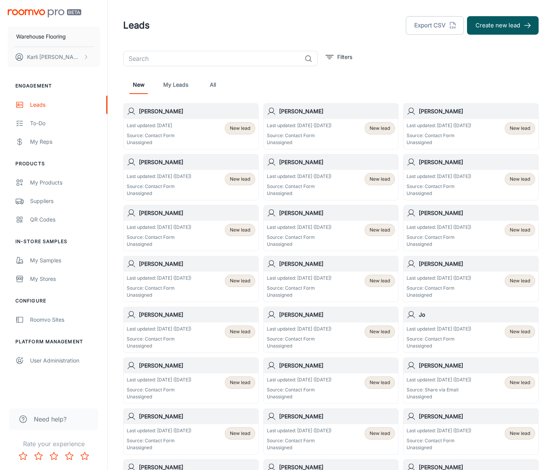
click at [178, 135] on div "Last updated: [DATE] Source: Contact Form Unassigned New lead" at bounding box center [191, 134] width 129 height 24
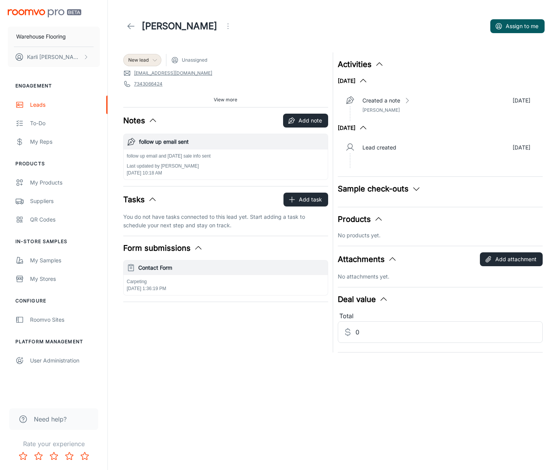
click at [149, 57] on span "New lead" at bounding box center [138, 60] width 20 height 7
click at [240, 52] on div at bounding box center [280, 235] width 560 height 470
click at [156, 58] on icon at bounding box center [155, 60] width 6 height 6
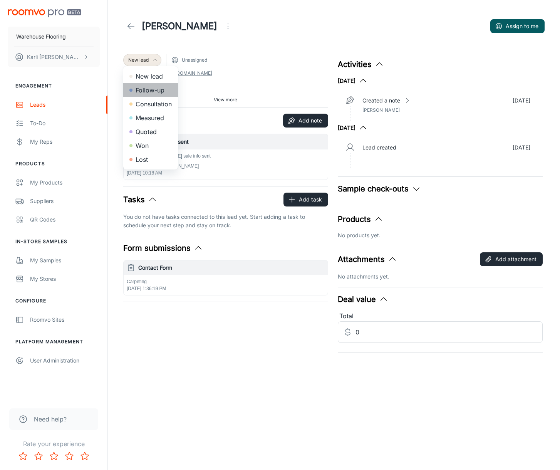
click at [153, 94] on li "Follow-up" at bounding box center [150, 90] width 55 height 14
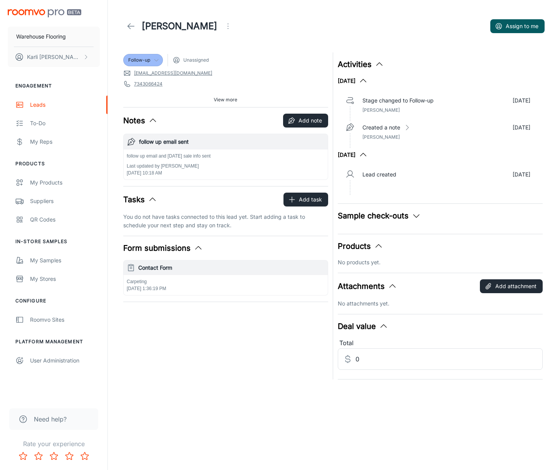
click at [132, 28] on icon at bounding box center [130, 26] width 9 height 9
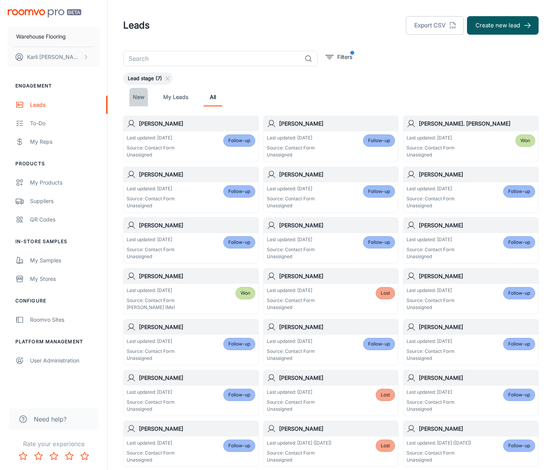
click at [138, 99] on link "New" at bounding box center [138, 97] width 18 height 18
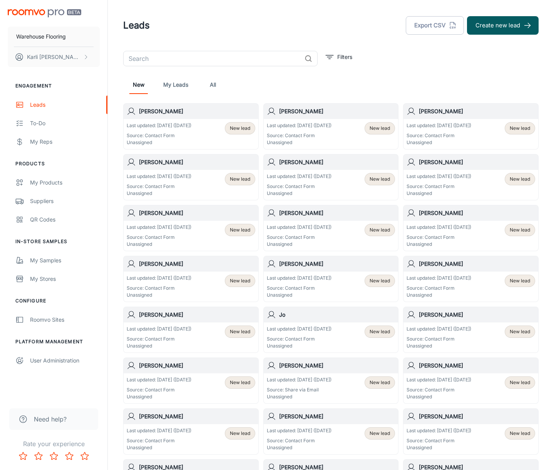
click at [152, 140] on p "Unassigned" at bounding box center [159, 142] width 65 height 7
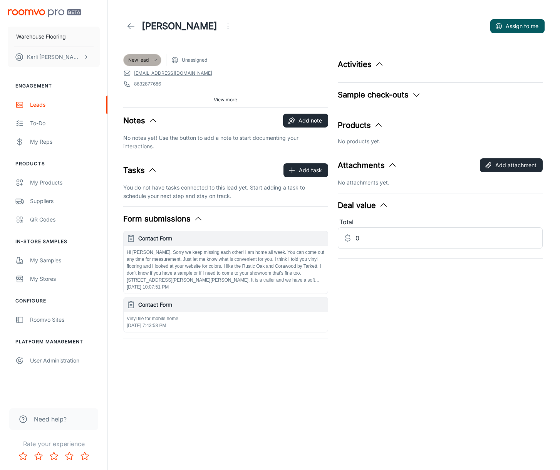
click at [159, 64] on div "New lead" at bounding box center [142, 60] width 38 height 12
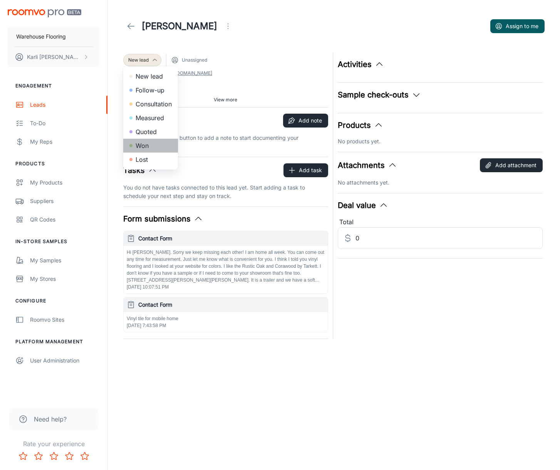
click at [160, 144] on li "Won" at bounding box center [150, 146] width 55 height 14
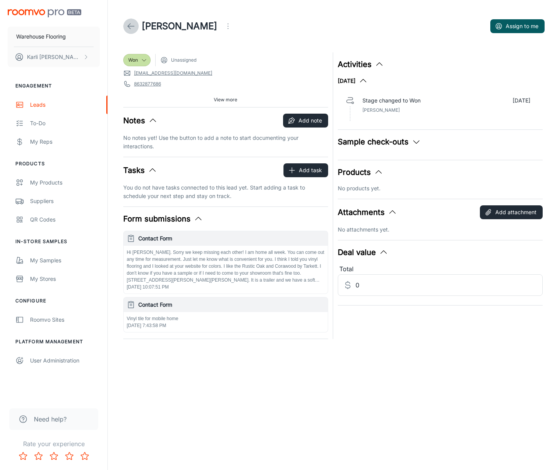
click at [133, 26] on icon at bounding box center [130, 26] width 9 height 9
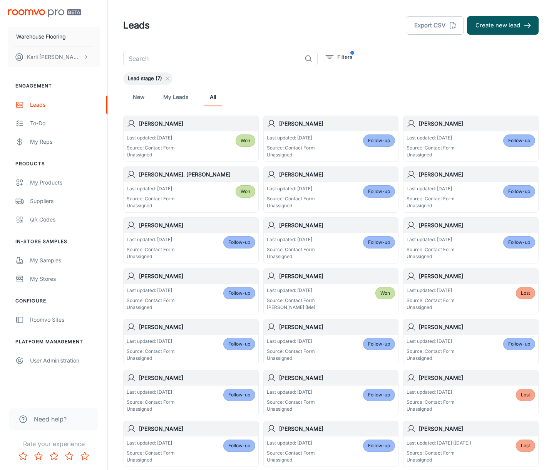
click at [145, 98] on link "New" at bounding box center [138, 97] width 18 height 18
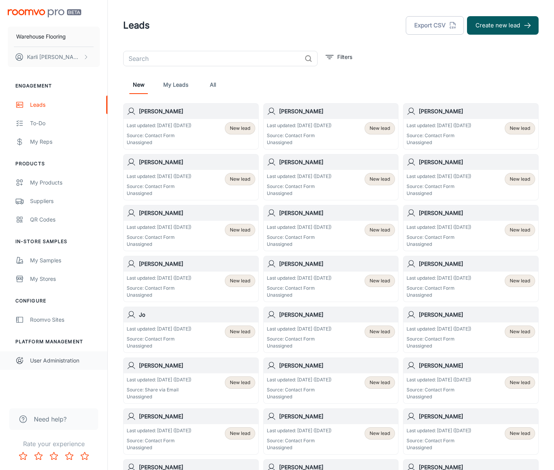
click at [61, 359] on div "User Administration" at bounding box center [65, 360] width 70 height 8
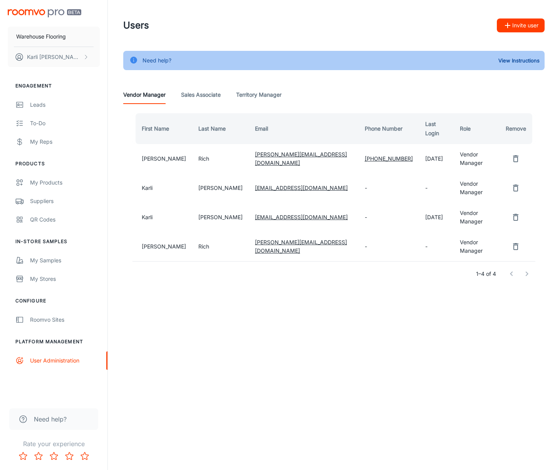
click at [517, 183] on icon "remove user" at bounding box center [515, 187] width 9 height 9
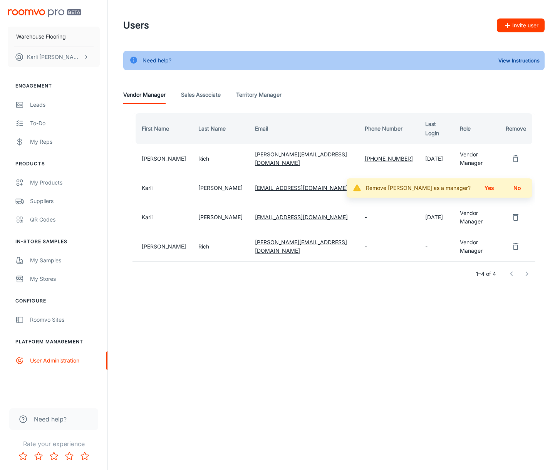
click at [491, 181] on button "Yes" at bounding box center [488, 188] width 25 height 14
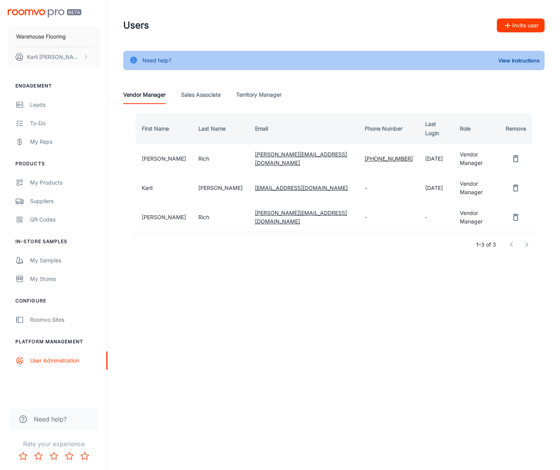
click at [513, 155] on icon "remove user" at bounding box center [515, 158] width 5 height 7
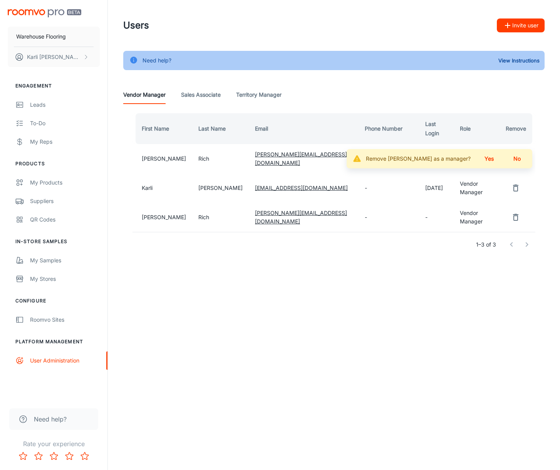
click at [488, 152] on button "Yes" at bounding box center [488, 159] width 25 height 14
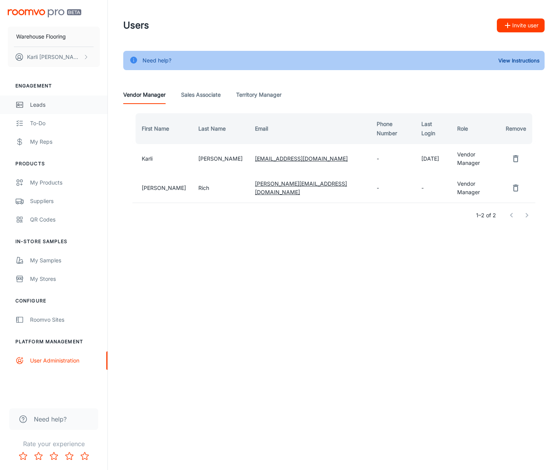
click at [36, 109] on div "Leads" at bounding box center [65, 104] width 70 height 8
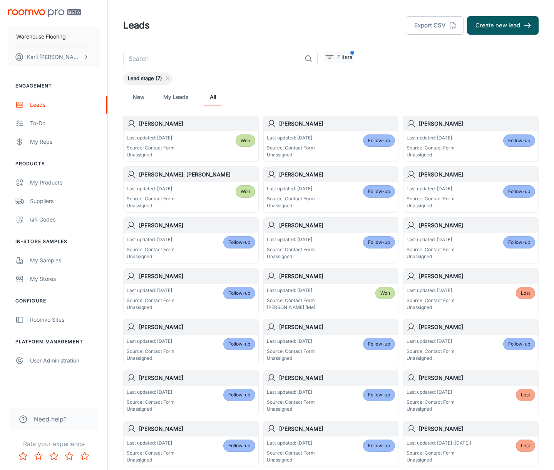
click at [339, 58] on p "Filters" at bounding box center [344, 57] width 15 height 8
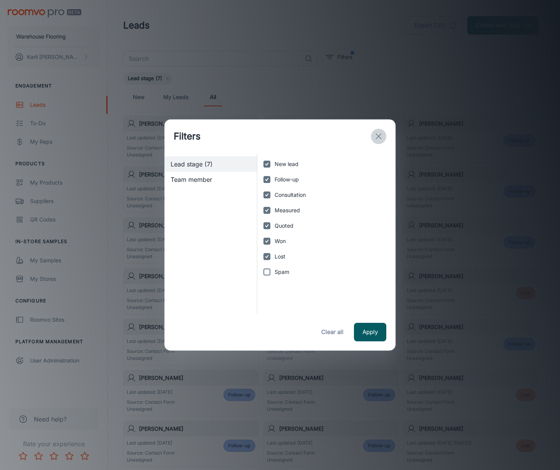
click at [379, 134] on icon "exit" at bounding box center [378, 136] width 9 height 9
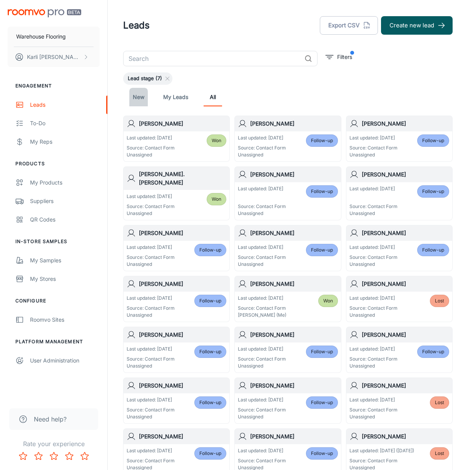
click at [142, 100] on link "New" at bounding box center [138, 97] width 18 height 18
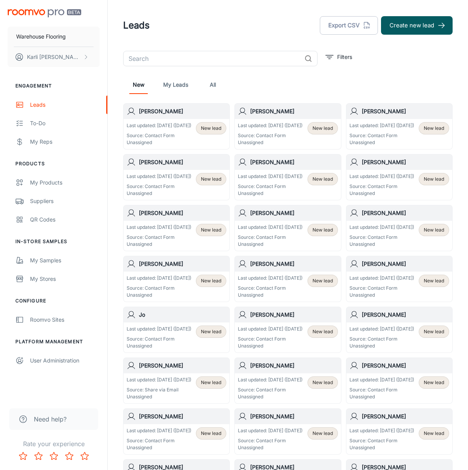
click at [162, 129] on p "Last updated: [DATE] ([DATE])" at bounding box center [159, 125] width 65 height 7
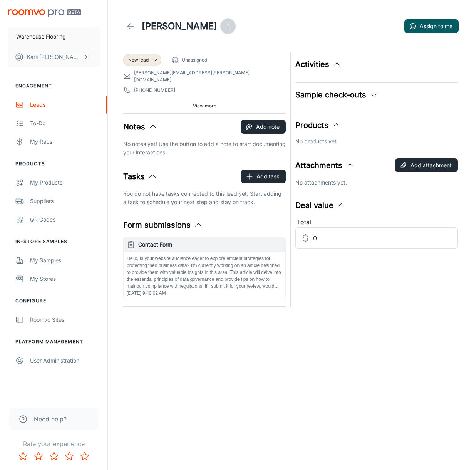
click at [223, 25] on icon "Open menu" at bounding box center [227, 26] width 9 height 9
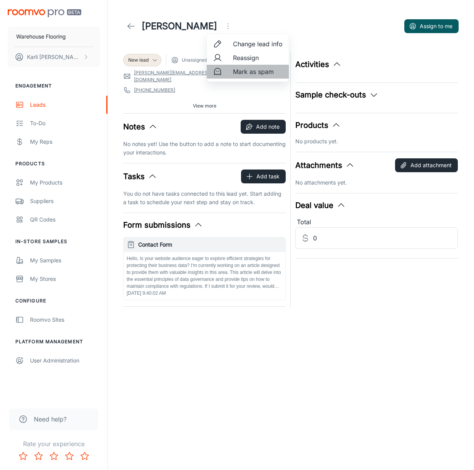
click at [239, 74] on span "Mark as spam" at bounding box center [258, 71] width 50 height 9
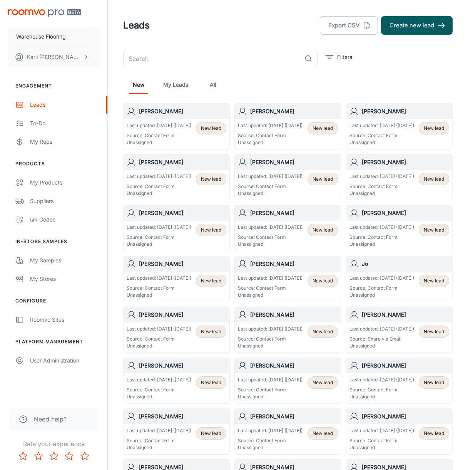
click at [157, 127] on p "Last updated: [DATE] ([DATE])" at bounding box center [159, 125] width 65 height 7
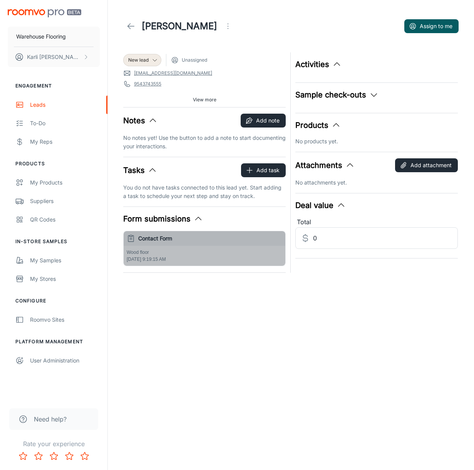
click at [174, 253] on p "Wood floor" at bounding box center [204, 252] width 155 height 7
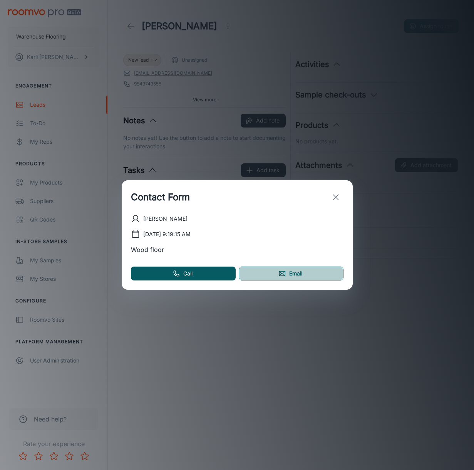
click at [289, 271] on link "Email" at bounding box center [291, 273] width 105 height 14
click at [335, 195] on icon "exit" at bounding box center [335, 196] width 9 height 9
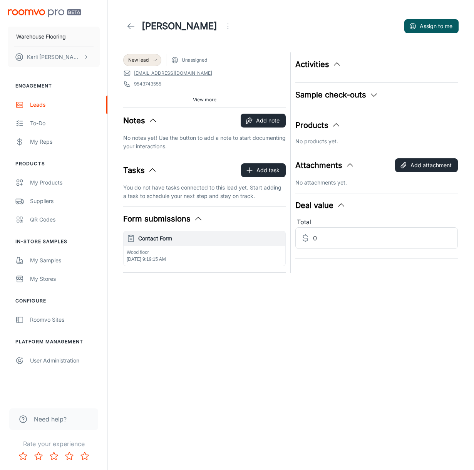
click at [138, 60] on span "New lead" at bounding box center [138, 60] width 20 height 7
click at [157, 89] on li "Follow-up" at bounding box center [150, 90] width 55 height 14
click at [261, 125] on button "Add note" at bounding box center [263, 121] width 45 height 14
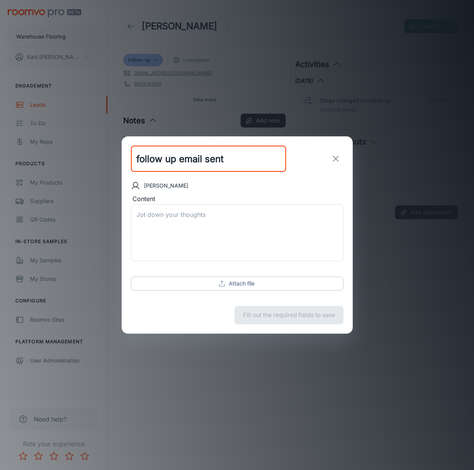
type input "follow up email sent"
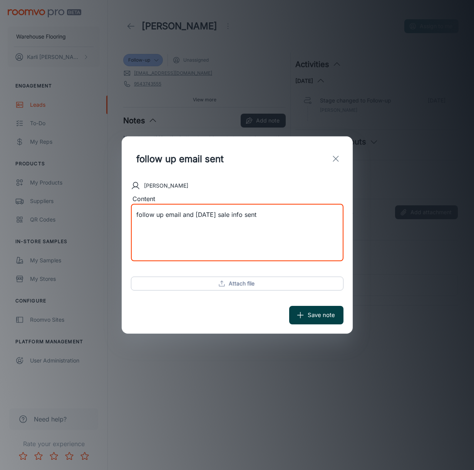
type textarea "follow up email and [DATE] sale info sent"
click at [316, 317] on button "Save note" at bounding box center [316, 315] width 54 height 18
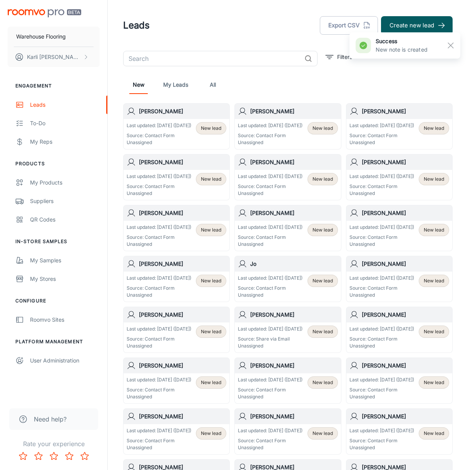
click at [146, 139] on p "Source: Contact Form" at bounding box center [159, 135] width 65 height 7
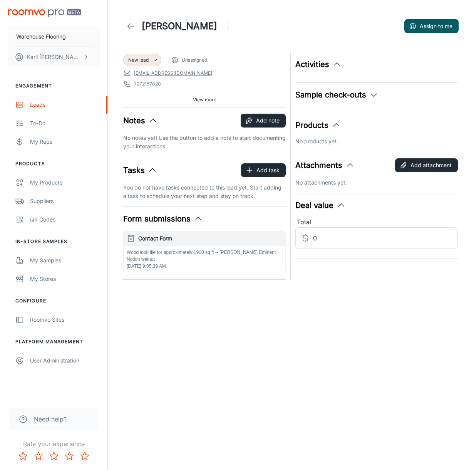
click at [190, 257] on div "Wood look tile for approximately 1900 sq ft -- [PERSON_NAME] Eminent Notion wal…" at bounding box center [205, 259] width 162 height 27
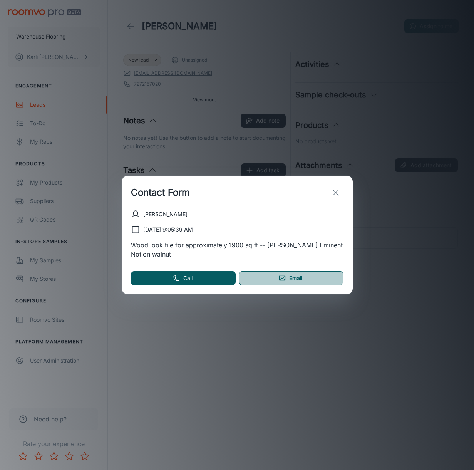
click at [277, 282] on link "Email" at bounding box center [291, 278] width 105 height 14
click at [339, 192] on icon "exit" at bounding box center [335, 192] width 9 height 9
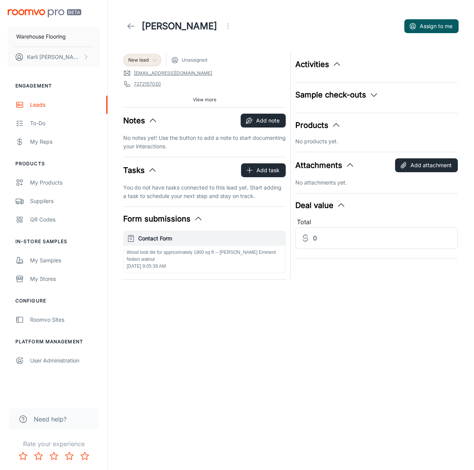
click at [137, 59] on span "New lead" at bounding box center [138, 60] width 20 height 7
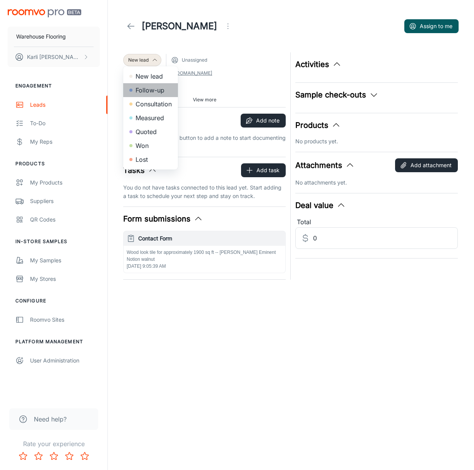
click at [144, 91] on li "Follow-up" at bounding box center [150, 90] width 55 height 14
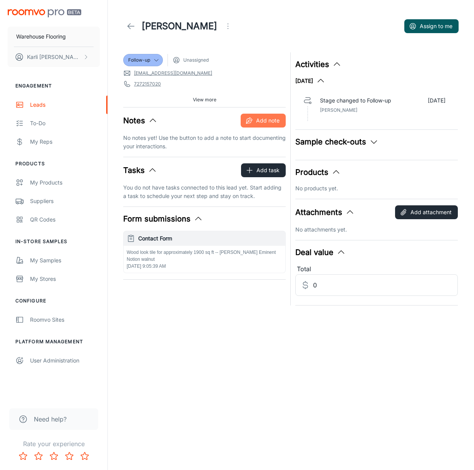
click at [269, 121] on button "Add note" at bounding box center [263, 121] width 45 height 14
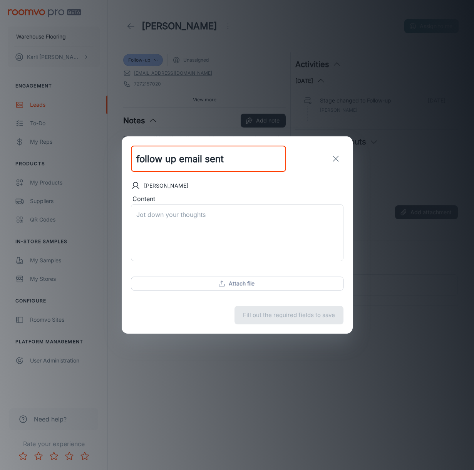
type input "follow up email sent"
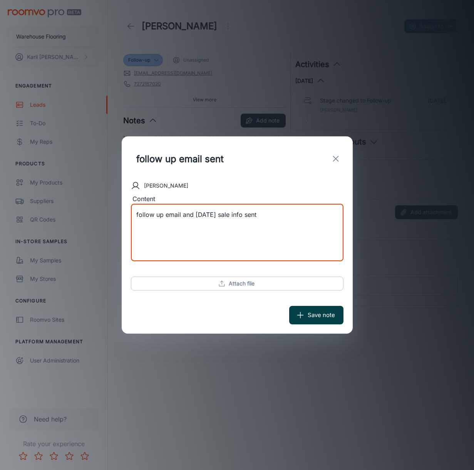
type textarea "follow up email and [DATE] sale info sent"
click at [321, 313] on button "Save note" at bounding box center [316, 315] width 54 height 18
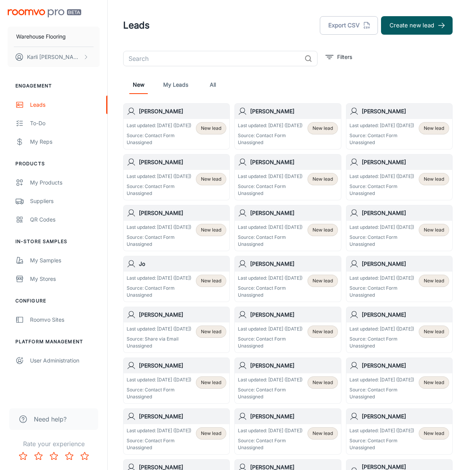
click at [175, 139] on p "Source: Contact Form" at bounding box center [159, 135] width 65 height 7
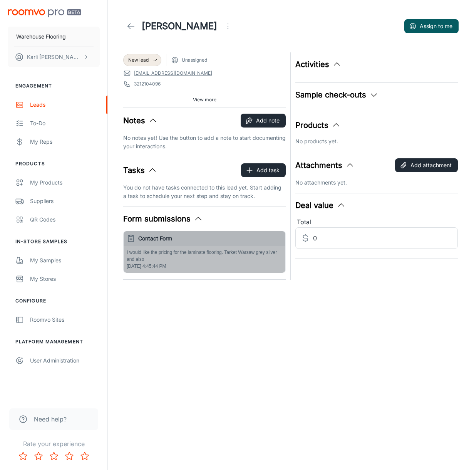
click at [210, 257] on p "I would like the pricing for the laminate flooring. Tarket Warsaw grey silver a…" at bounding box center [204, 256] width 155 height 14
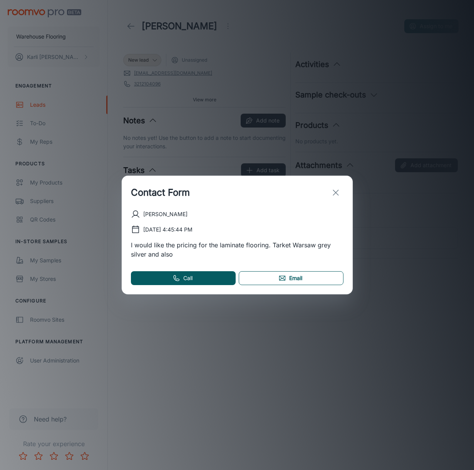
click at [305, 279] on link "Email" at bounding box center [291, 278] width 105 height 14
click at [336, 188] on icon "exit" at bounding box center [335, 192] width 9 height 9
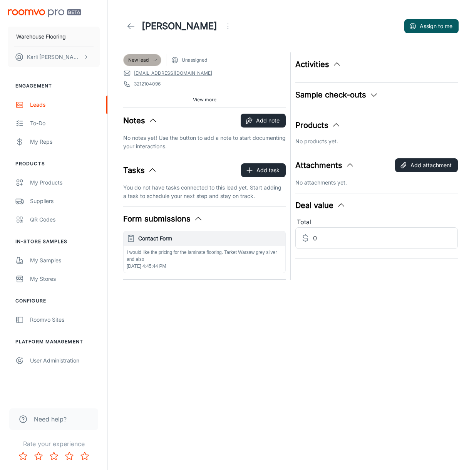
click at [145, 54] on div "New lead" at bounding box center [142, 60] width 38 height 12
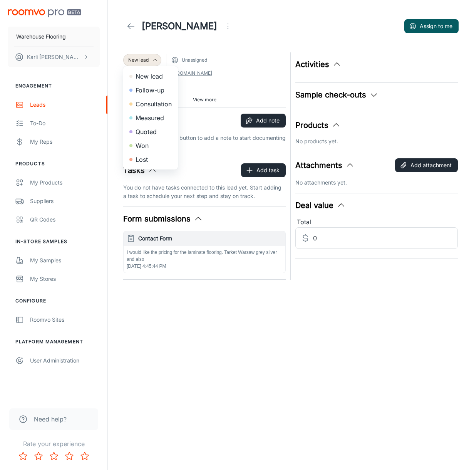
click at [142, 85] on li "Follow-up" at bounding box center [150, 90] width 55 height 14
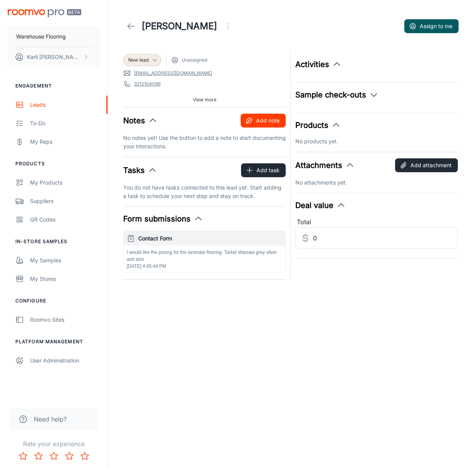
click at [249, 121] on circle "button" at bounding box center [248, 120] width 1 height 1
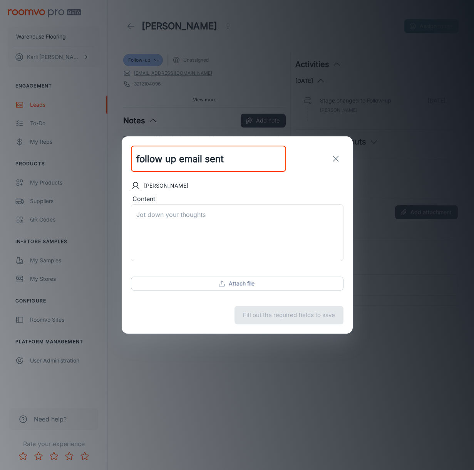
type input "follow up email sent"
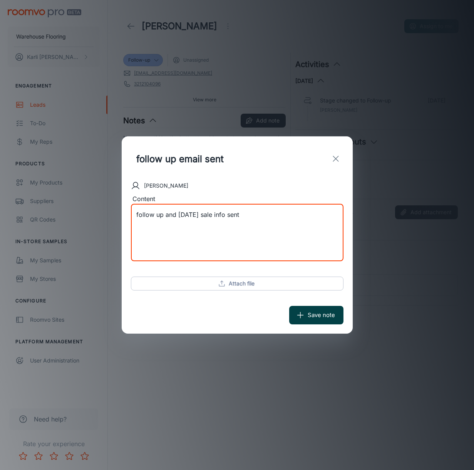
type textarea "follow up and [DATE] sale info sent"
click at [314, 313] on button "Save note" at bounding box center [316, 315] width 54 height 18
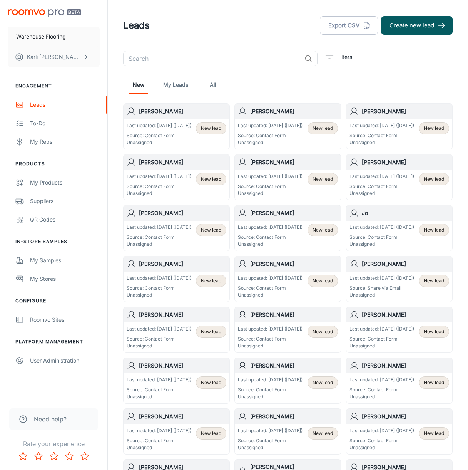
click at [182, 139] on p "Source: Contact Form" at bounding box center [159, 135] width 65 height 7
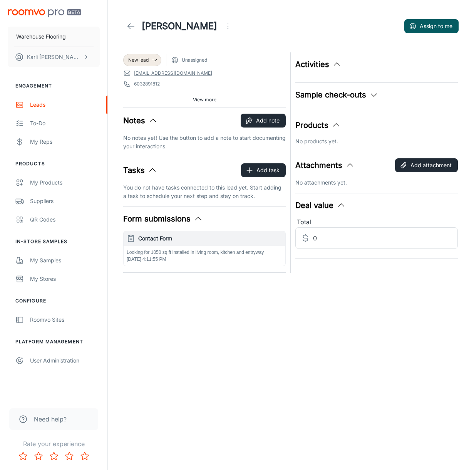
click at [198, 256] on div "Looking for 1050 sq ft installed in living room, kitchen and entryway [DATE] 4:…" at bounding box center [205, 256] width 162 height 20
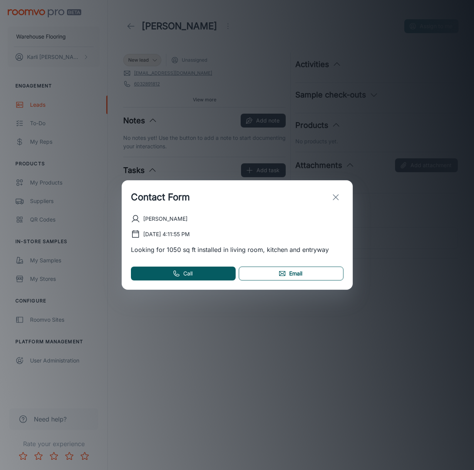
click at [301, 275] on link "Email" at bounding box center [291, 273] width 105 height 14
click at [339, 197] on icon "exit" at bounding box center [335, 196] width 9 height 9
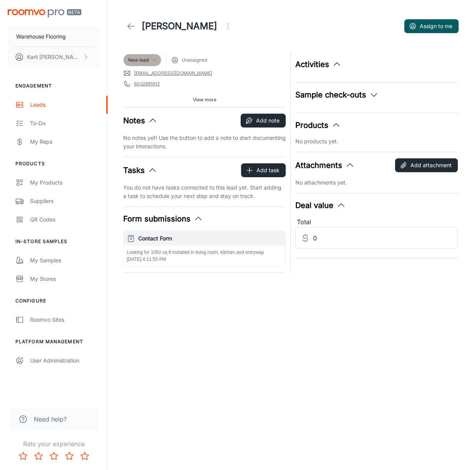
click at [150, 60] on div "New lead" at bounding box center [142, 60] width 28 height 7
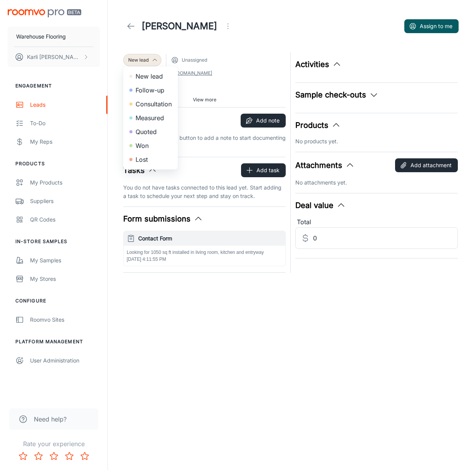
click at [152, 92] on li "Follow-up" at bounding box center [150, 90] width 55 height 14
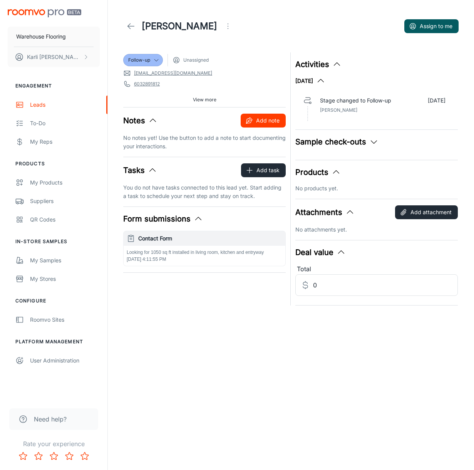
click at [273, 120] on button "Add note" at bounding box center [263, 121] width 45 height 14
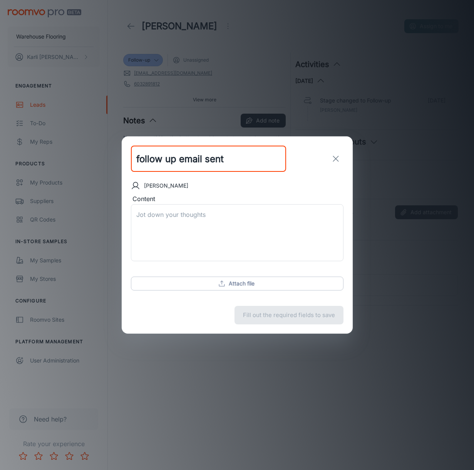
type input "follow up email sent"
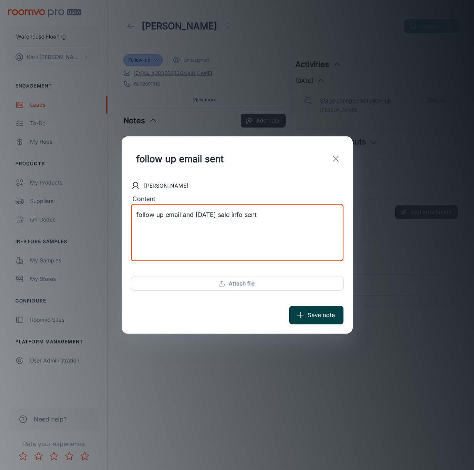
type textarea "follow up email and [DATE] sale info sent"
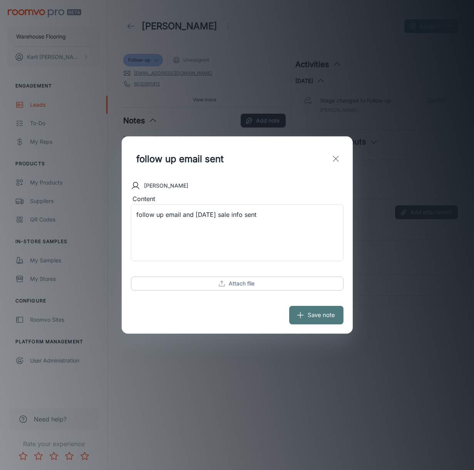
click at [306, 313] on button "Save note" at bounding box center [316, 315] width 54 height 18
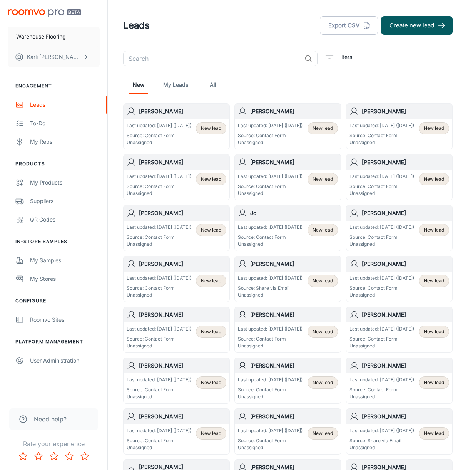
click at [168, 139] on p "Source: Contact Form" at bounding box center [159, 135] width 65 height 7
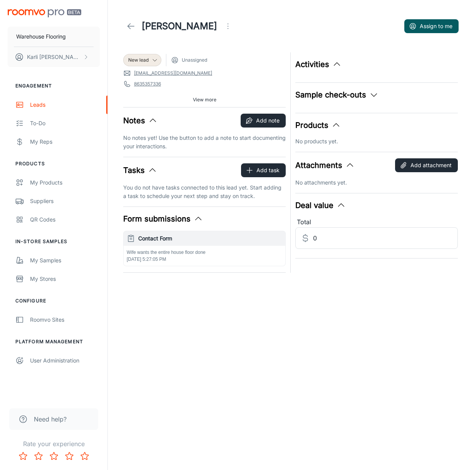
click at [174, 256] on div "Wife wants the entire house floor done [DATE] 5:27:05 PM" at bounding box center [205, 256] width 162 height 20
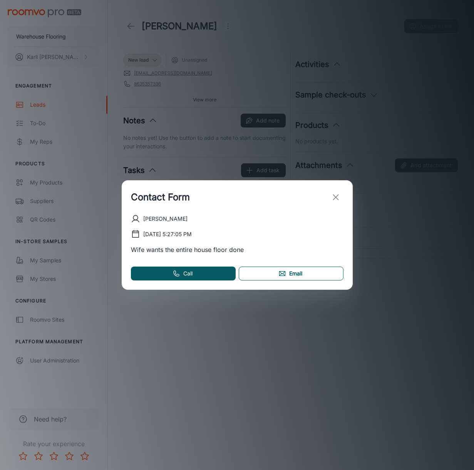
click at [317, 276] on link "Email" at bounding box center [291, 273] width 105 height 14
drag, startPoint x: 335, startPoint y: 199, endPoint x: 329, endPoint y: 194, distance: 8.0
click at [335, 199] on icon "exit" at bounding box center [335, 196] width 9 height 9
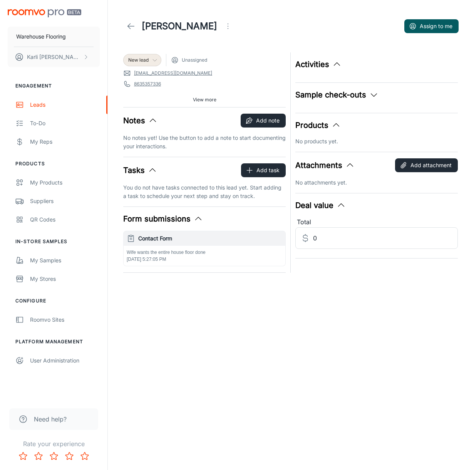
click at [148, 60] on span "New lead" at bounding box center [138, 60] width 20 height 7
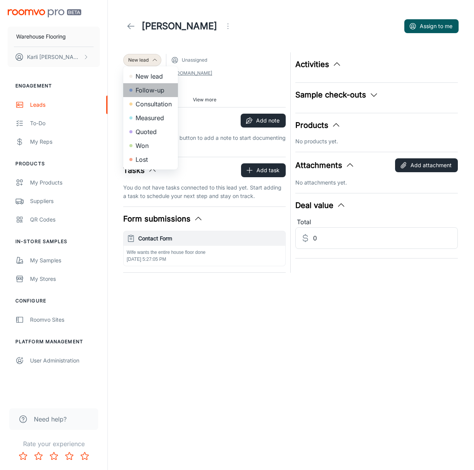
click at [151, 89] on li "Follow-up" at bounding box center [150, 90] width 55 height 14
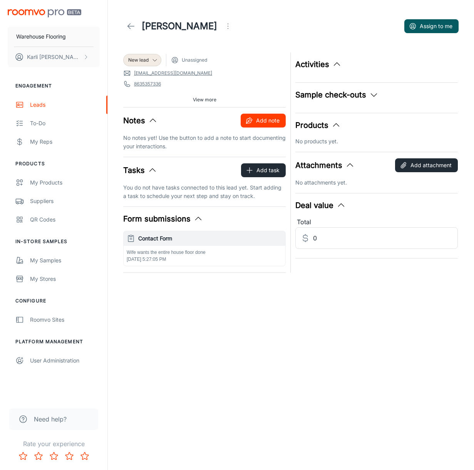
click at [254, 119] on button "Add note" at bounding box center [263, 121] width 45 height 14
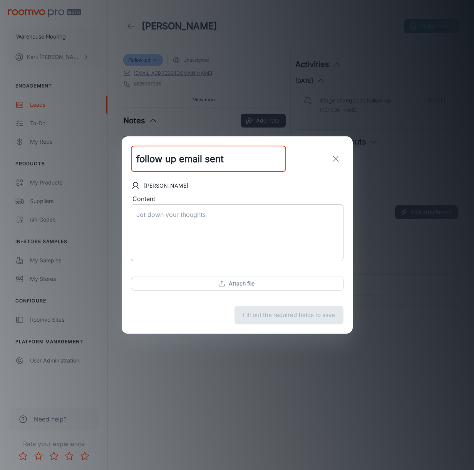
type input "follow up email sent"
click at [178, 213] on textarea "Content" at bounding box center [237, 232] width 202 height 44
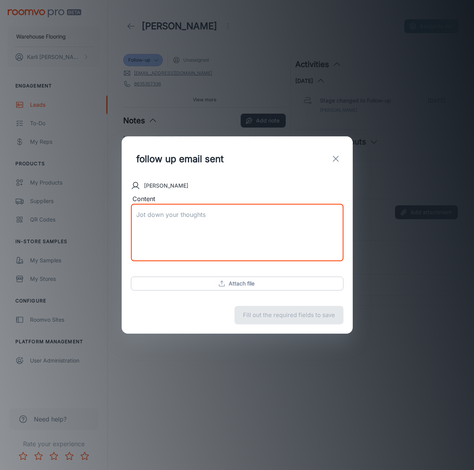
click at [168, 218] on textarea "Content" at bounding box center [237, 232] width 202 height 44
type textarea "follow up and [DATE] sale info sent"
click at [338, 315] on button "Save note" at bounding box center [316, 315] width 54 height 18
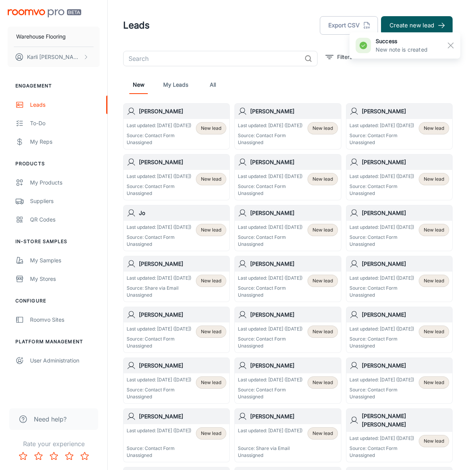
click at [159, 129] on p "Last updated: [DATE] ([DATE])" at bounding box center [159, 125] width 65 height 7
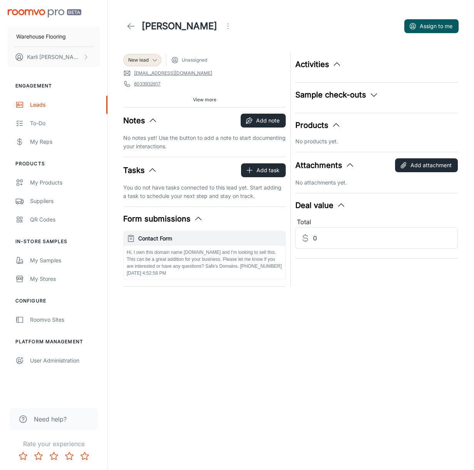
click at [223, 28] on icon "Open menu" at bounding box center [227, 26] width 9 height 9
click at [228, 74] on li "Mark as spam" at bounding box center [247, 72] width 82 height 14
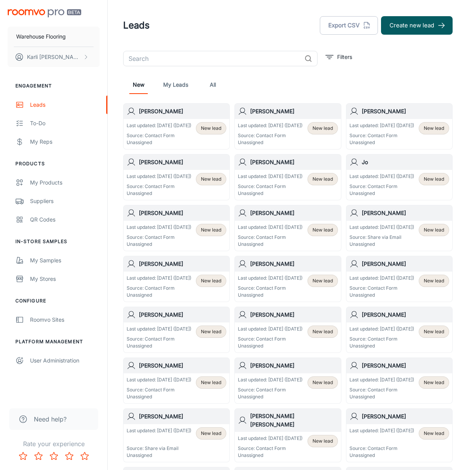
click at [171, 137] on div "Last updated: [DATE] ([DATE]) Source: Contact Form Unassigned" at bounding box center [159, 134] width 65 height 24
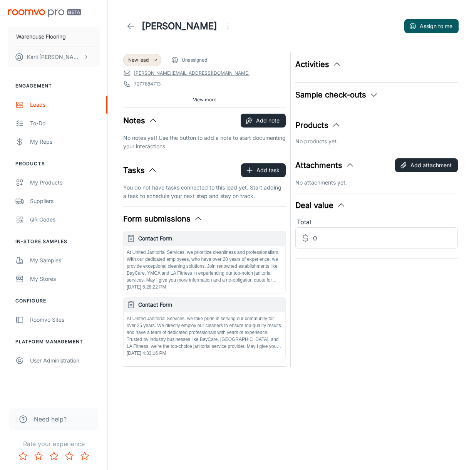
click at [223, 27] on icon "Open menu" at bounding box center [227, 26] width 9 height 9
click at [241, 70] on span "Mark as spam" at bounding box center [252, 71] width 50 height 9
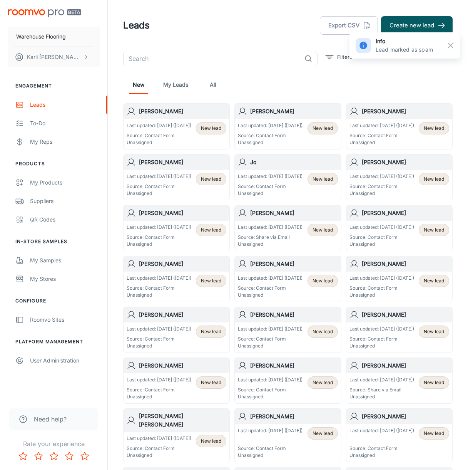
click at [183, 139] on p "Source: Contact Form" at bounding box center [159, 135] width 65 height 7
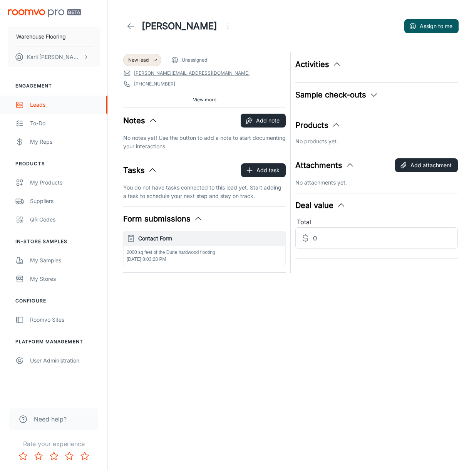
click at [33, 102] on div "Leads" at bounding box center [65, 104] width 70 height 8
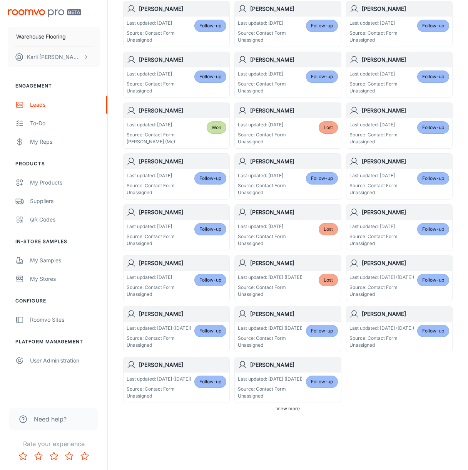
scroll to position [288, 0]
click at [283, 408] on span "View more" at bounding box center [287, 408] width 23 height 7
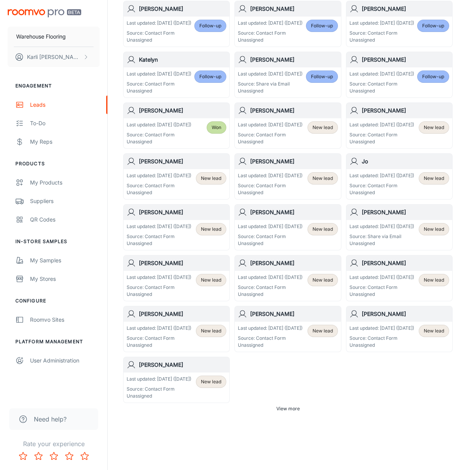
scroll to position [923, 0]
click at [49, 145] on div "My Reps" at bounding box center [65, 141] width 70 height 8
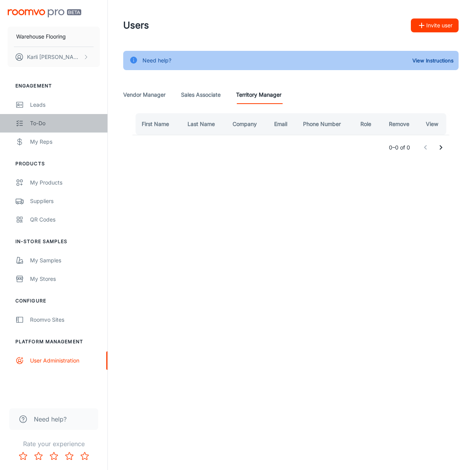
click at [30, 126] on link "To-do" at bounding box center [53, 123] width 107 height 18
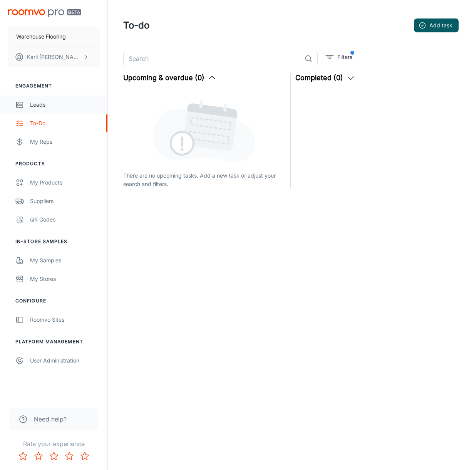
click at [30, 108] on link "Leads" at bounding box center [53, 104] width 107 height 18
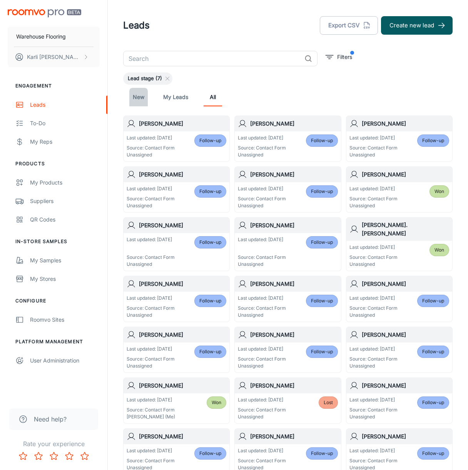
click at [137, 100] on link "New" at bounding box center [138, 97] width 18 height 18
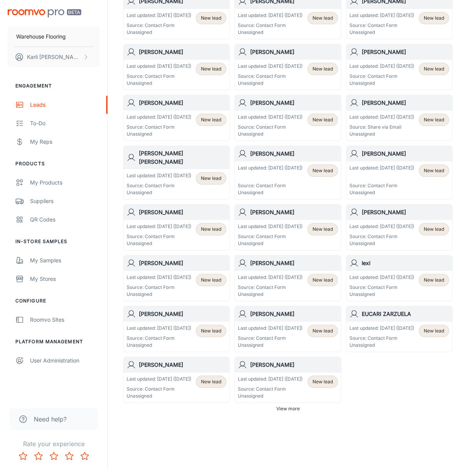
scroll to position [331, 0]
